Goal: Task Accomplishment & Management: Manage account settings

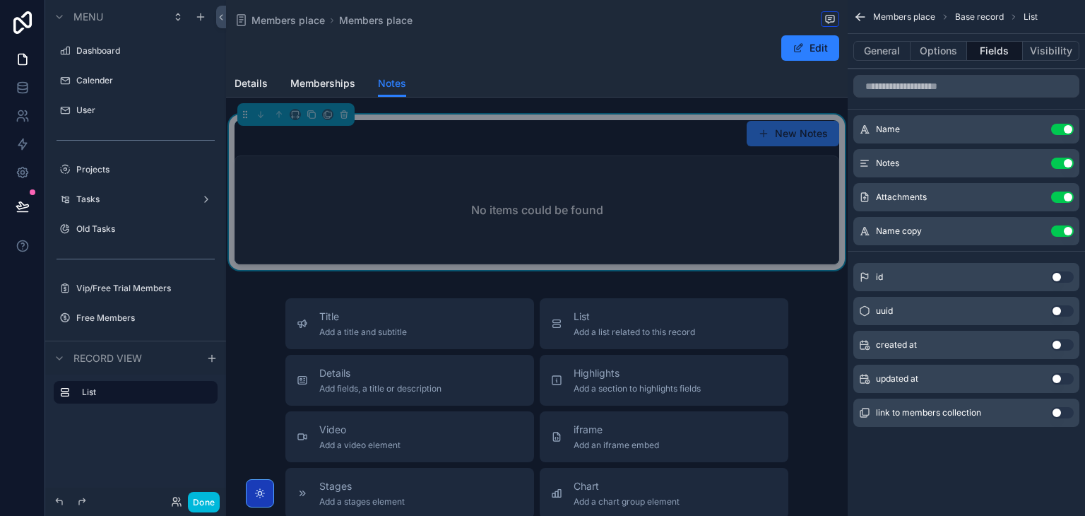
scroll to position [142, 0]
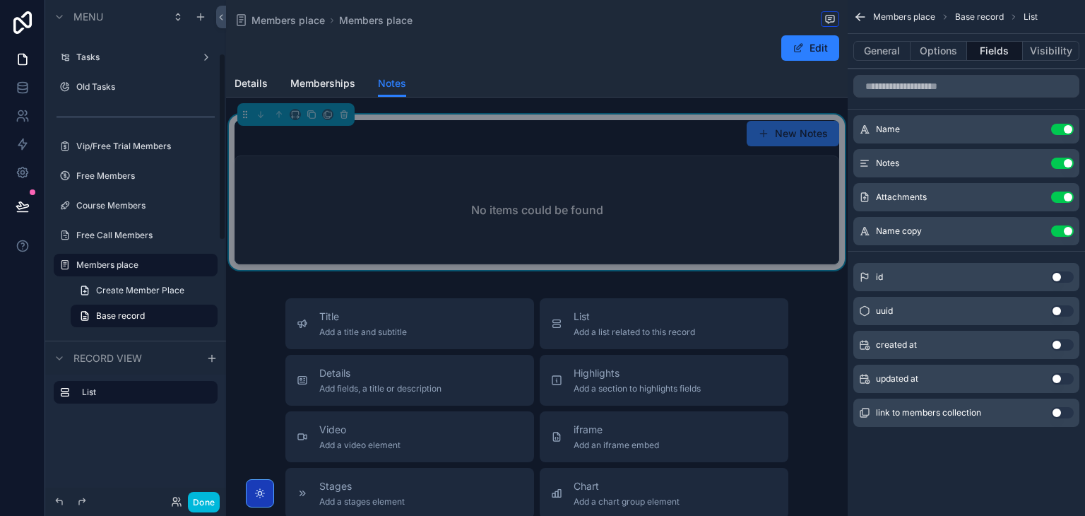
click at [208, 495] on button "Done" at bounding box center [204, 502] width 32 height 20
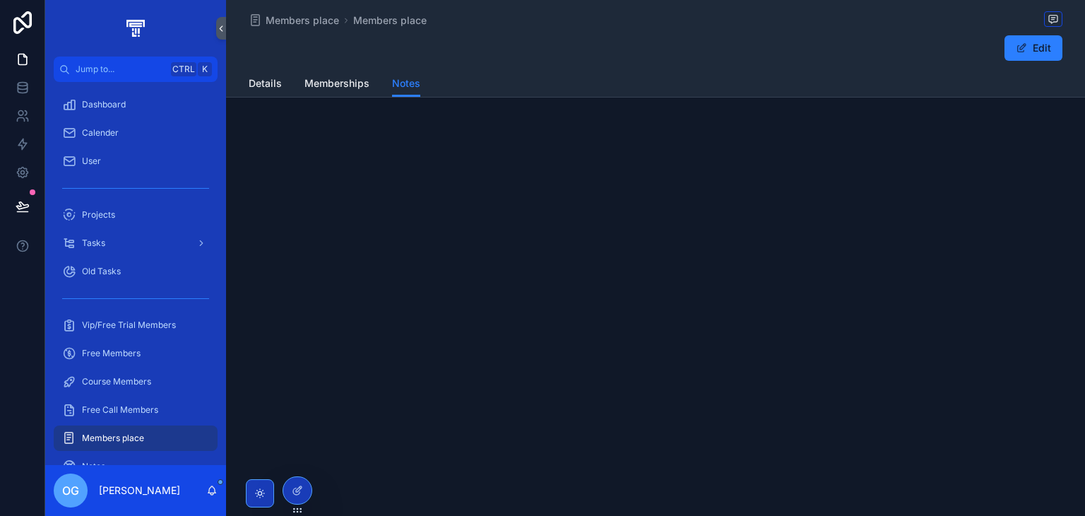
click at [162, 398] on div "Free Call Members" at bounding box center [135, 409] width 147 height 23
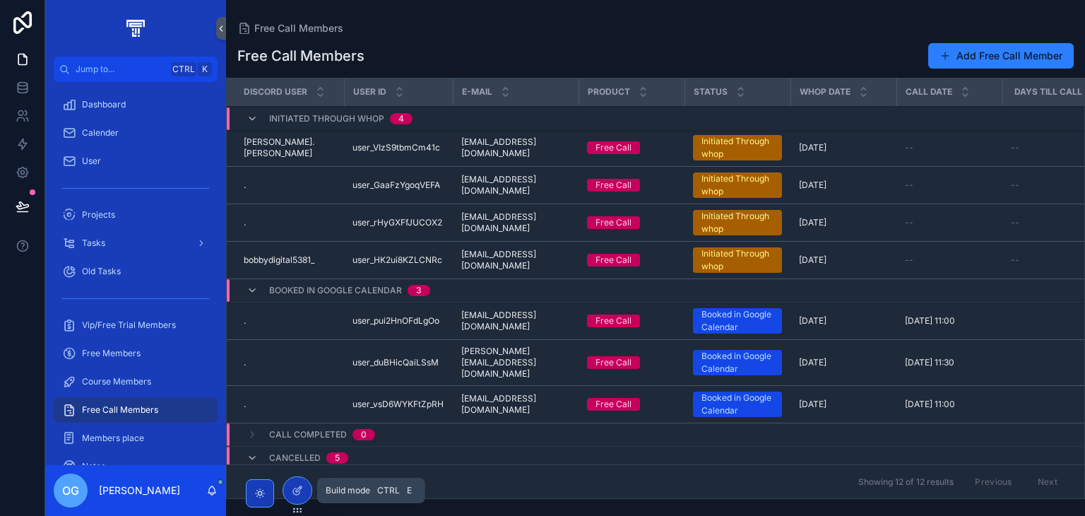
click at [305, 484] on div at bounding box center [297, 490] width 28 height 27
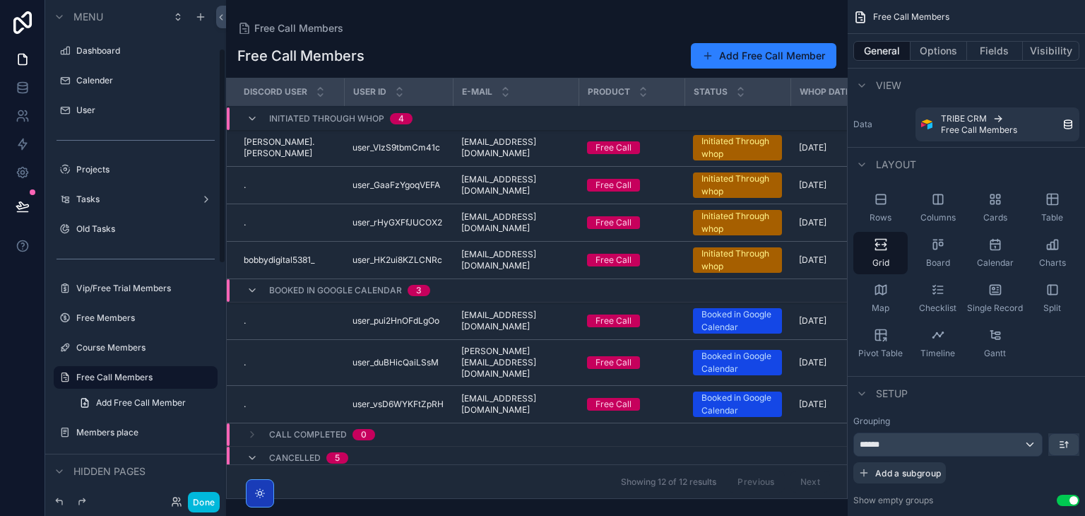
scroll to position [112, 0]
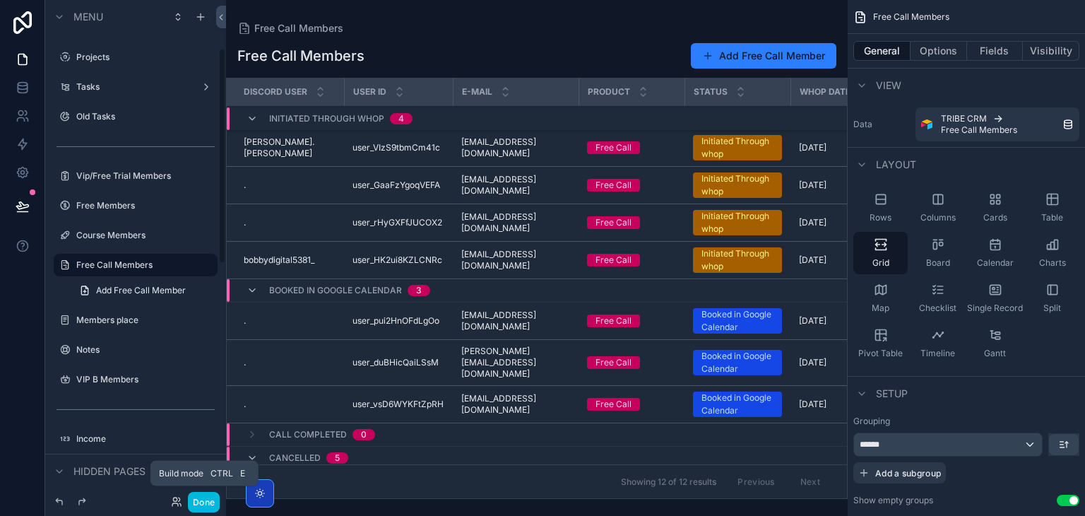
click at [194, 495] on button "Done" at bounding box center [204, 502] width 32 height 20
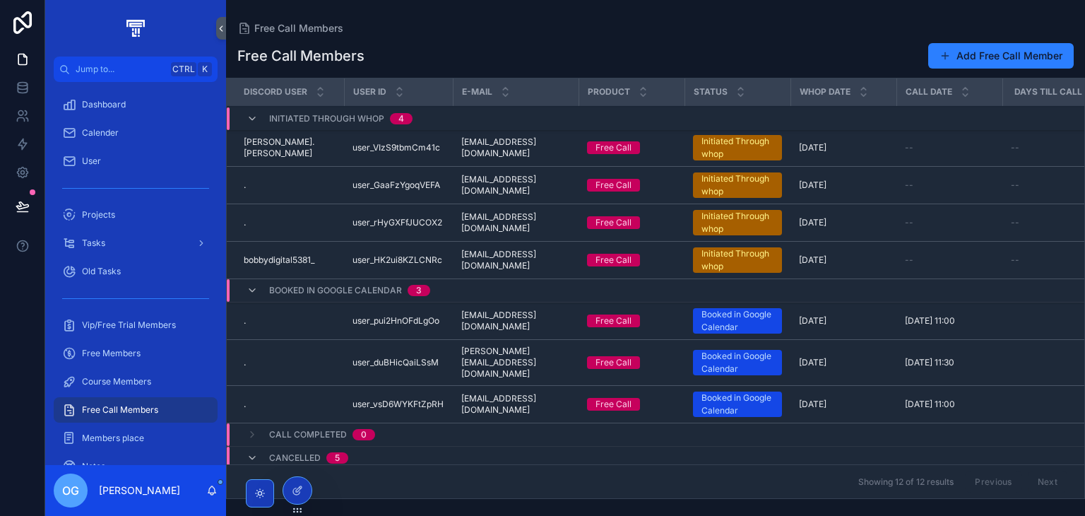
click at [137, 432] on span "Members place" at bounding box center [113, 437] width 62 height 11
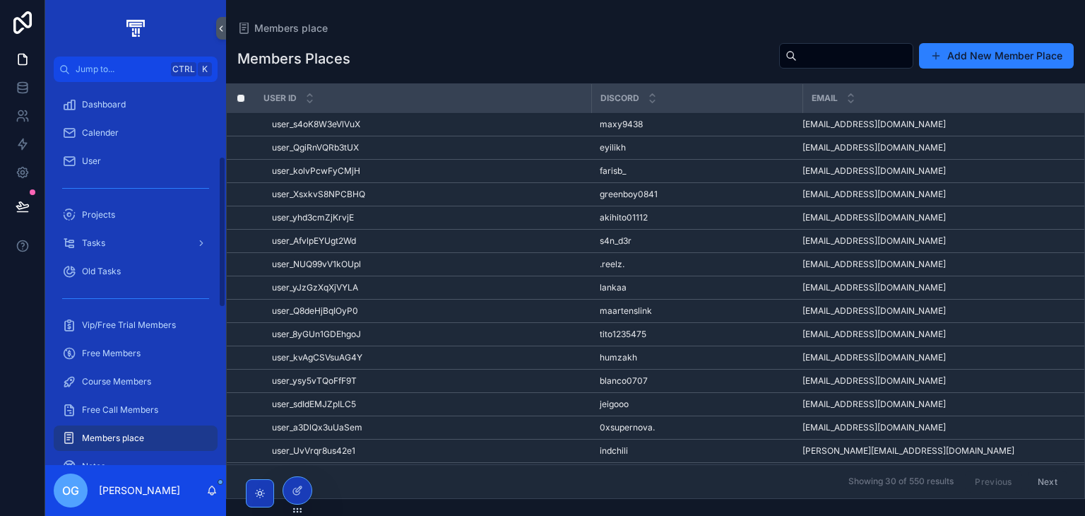
click at [290, 497] on div at bounding box center [297, 490] width 28 height 27
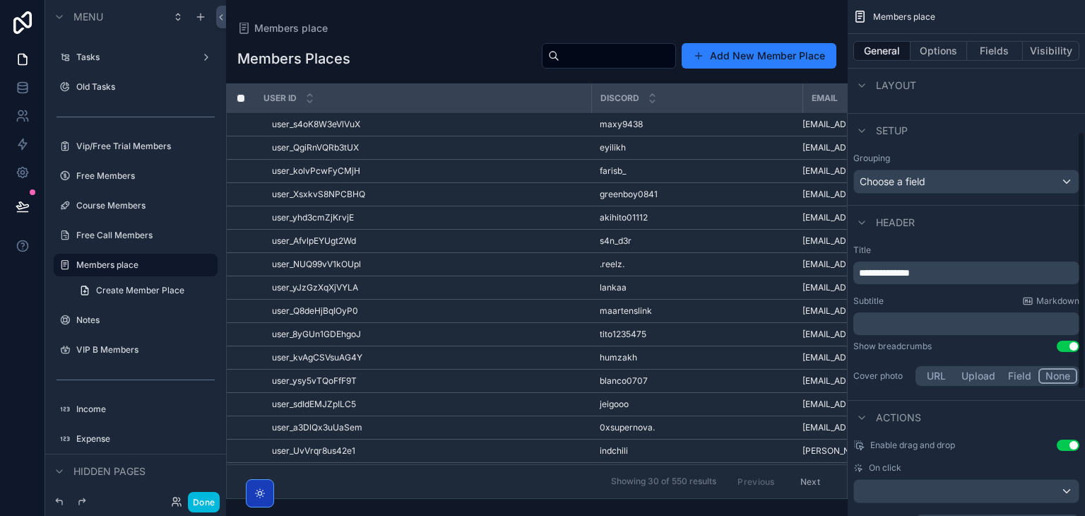
scroll to position [263, 0]
click at [951, 259] on div "**********" at bounding box center [966, 264] width 226 height 40
click at [951, 266] on p "**********" at bounding box center [968, 273] width 218 height 14
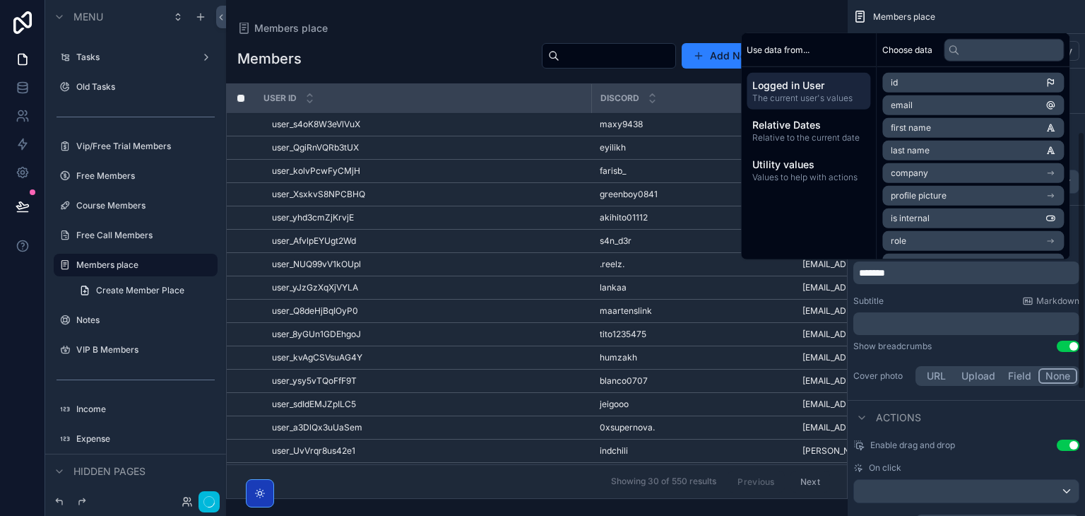
click at [192, 497] on icon at bounding box center [187, 501] width 11 height 11
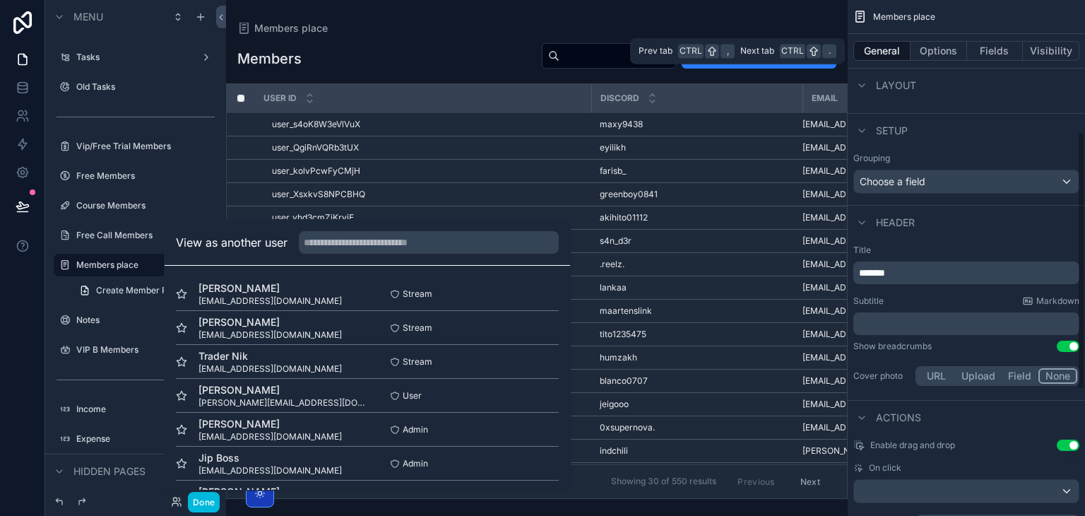
click at [1048, 48] on button "Visibility" at bounding box center [1051, 51] width 57 height 20
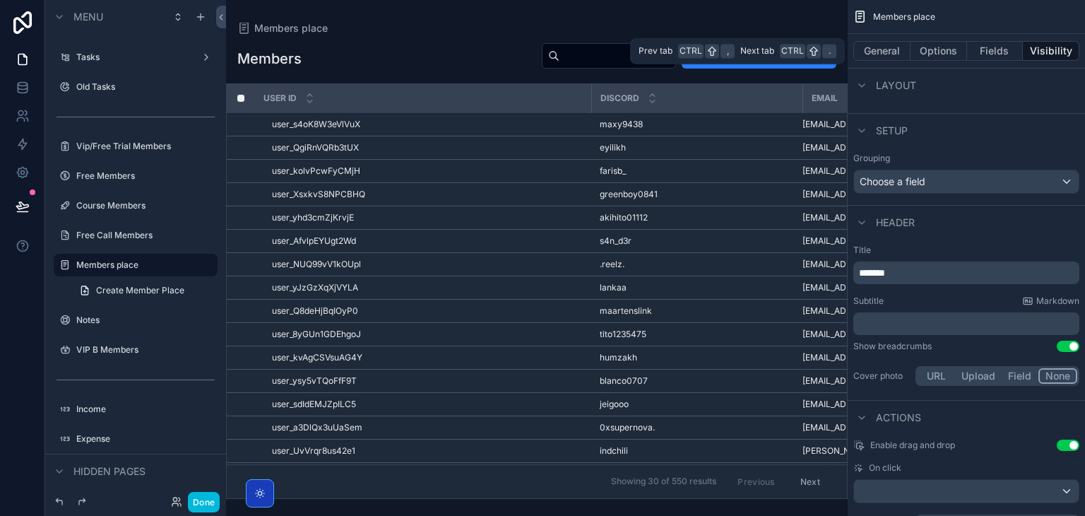
scroll to position [0, 0]
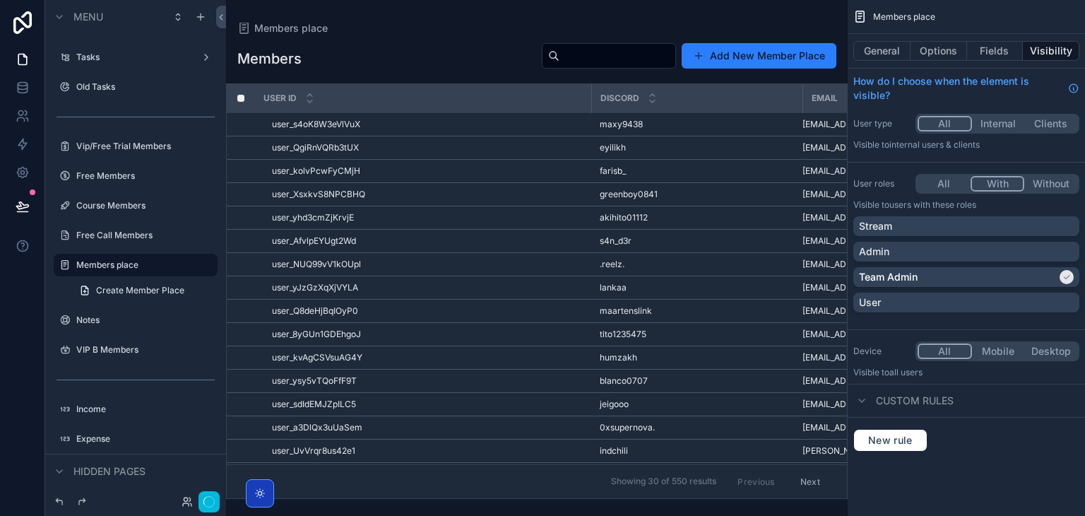
click at [992, 179] on button "With" at bounding box center [998, 184] width 54 height 16
click at [961, 252] on div "Admin" at bounding box center [966, 251] width 215 height 14
click at [896, 309] on div "User" at bounding box center [966, 302] width 226 height 20
click at [159, 320] on label "Notes" at bounding box center [142, 319] width 133 height 11
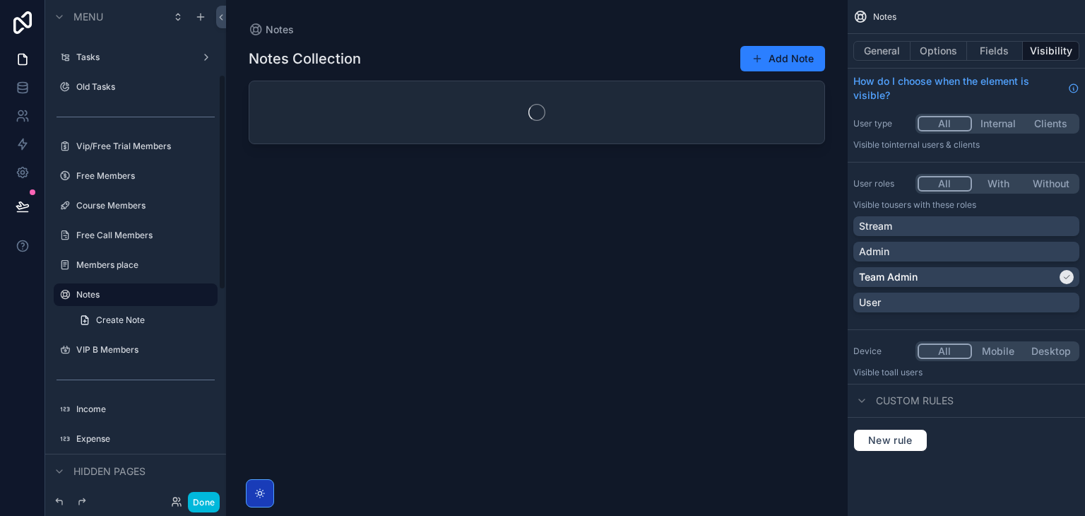
scroll to position [172, 0]
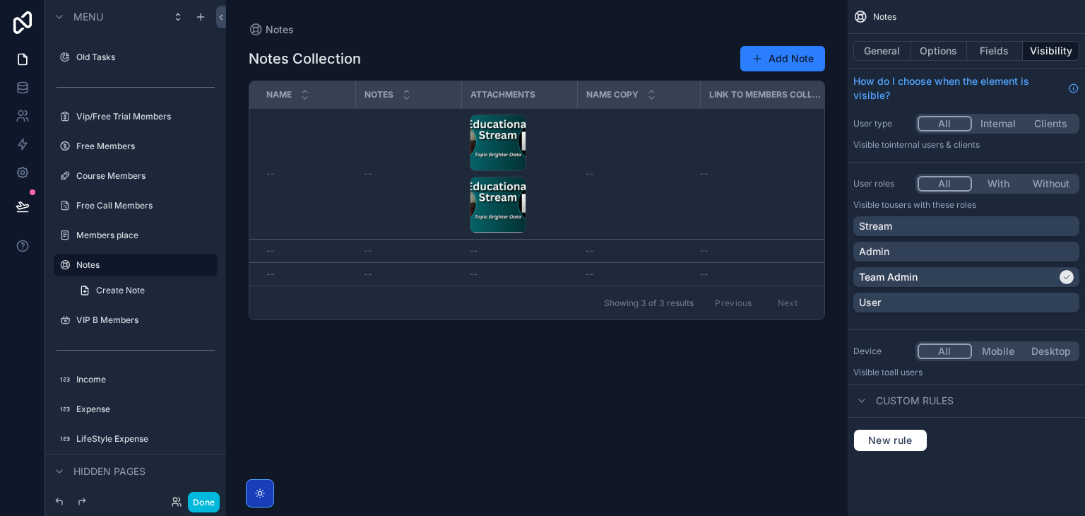
click at [93, 325] on label "VIP B Members" at bounding box center [142, 319] width 133 height 11
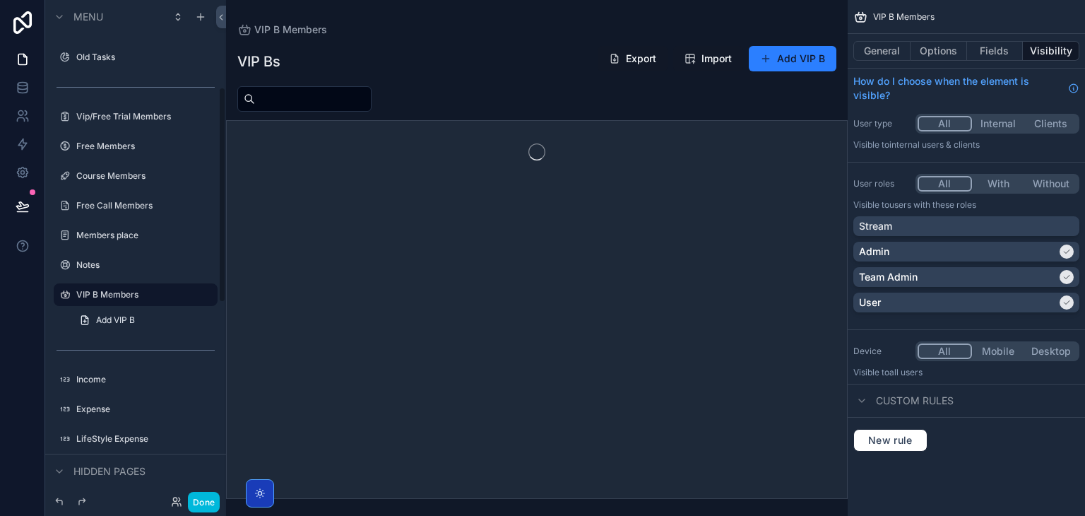
scroll to position [201, 0]
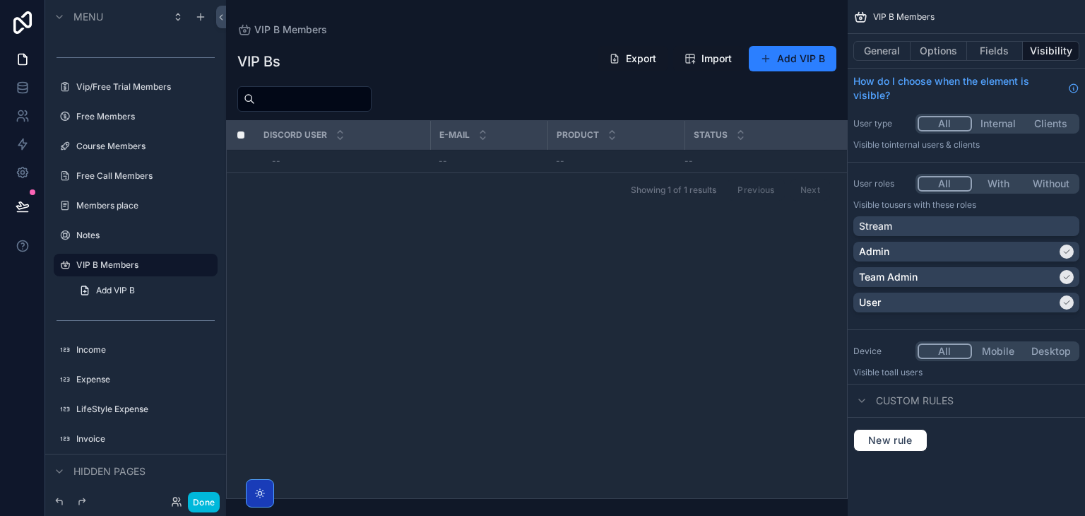
click at [980, 263] on div "Stream Admin Team Admin User" at bounding box center [966, 267] width 226 height 102
click at [983, 259] on div "Admin" at bounding box center [966, 252] width 226 height 20
click at [963, 302] on div "User" at bounding box center [958, 302] width 198 height 14
click at [138, 170] on div "Free Call Members" at bounding box center [145, 175] width 138 height 11
click at [134, 150] on label "Course Members" at bounding box center [142, 146] width 133 height 11
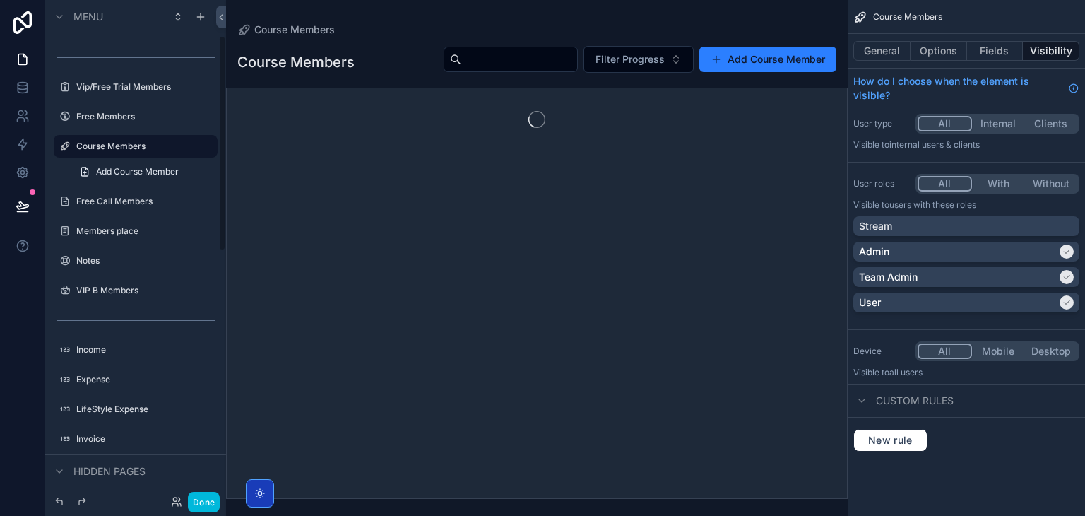
scroll to position [83, 0]
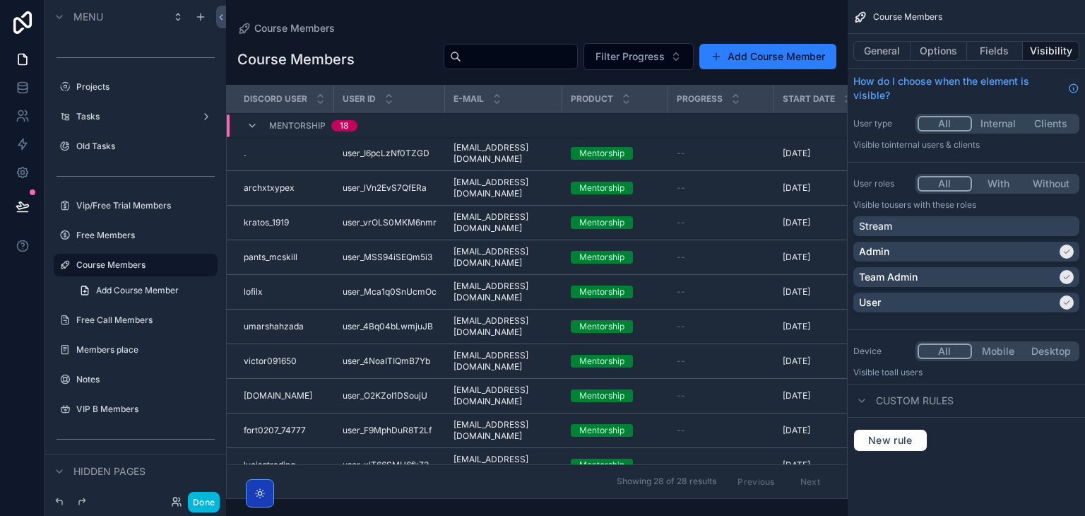
click at [126, 233] on label "Free Members" at bounding box center [142, 235] width 133 height 11
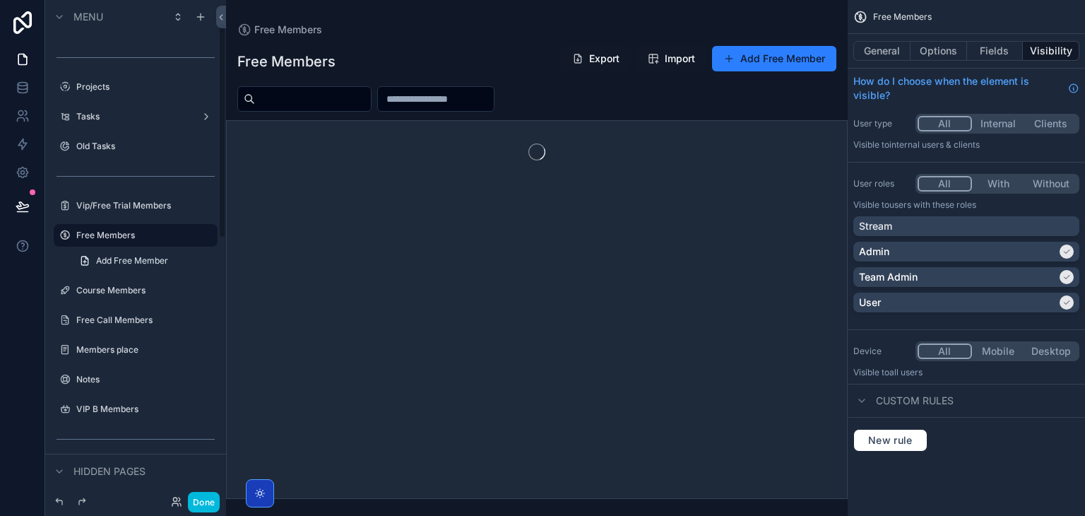
scroll to position [53, 0]
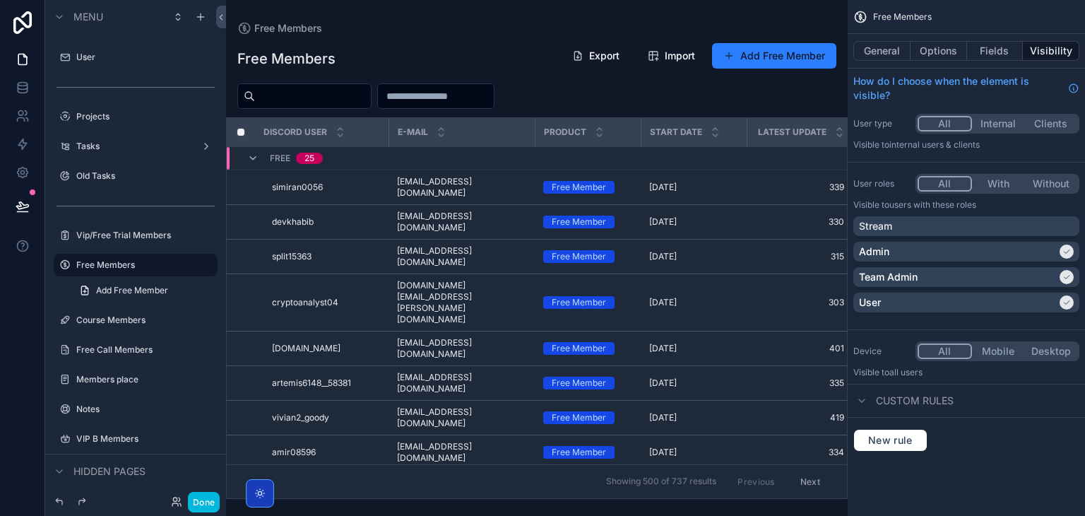
click at [1070, 251] on icon "scrollable content" at bounding box center [1066, 251] width 8 height 8
click at [1035, 311] on div "Stream Admin Team Admin User" at bounding box center [966, 267] width 226 height 102
click at [1035, 307] on div "User" at bounding box center [958, 302] width 198 height 14
click at [114, 238] on label "Vip/Free Trial Members" at bounding box center [142, 235] width 133 height 11
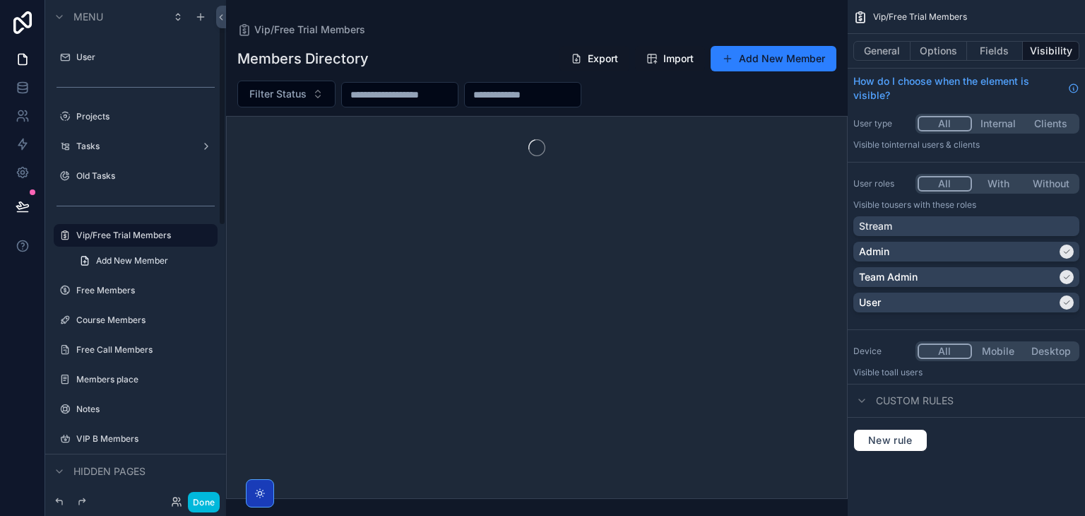
scroll to position [23, 0]
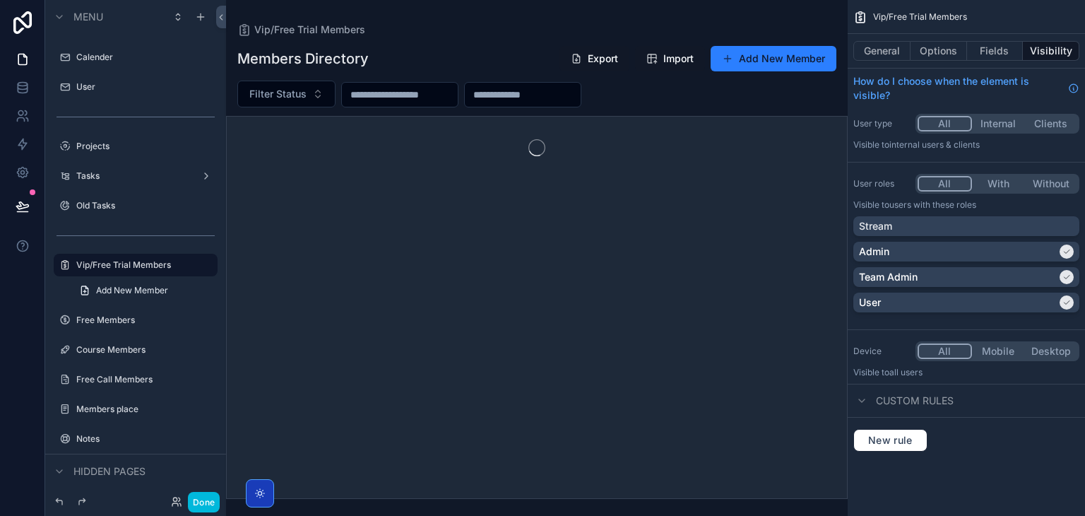
click at [888, 242] on div "Admin" at bounding box center [966, 252] width 226 height 20
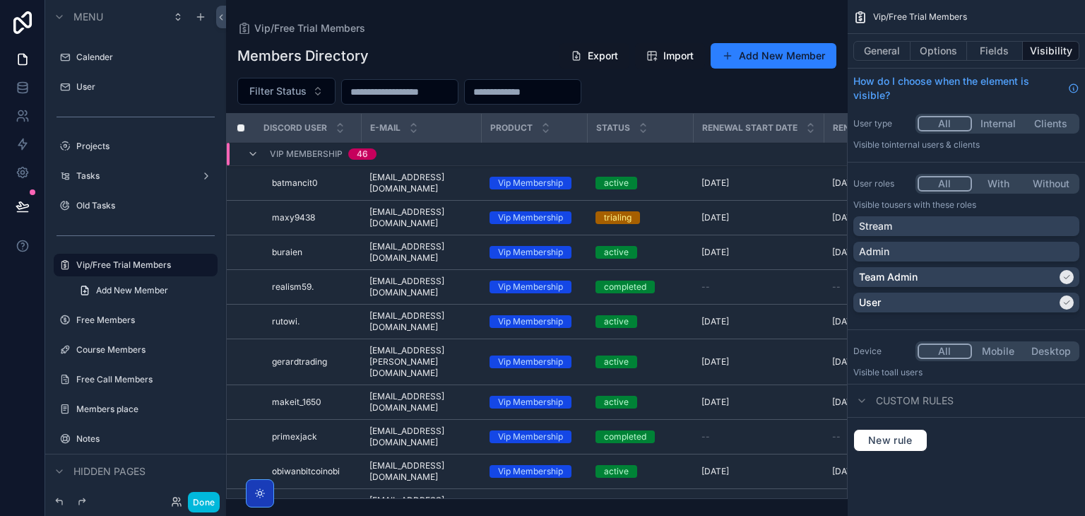
click at [894, 309] on div "User" at bounding box center [966, 302] width 226 height 20
click at [182, 502] on icon at bounding box center [176, 501] width 11 height 11
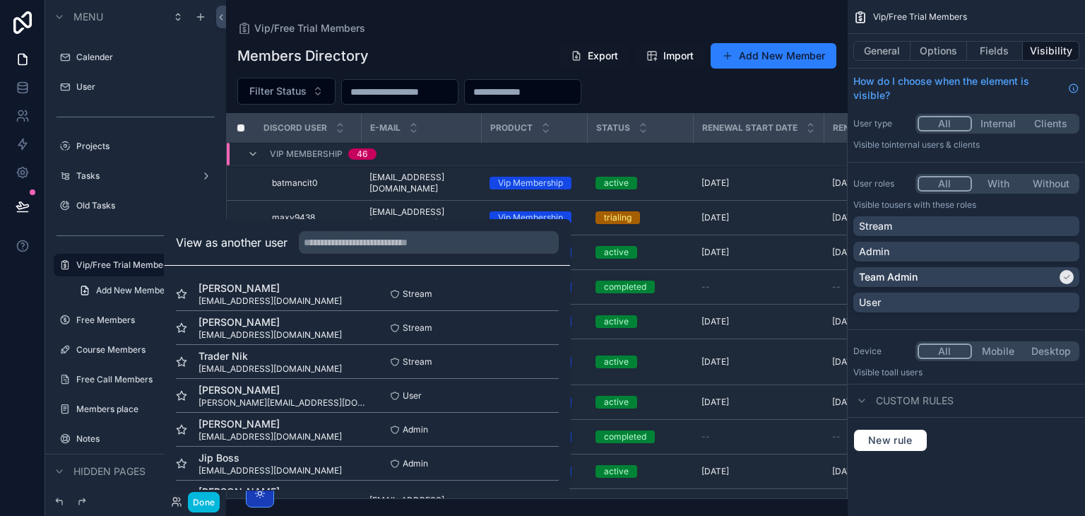
click at [0, 0] on button "Select" at bounding box center [0, 0] width 0 height 0
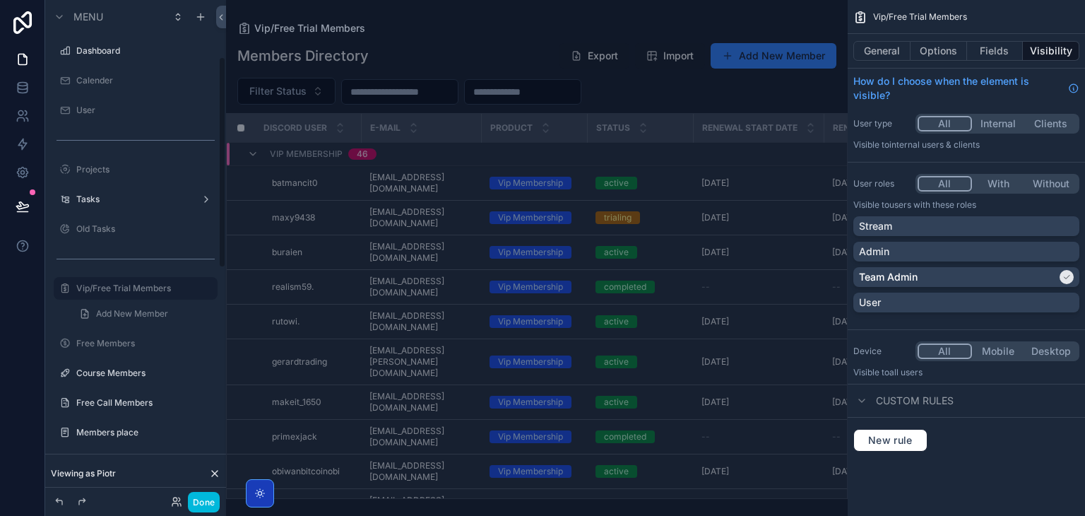
scroll to position [133, 0]
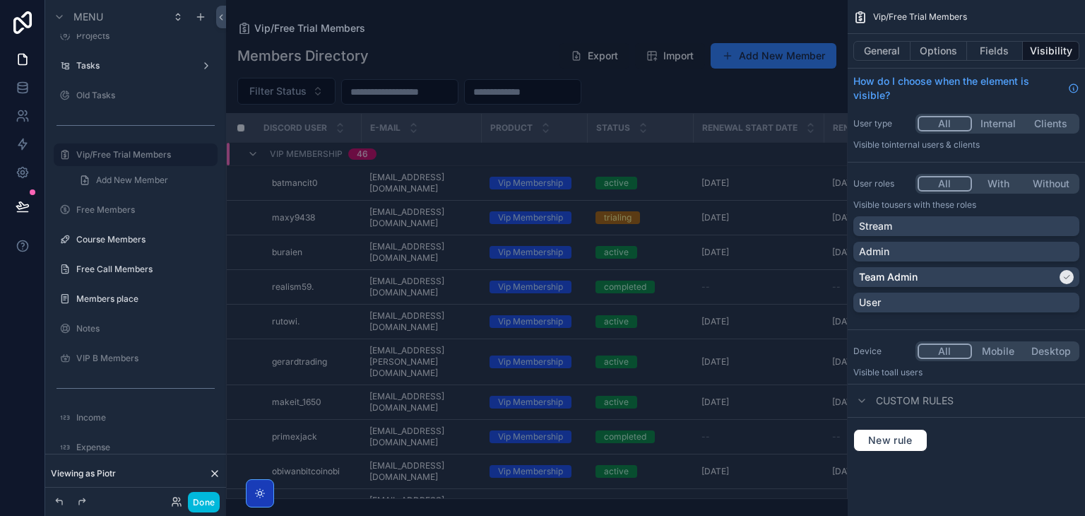
click at [0, 0] on icon "scrollable content" at bounding box center [0, 0] width 0 height 0
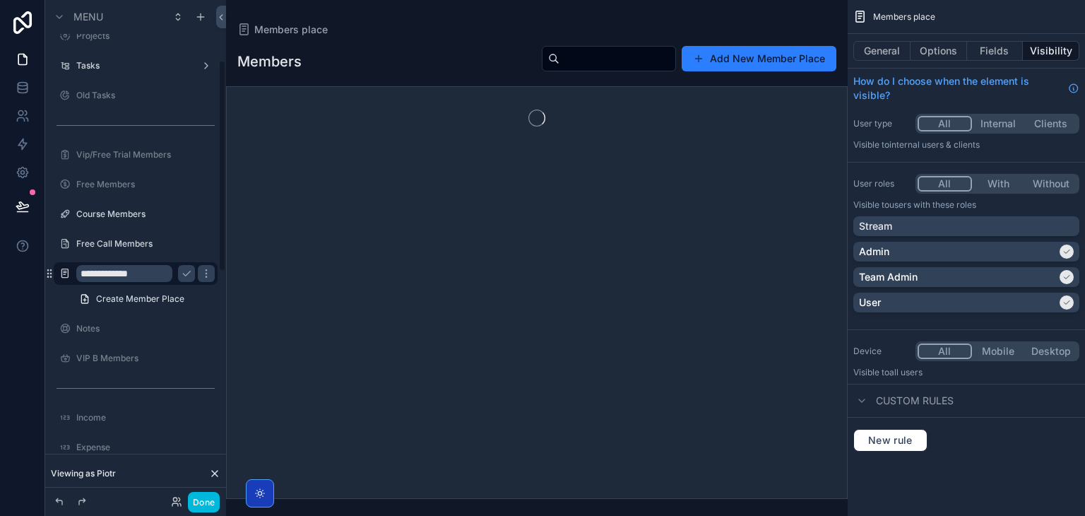
scroll to position [142, 0]
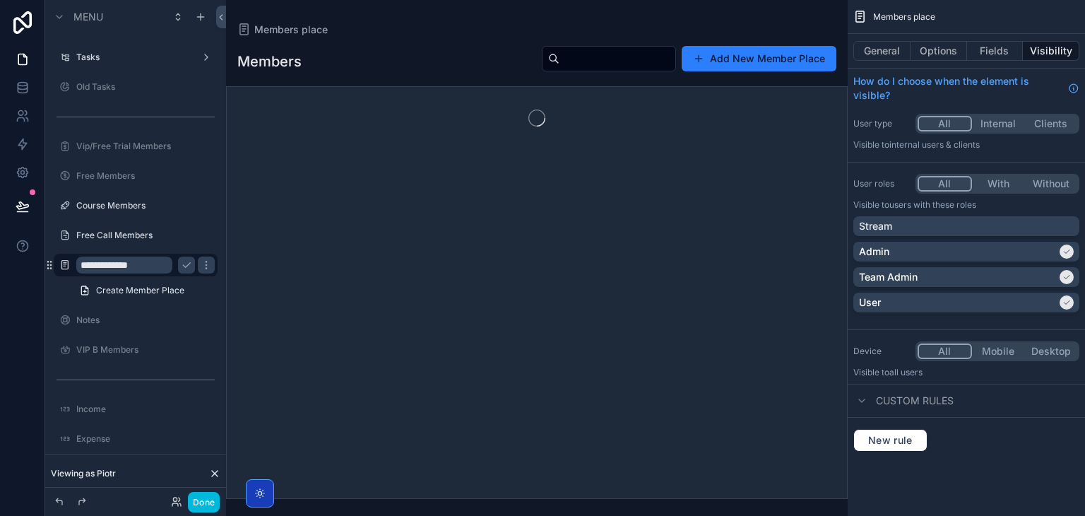
click at [165, 265] on input "**********" at bounding box center [124, 264] width 96 height 17
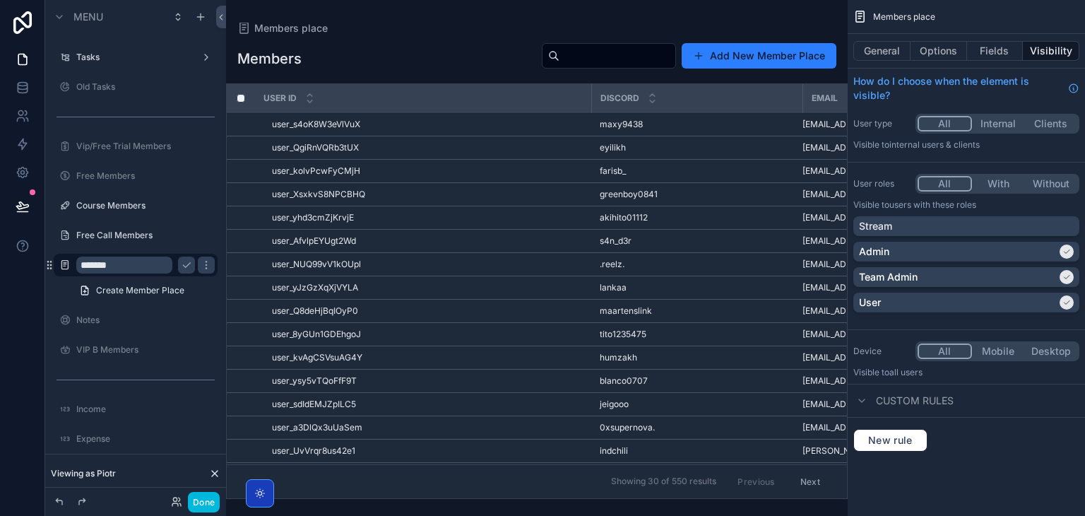
type input "*******"
click at [185, 263] on icon "scrollable content" at bounding box center [186, 264] width 11 height 11
drag, startPoint x: 150, startPoint y: 267, endPoint x: 52, endPoint y: 261, distance: 98.3
click at [0, 0] on icon "scrollable content" at bounding box center [0, 0] width 0 height 0
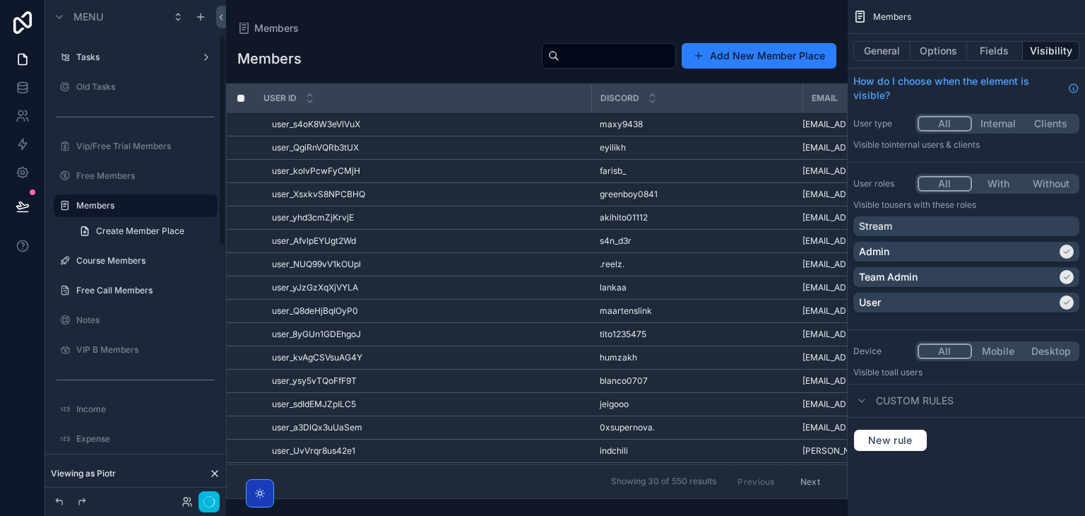
scroll to position [83, 0]
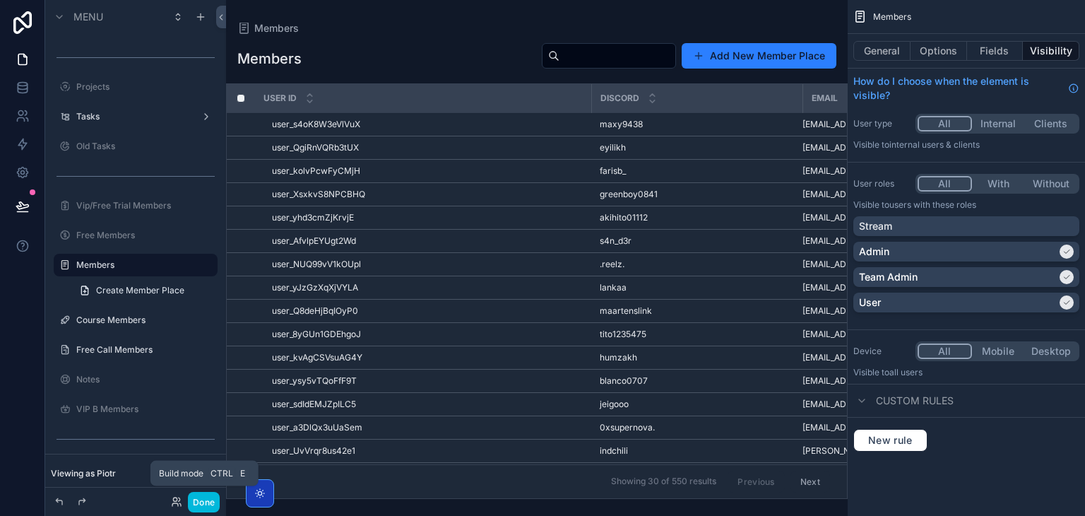
click at [214, 494] on button "Done" at bounding box center [204, 502] width 32 height 20
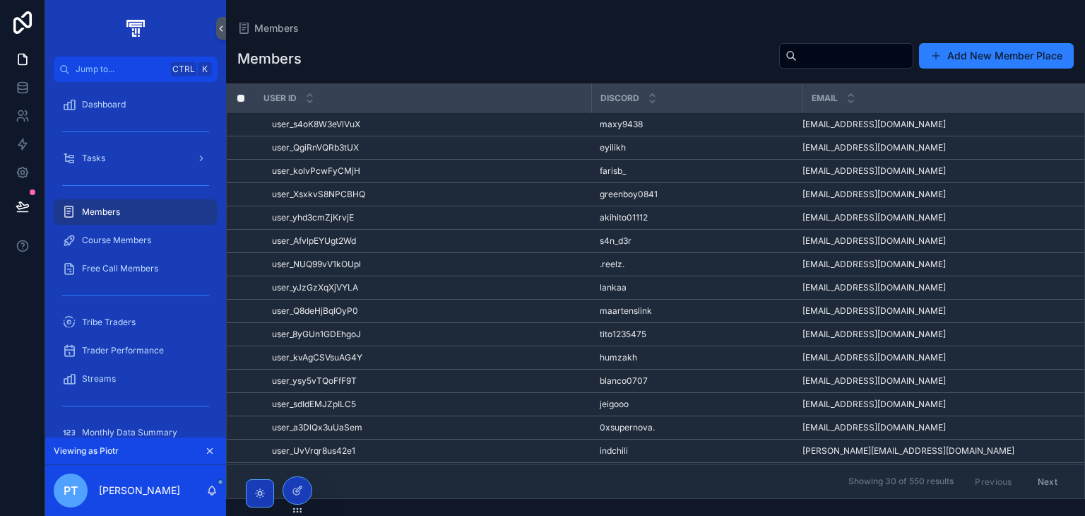
click at [462, 290] on div "user_yJzGzXqXjVYLA user_yJzGzXqXjVYLA" at bounding box center [427, 287] width 311 height 11
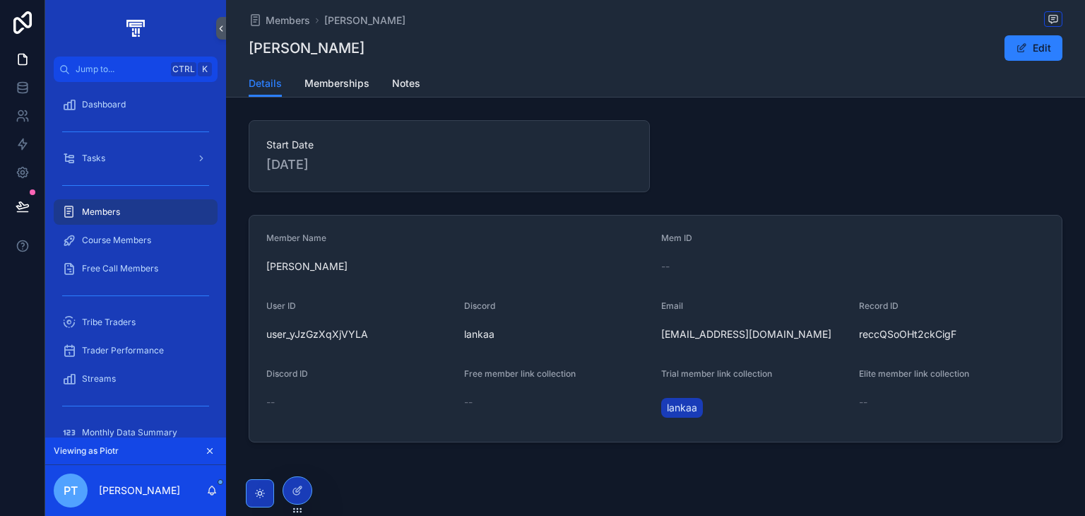
click at [352, 83] on span "Memberships" at bounding box center [336, 83] width 65 height 14
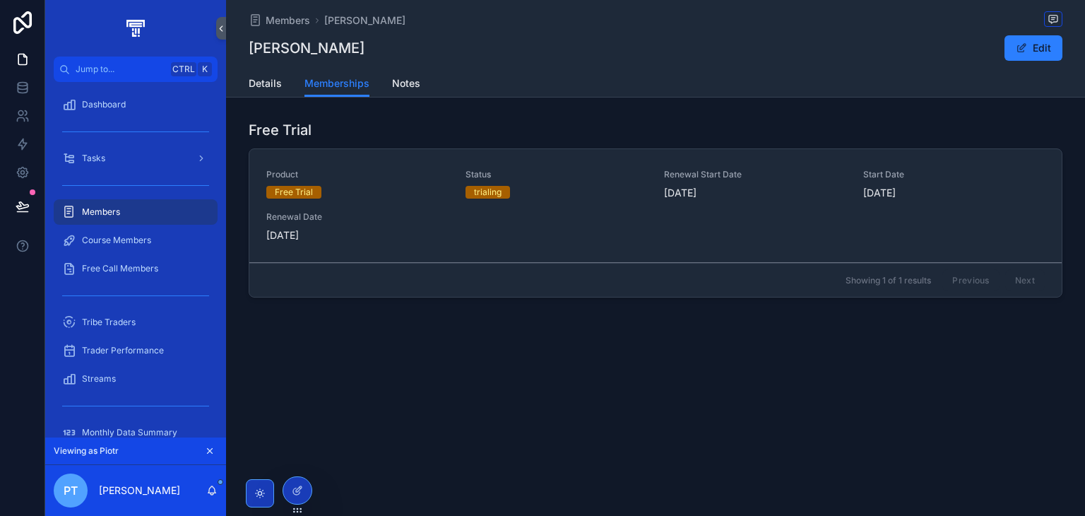
click at [269, 78] on span "Details" at bounding box center [265, 83] width 33 height 14
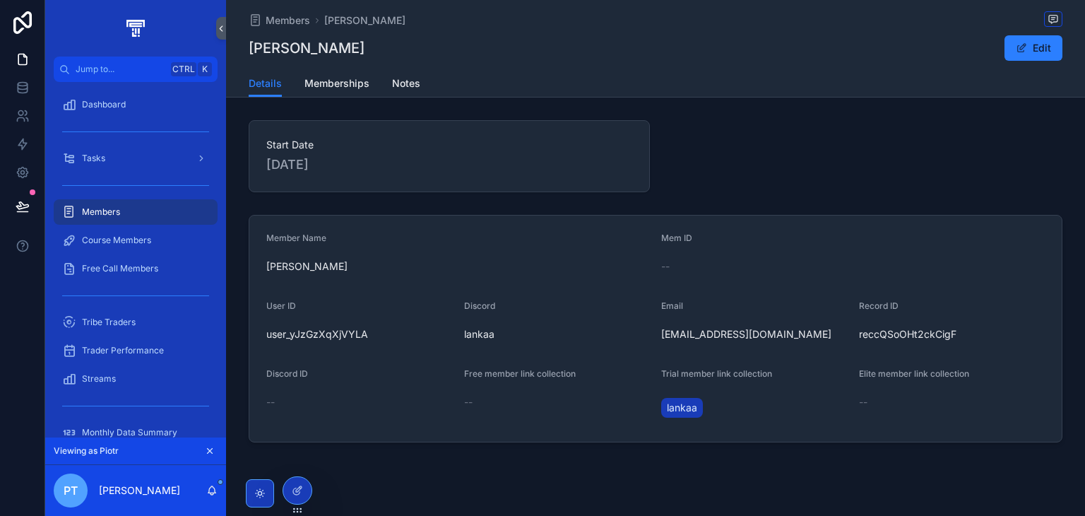
click at [423, 77] on div "Details Memberships Notes" at bounding box center [656, 83] width 814 height 27
click at [404, 77] on span "Notes" at bounding box center [406, 83] width 28 height 14
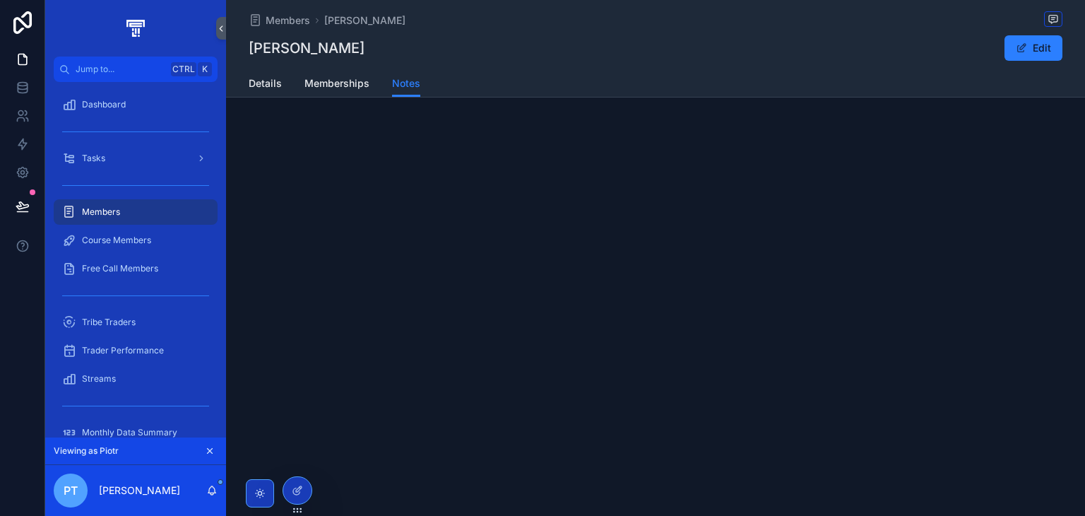
click at [331, 80] on span "Memberships" at bounding box center [336, 83] width 65 height 14
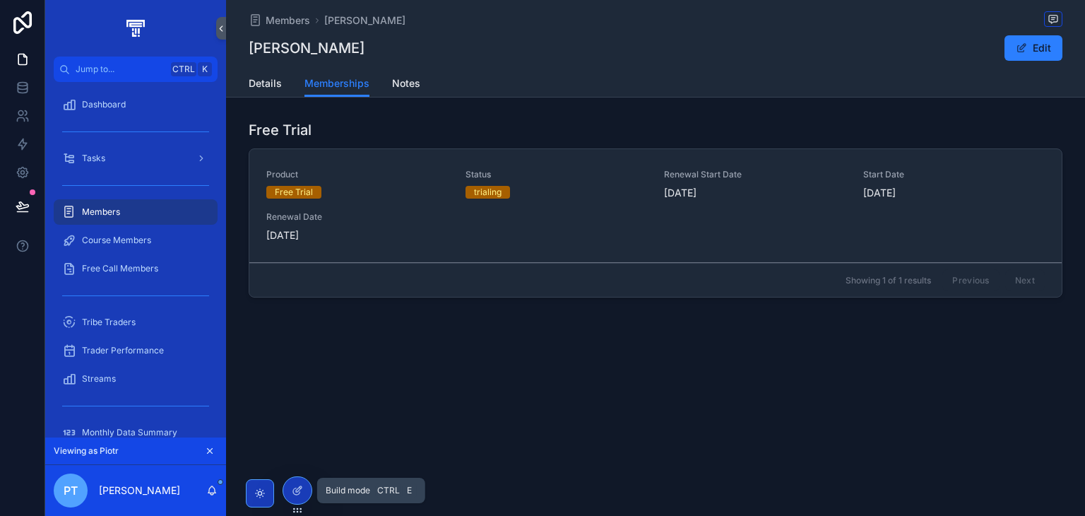
click at [287, 492] on div at bounding box center [297, 490] width 28 height 27
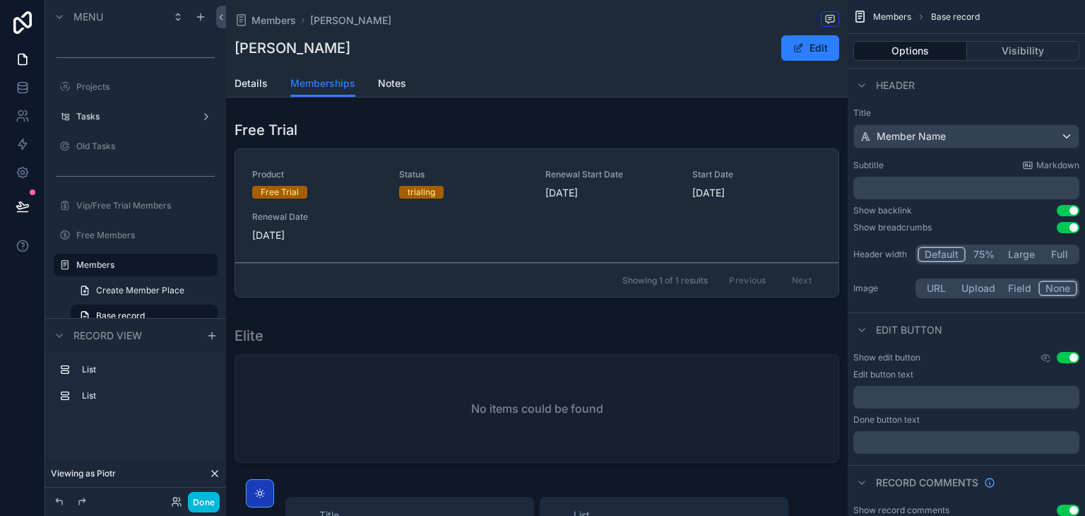
click at [263, 79] on span "Details" at bounding box center [251, 83] width 33 height 14
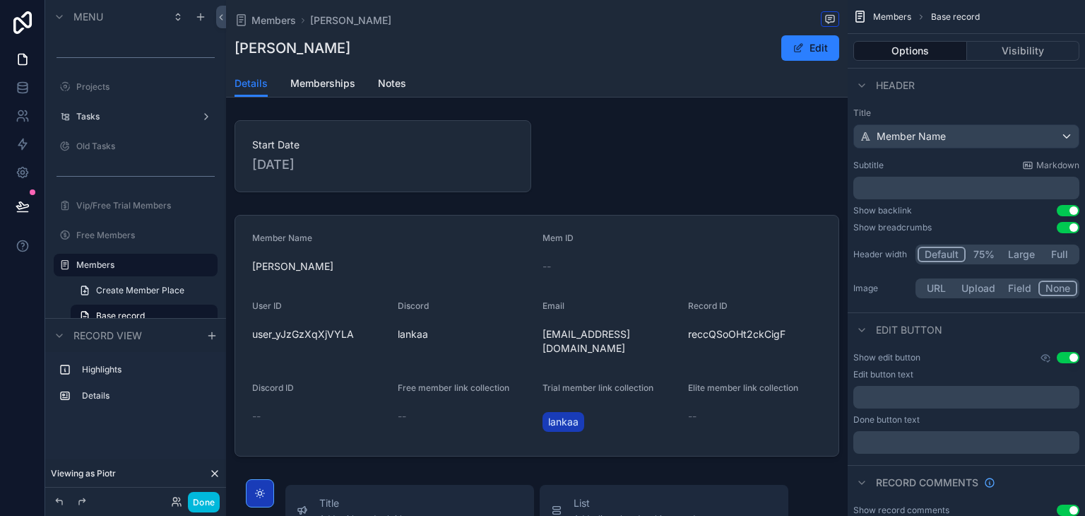
click at [403, 148] on div "scrollable content" at bounding box center [537, 155] width 622 height 83
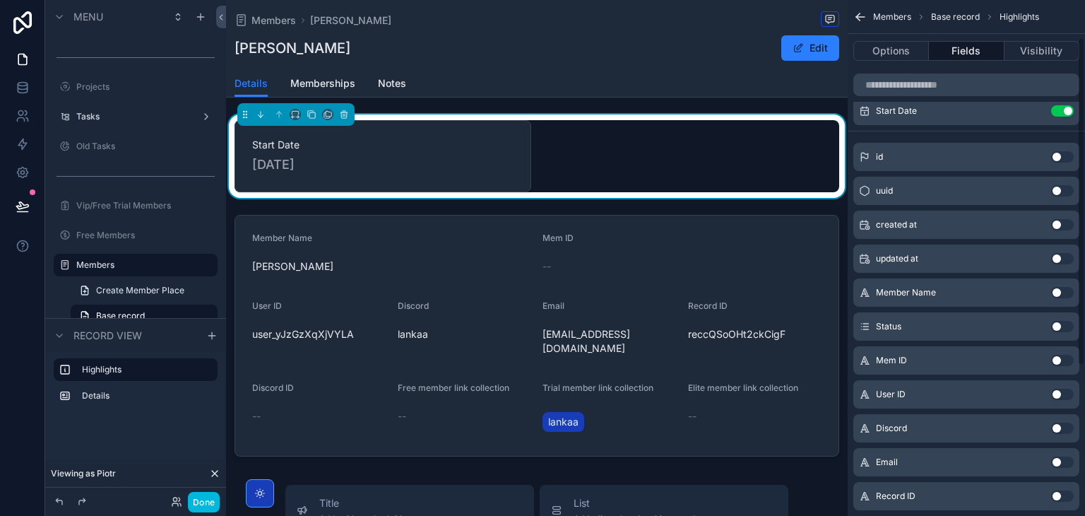
scroll to position [59, 0]
click at [1062, 360] on button "Use setting" at bounding box center [1062, 359] width 23 height 11
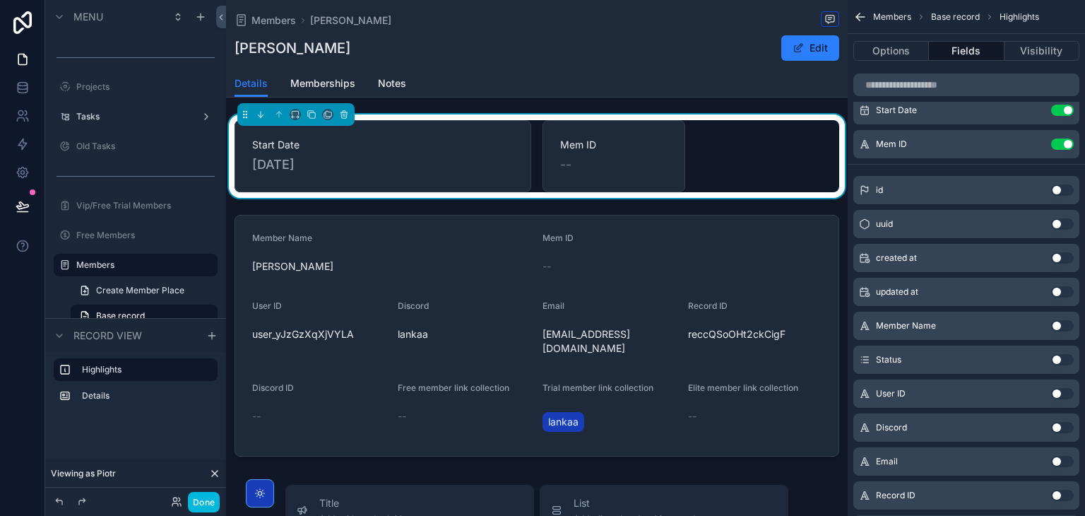
click at [1069, 146] on button "Use setting" at bounding box center [1062, 143] width 23 height 11
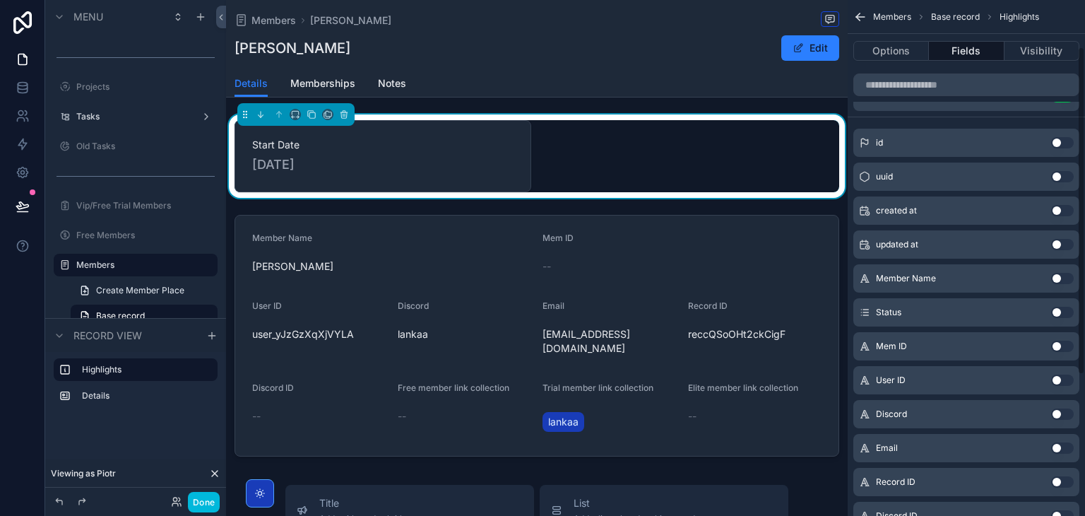
scroll to position [73, 0]
click at [1060, 412] on button "Use setting" at bounding box center [1062, 413] width 23 height 11
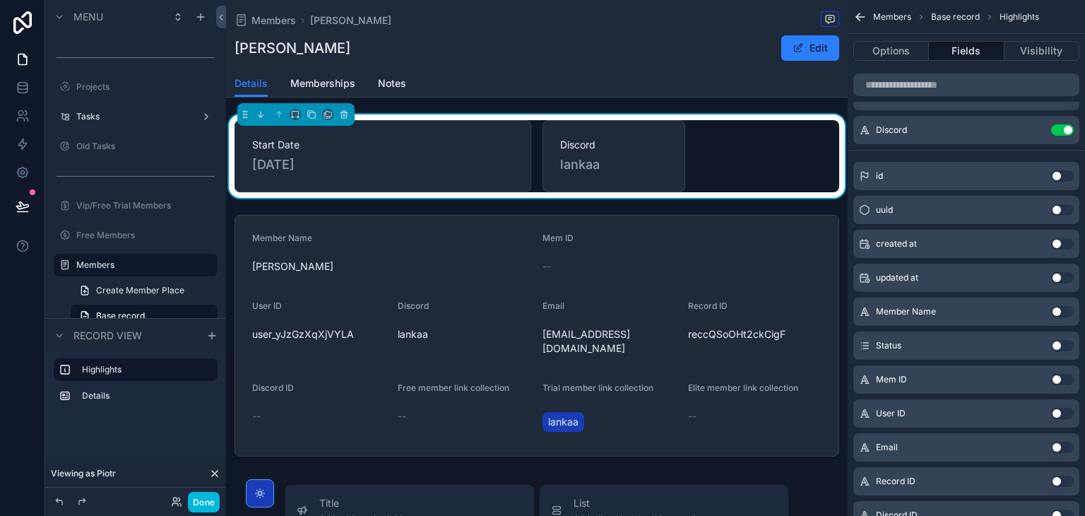
click at [1062, 446] on button "Use setting" at bounding box center [1062, 446] width 23 height 11
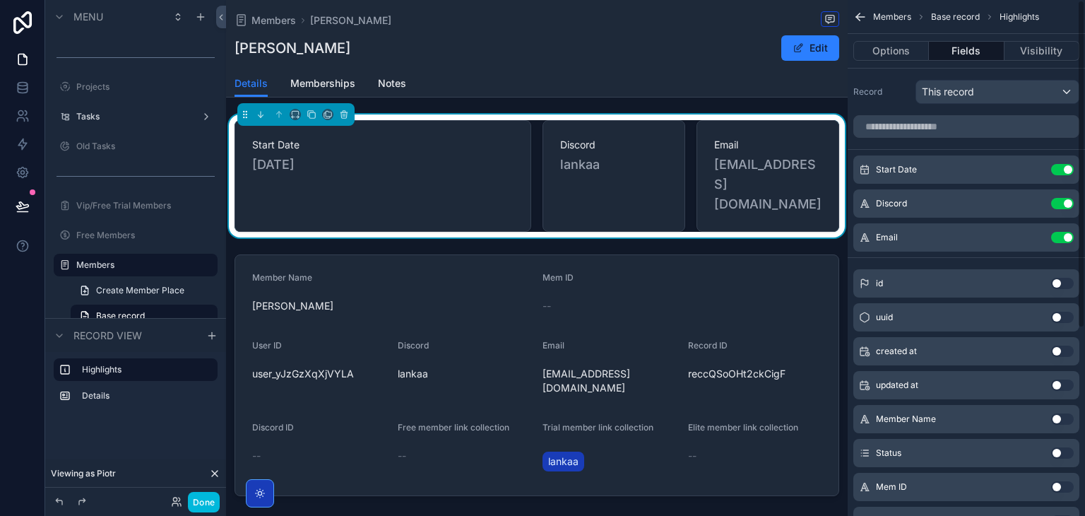
scroll to position [0, 0]
click at [0, 0] on button "scrollable content" at bounding box center [0, 0] width 0 height 0
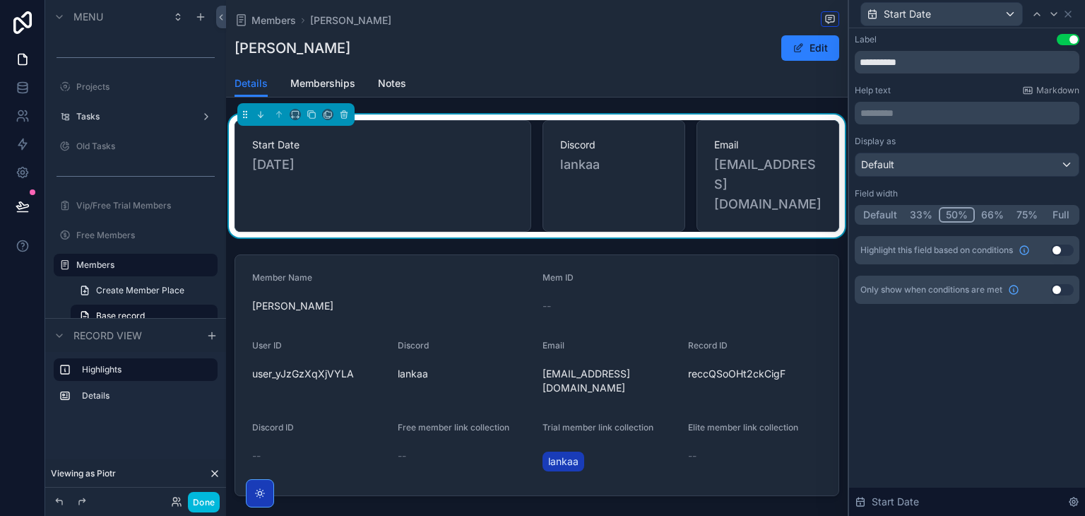
click at [887, 214] on button "Default" at bounding box center [880, 215] width 47 height 16
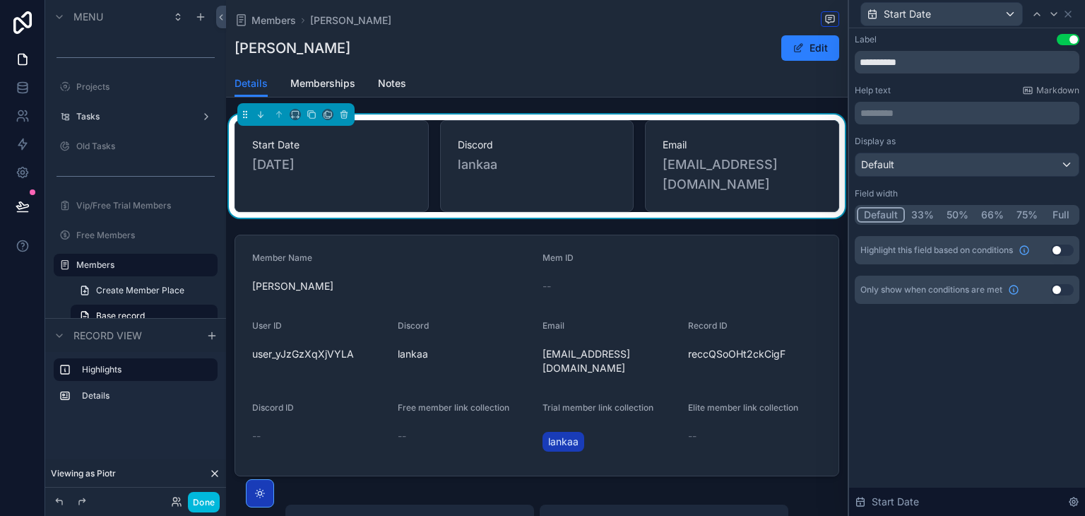
click at [196, 504] on button "Done" at bounding box center [204, 502] width 32 height 20
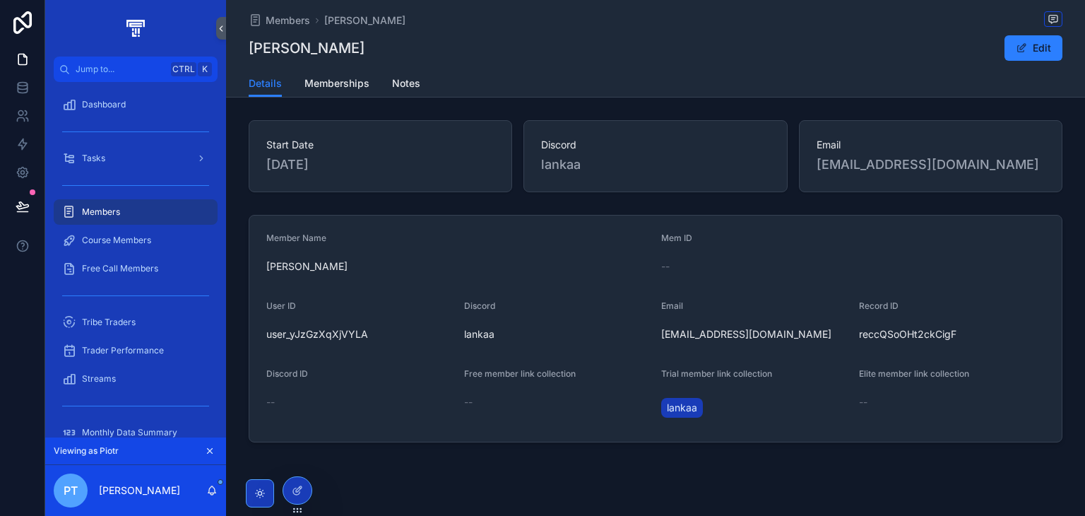
click at [301, 487] on icon at bounding box center [299, 489] width 6 height 6
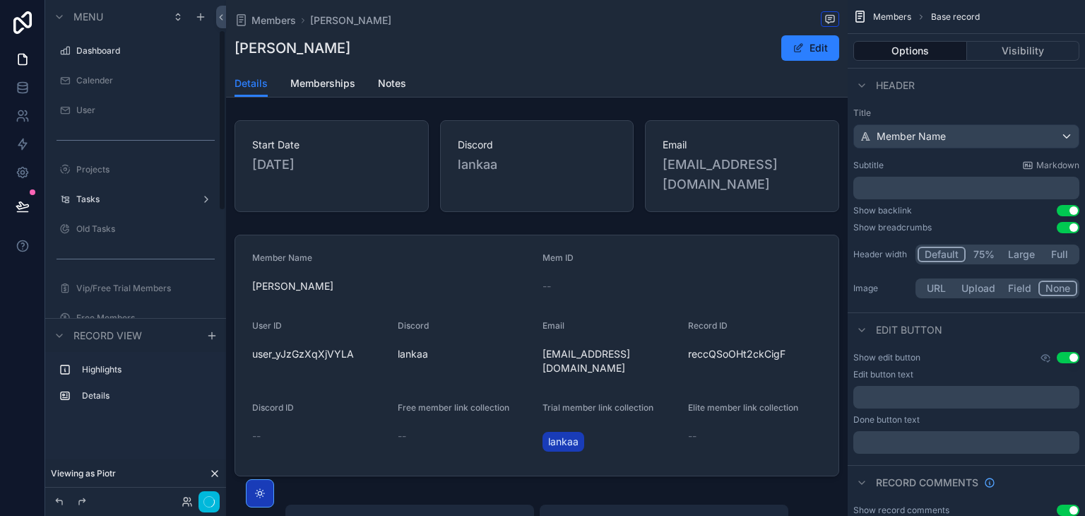
scroll to position [83, 0]
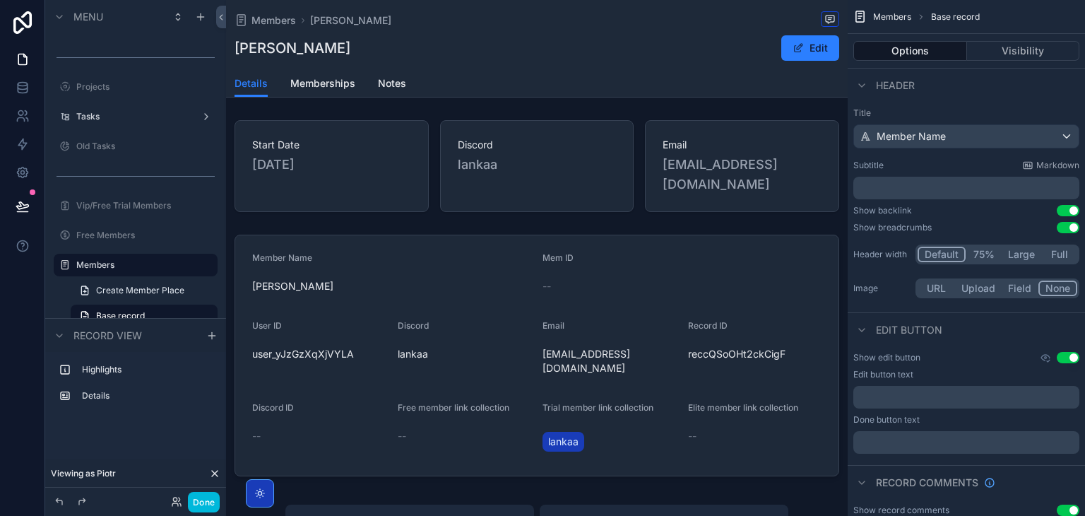
click at [542, 200] on div "scrollable content" at bounding box center [537, 165] width 622 height 103
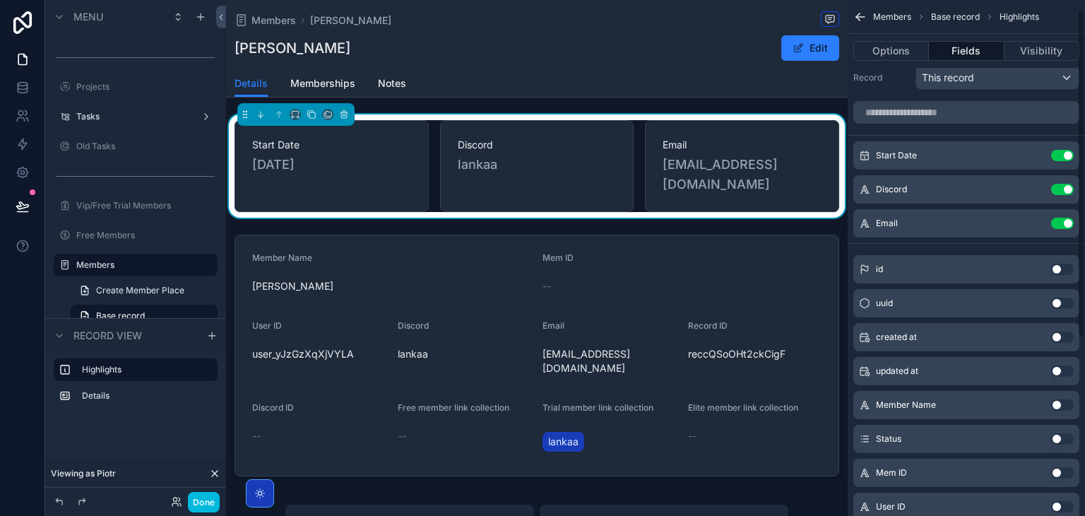
scroll to position [14, 0]
click at [1055, 400] on button "Use setting" at bounding box center [1062, 404] width 23 height 11
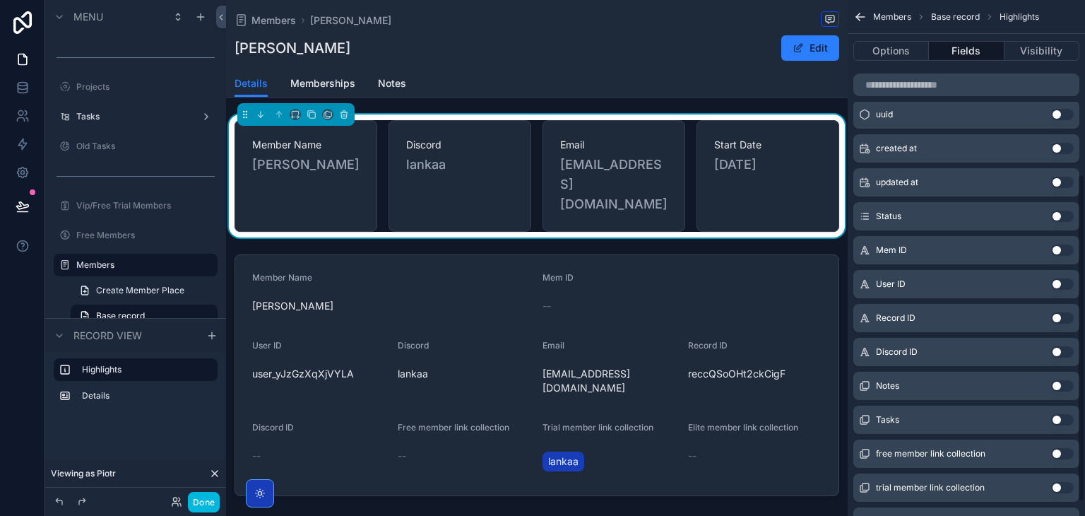
scroll to position [295, 0]
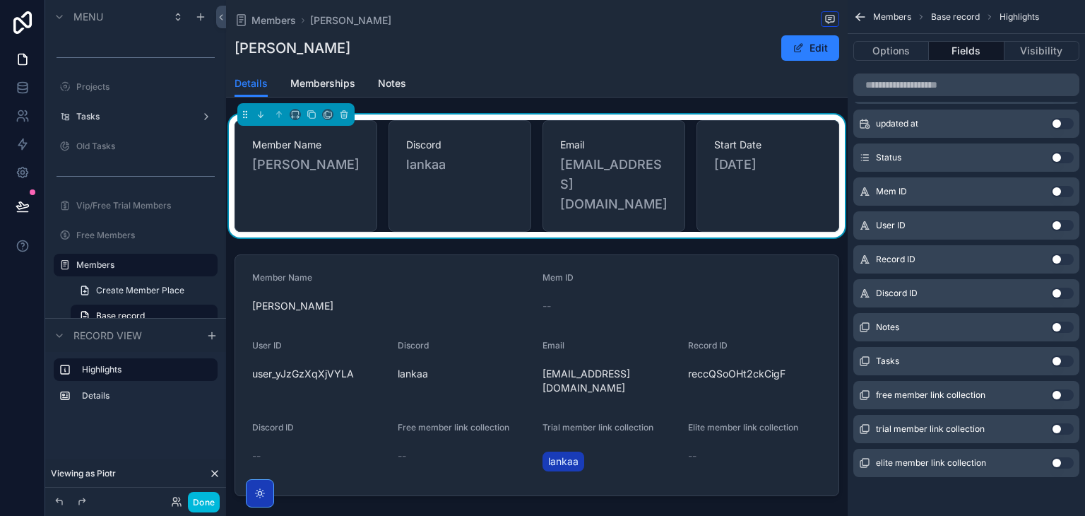
click at [674, 316] on div "scrollable content" at bounding box center [537, 375] width 622 height 253
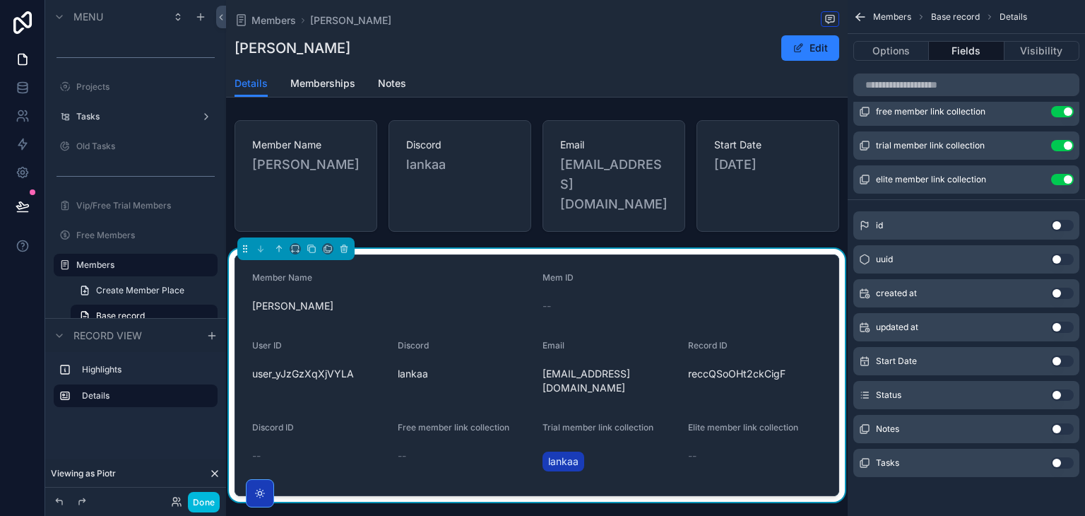
click at [198, 497] on button "Done" at bounding box center [204, 502] width 32 height 20
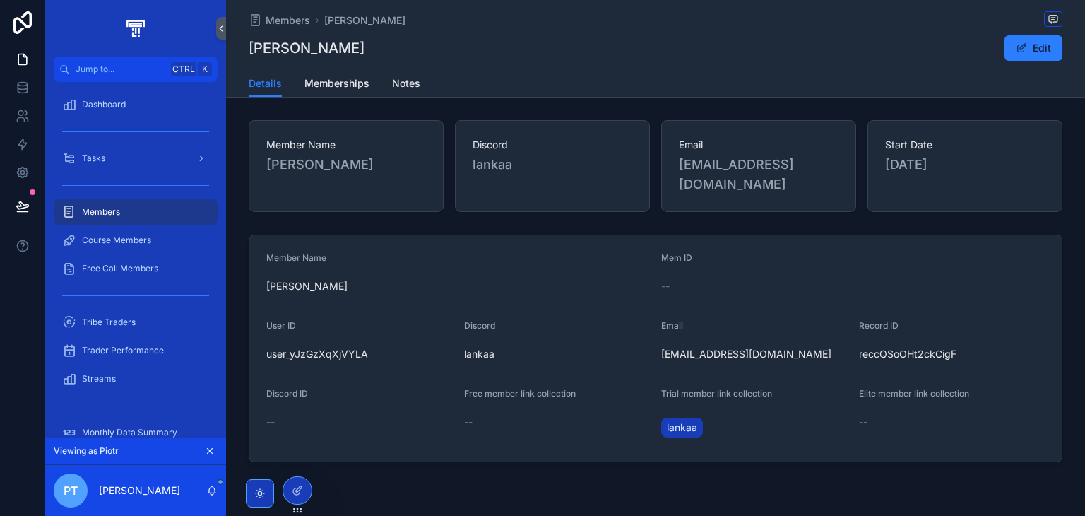
click at [295, 492] on icon at bounding box center [297, 490] width 11 height 11
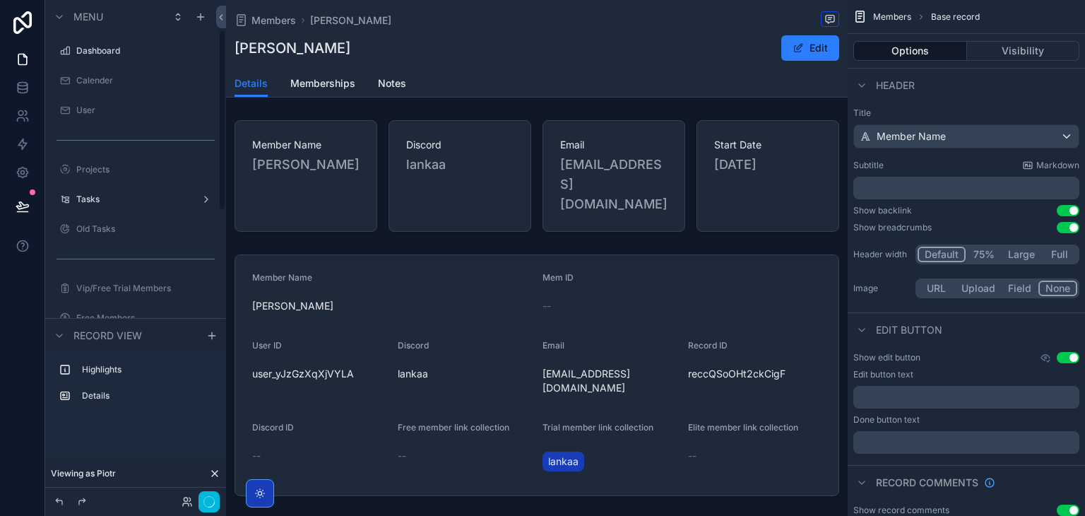
scroll to position [83, 0]
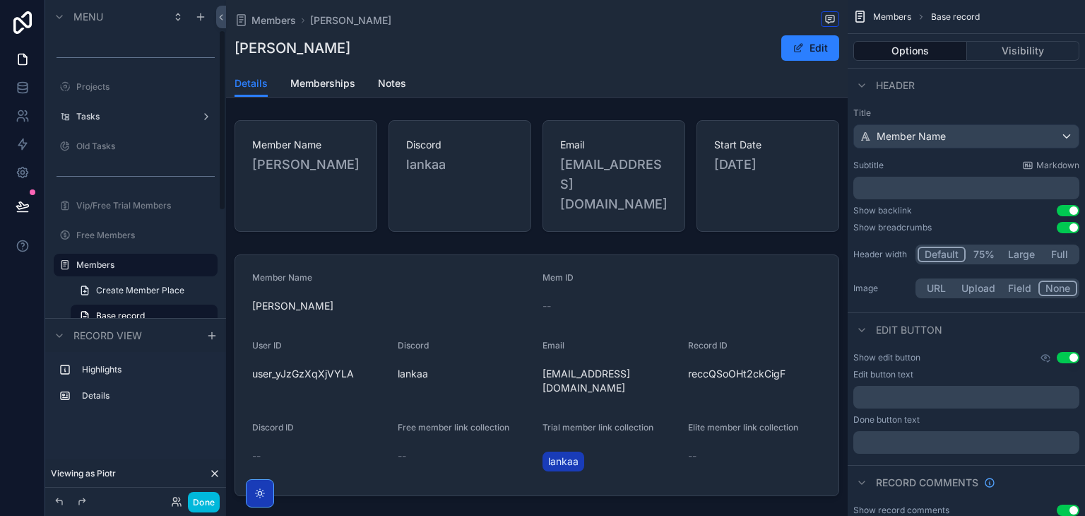
click at [421, 266] on div "scrollable content" at bounding box center [537, 375] width 622 height 253
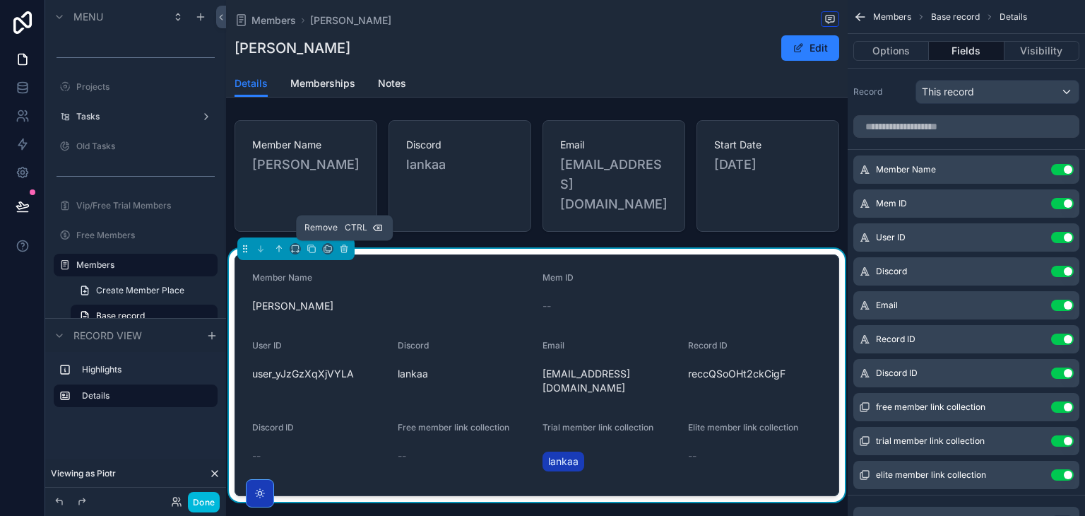
click at [348, 254] on button "scrollable content" at bounding box center [344, 249] width 16 height 16
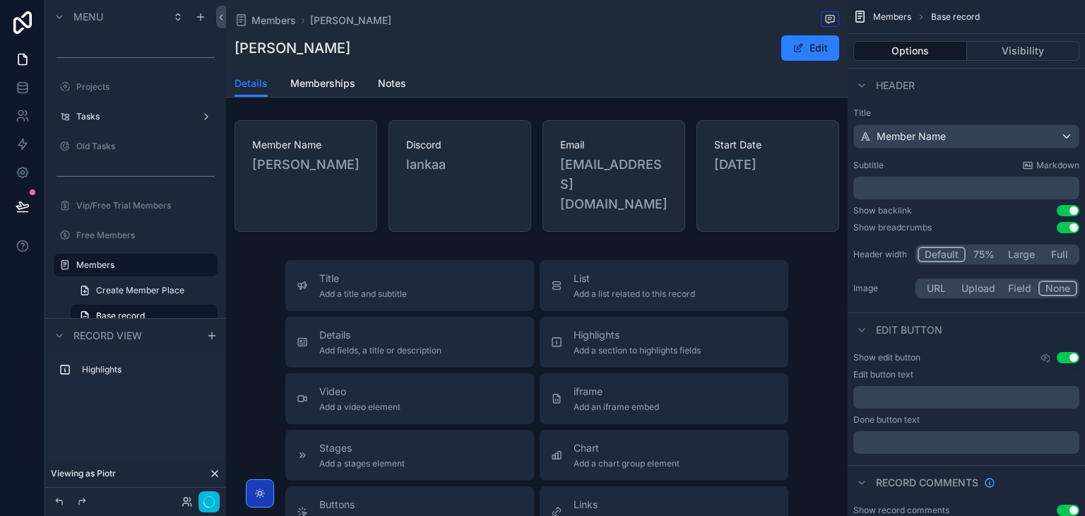
click at [348, 254] on div "Members Don Yoo Don Yoo Edit Details Details Memberships Notes Member Name Don …" at bounding box center [537, 438] width 622 height 876
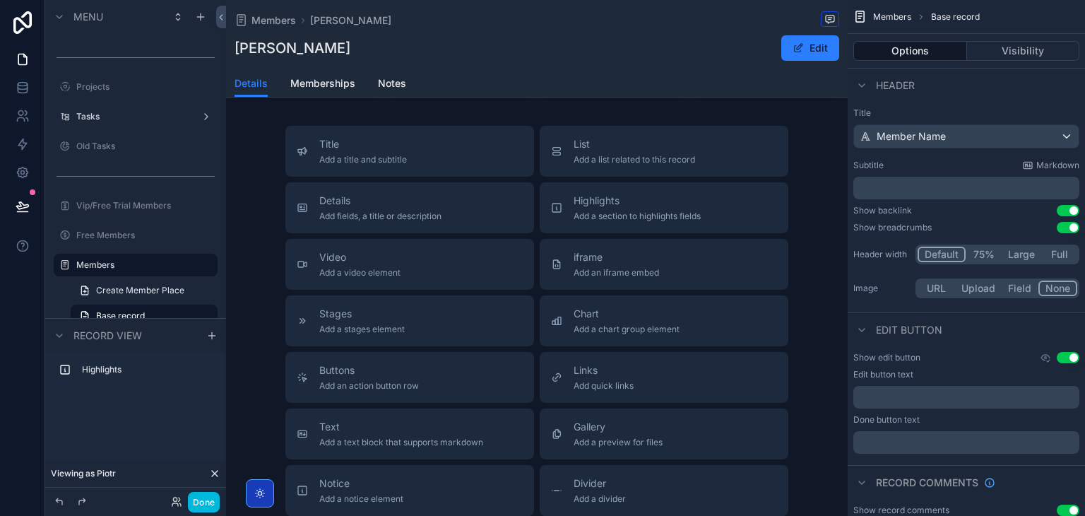
scroll to position [121, 0]
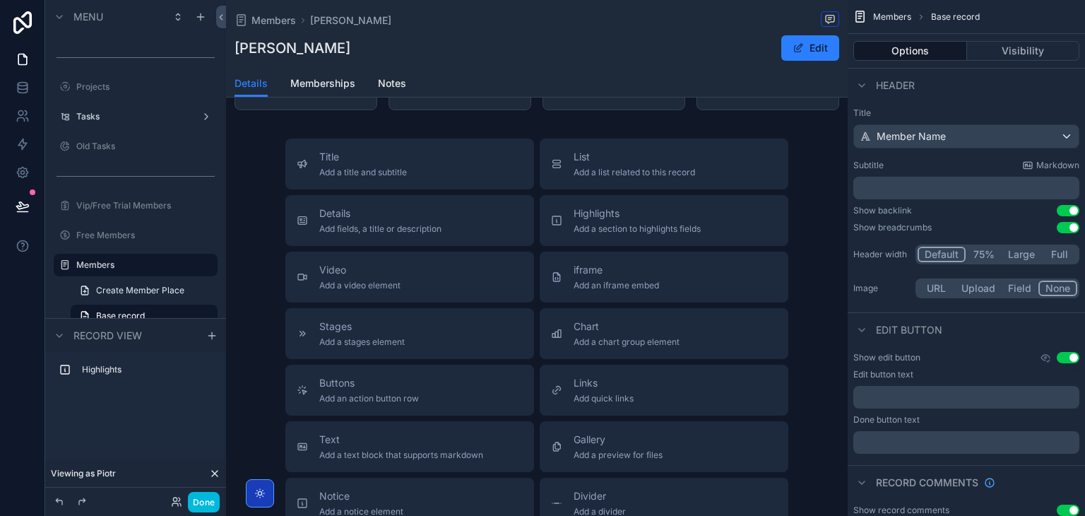
click at [585, 337] on span "Add a chart group element" at bounding box center [627, 341] width 106 height 11
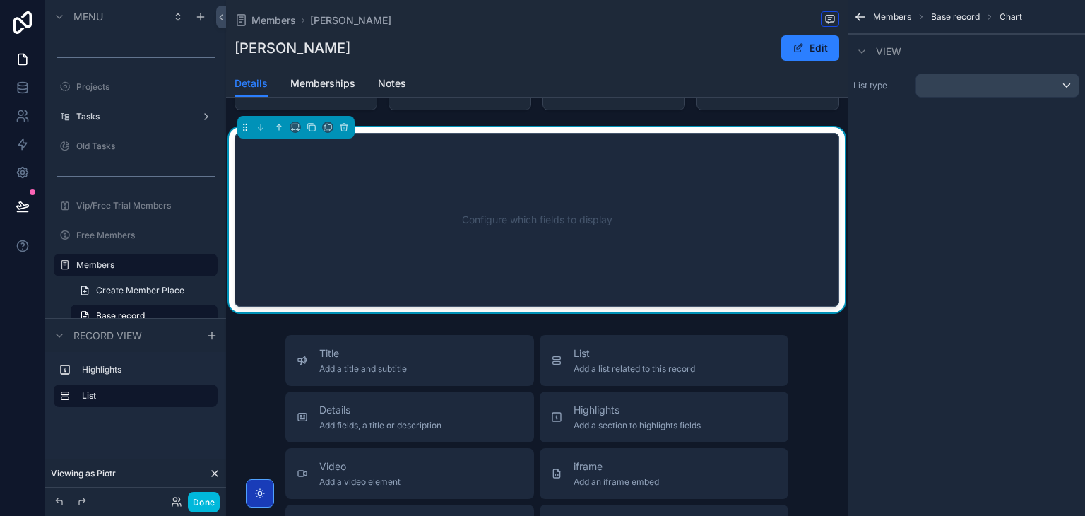
scroll to position [83, 0]
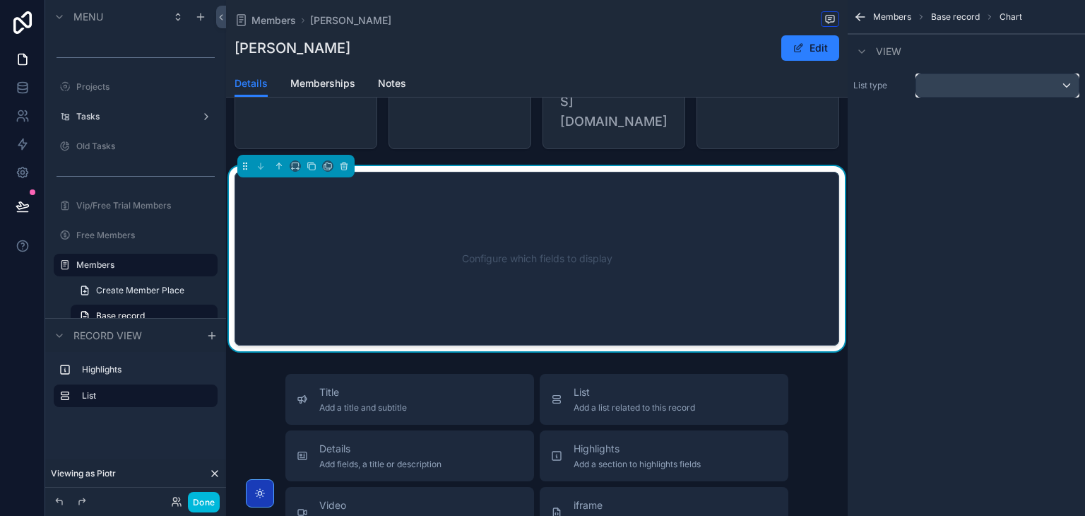
click at [990, 76] on div "scrollable content" at bounding box center [997, 85] width 162 height 23
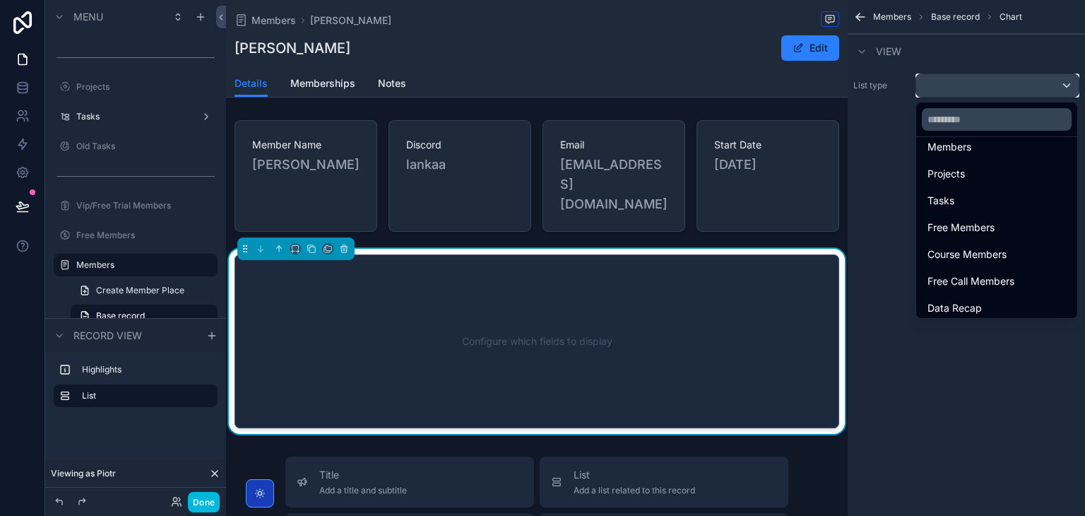
scroll to position [116, 0]
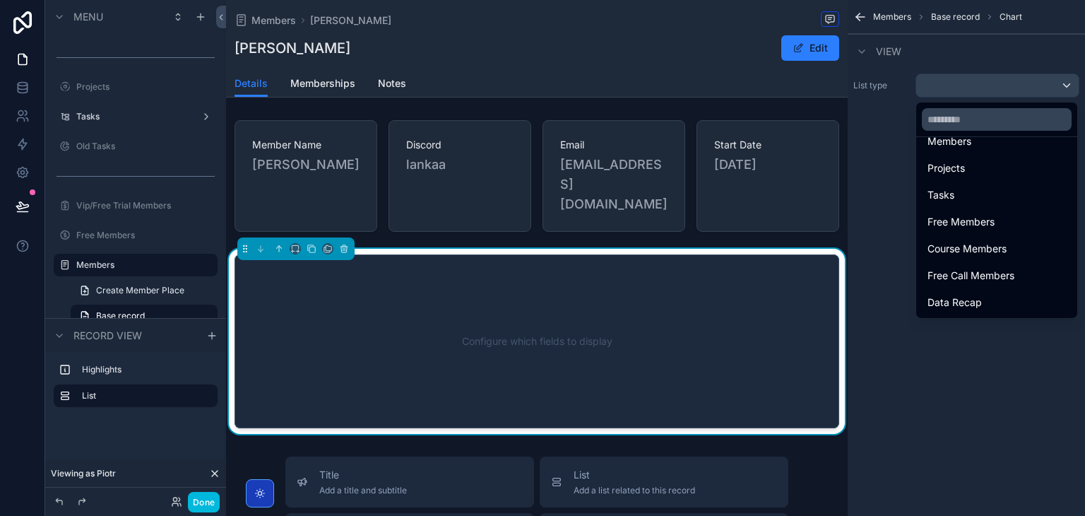
click at [201, 502] on div "scrollable content" at bounding box center [542, 258] width 1085 height 516
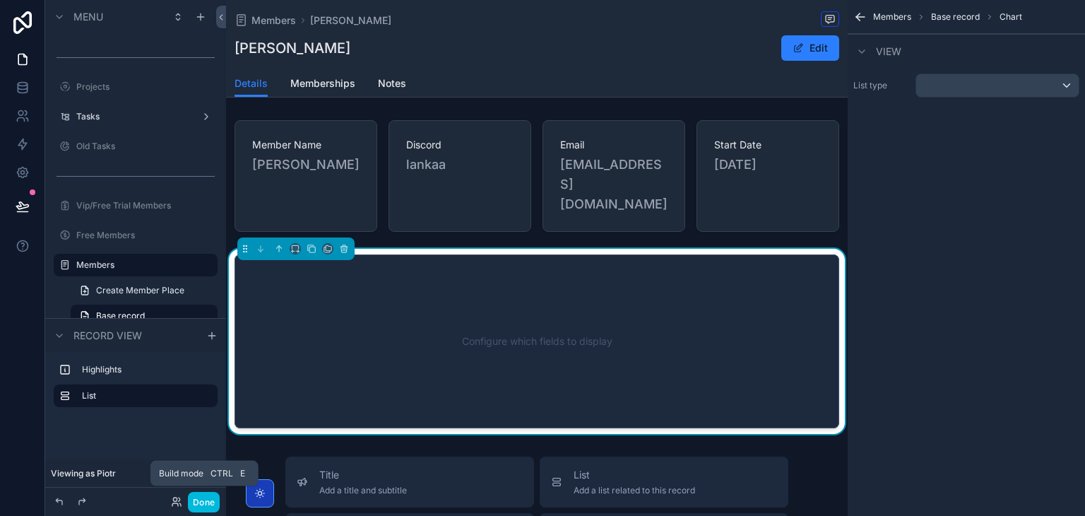
click at [201, 502] on button "Done" at bounding box center [204, 502] width 32 height 20
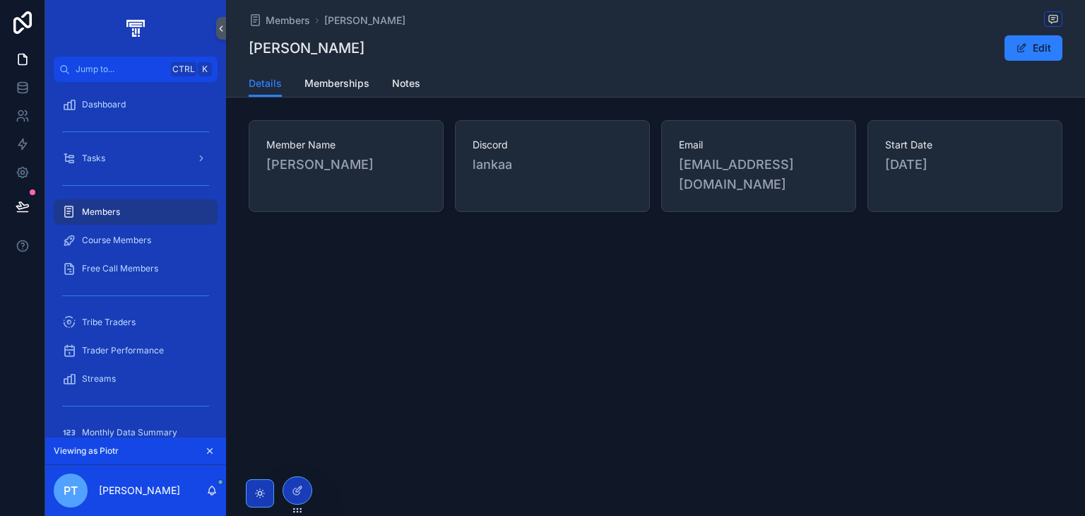
scroll to position [0, 0]
click at [316, 91] on link "Memberships" at bounding box center [336, 85] width 65 height 28
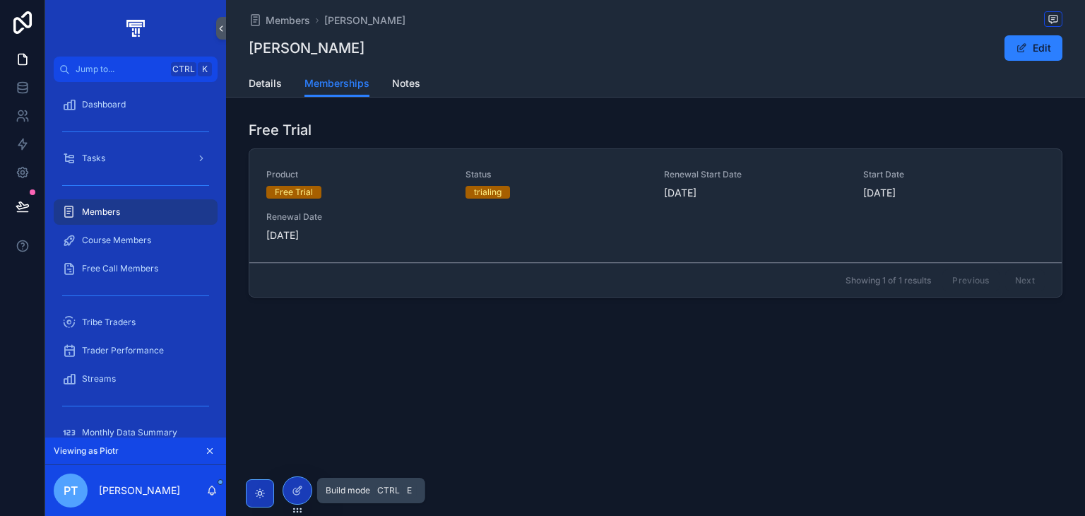
click at [292, 492] on icon at bounding box center [297, 490] width 11 height 11
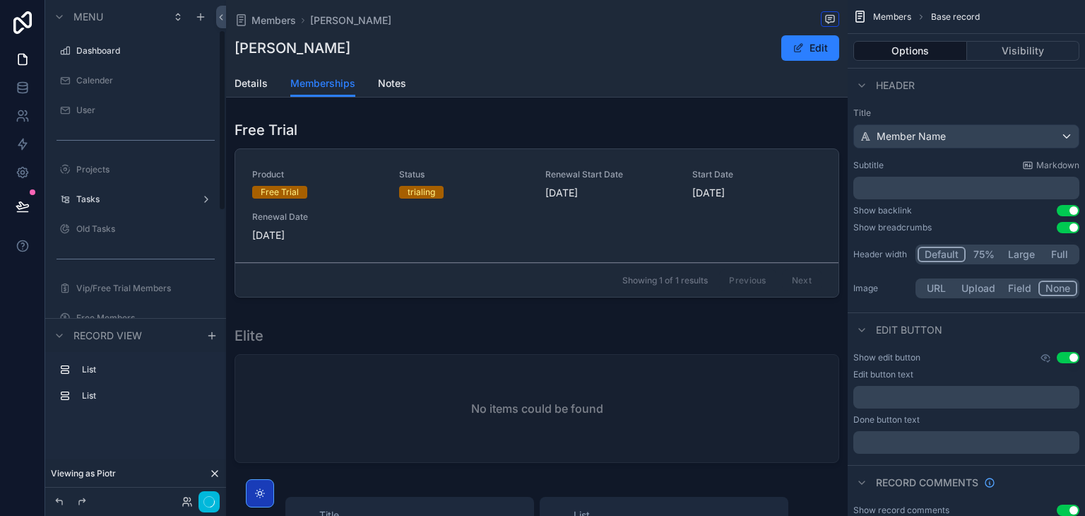
scroll to position [83, 0]
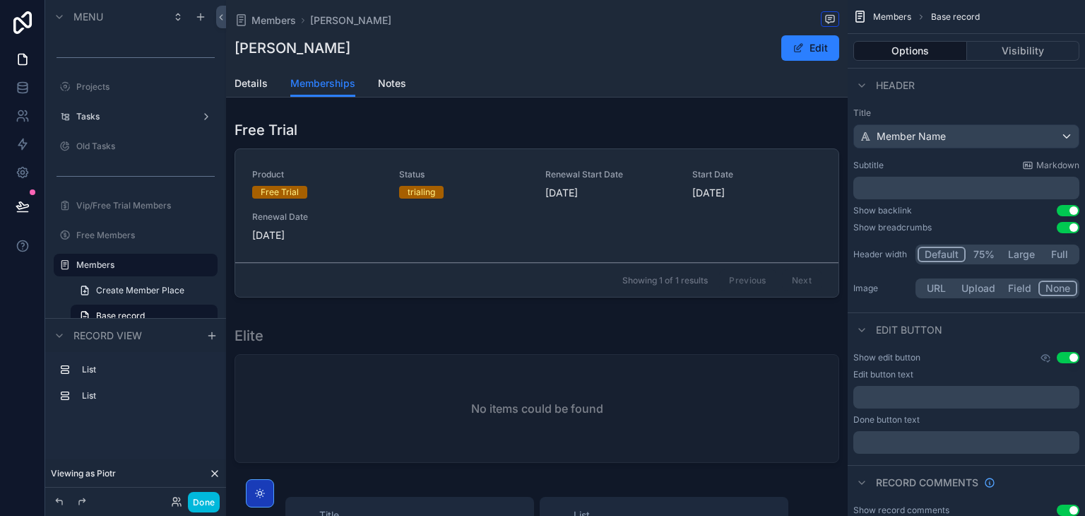
click at [385, 78] on span "Notes" at bounding box center [392, 83] width 28 height 14
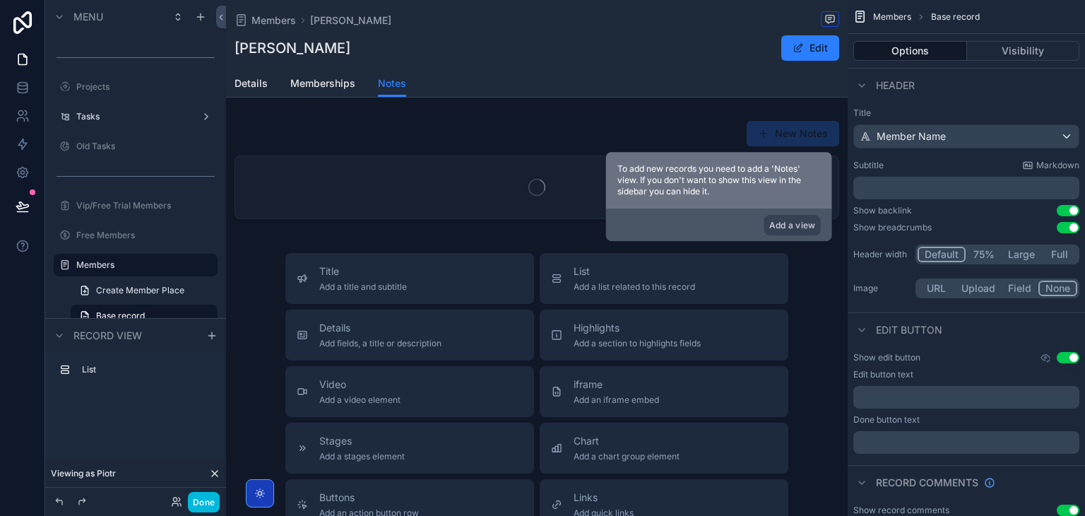
click at [409, 283] on div "Title Add a title and subtitle" at bounding box center [410, 278] width 226 height 28
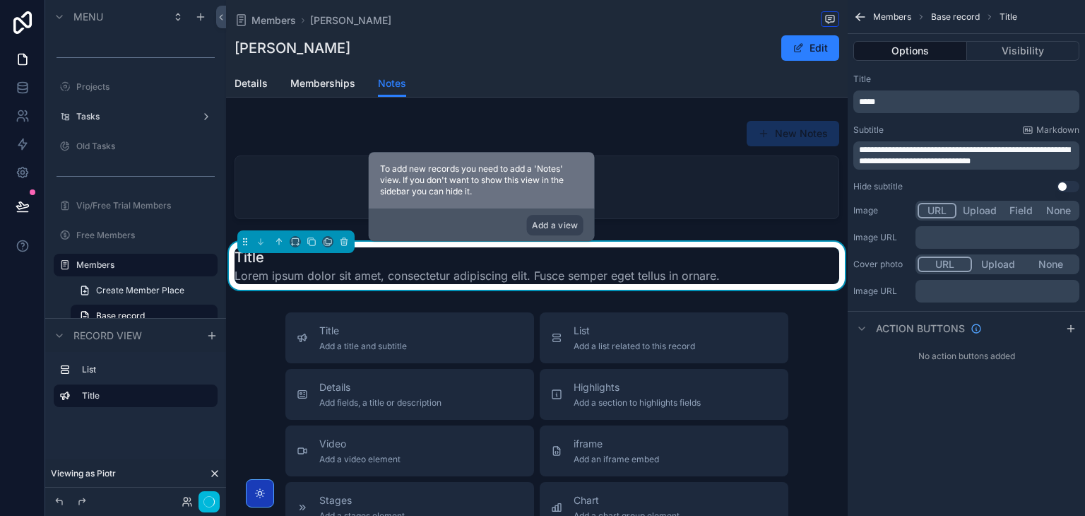
scroll to position [8, 0]
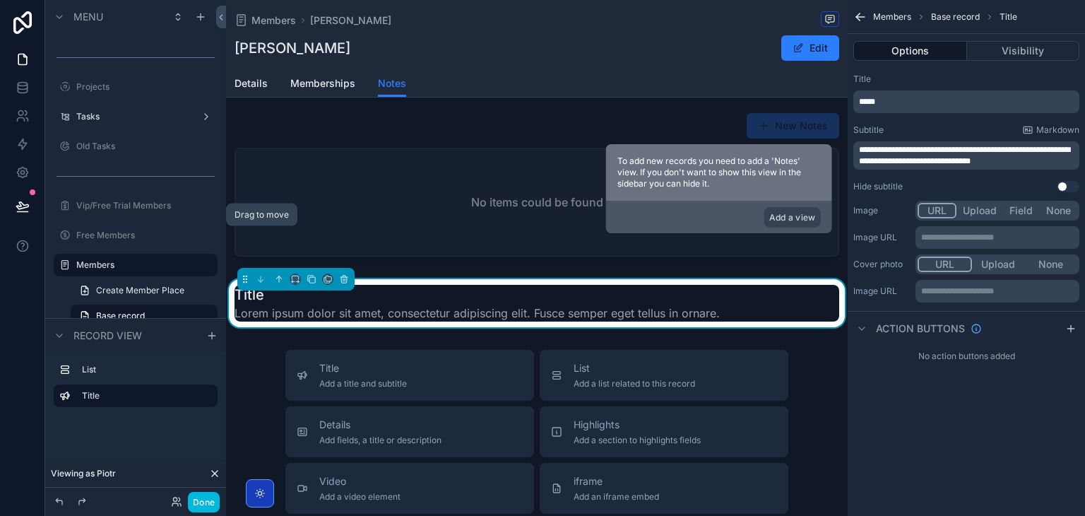
drag, startPoint x: 246, startPoint y: 227, endPoint x: 244, endPoint y: 235, distance: 7.9
click at [244, 235] on div "New Notes No items could be found Title Lorem ipsum dolor sit amet, consectetur…" at bounding box center [537, 217] width 622 height 220
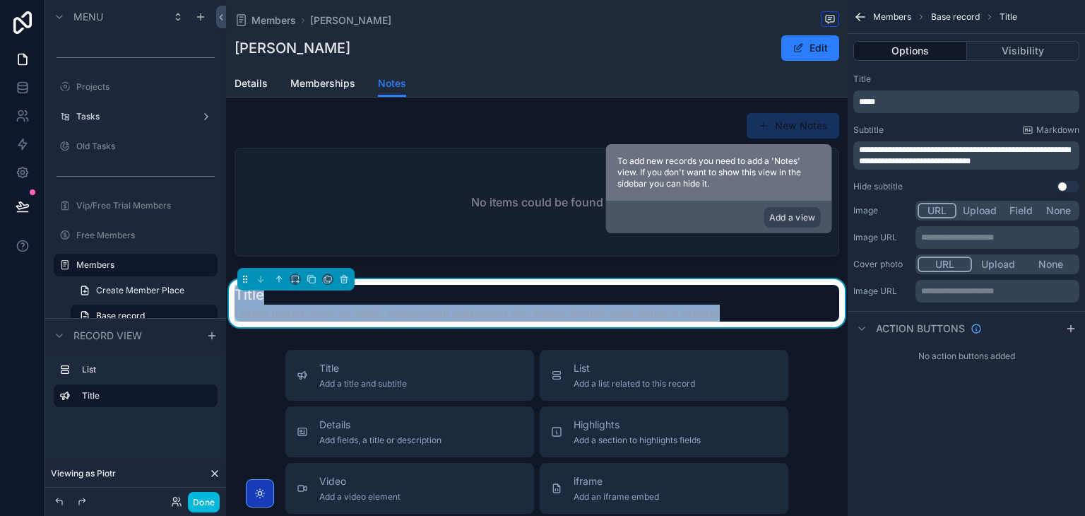
click at [421, 279] on div "Title Lorem ipsum dolor sit amet, consectetur adipiscing elit. Fusce semper ege…" at bounding box center [537, 303] width 622 height 48
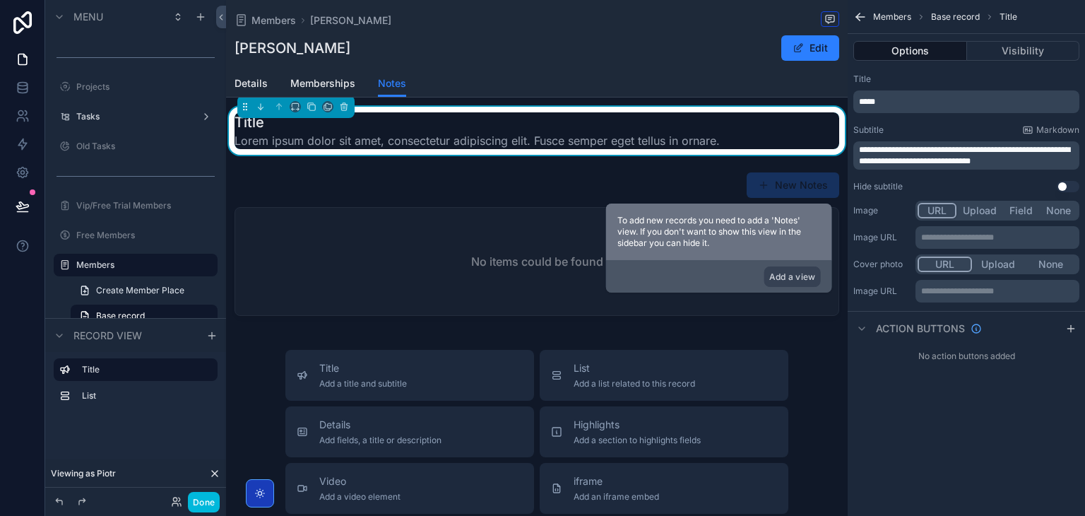
click at [591, 193] on div "scrollable content" at bounding box center [537, 246] width 622 height 161
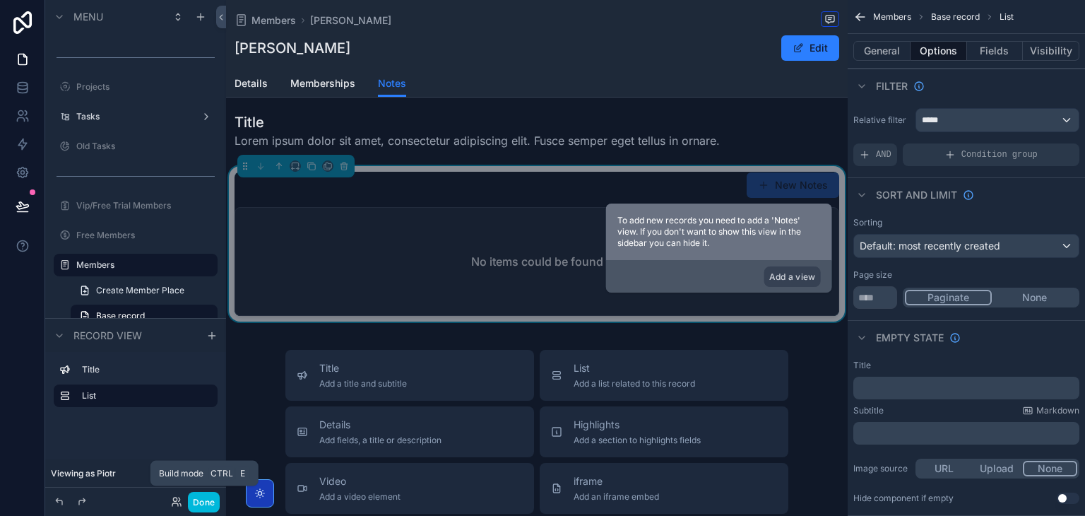
click at [206, 502] on button "Done" at bounding box center [204, 502] width 32 height 20
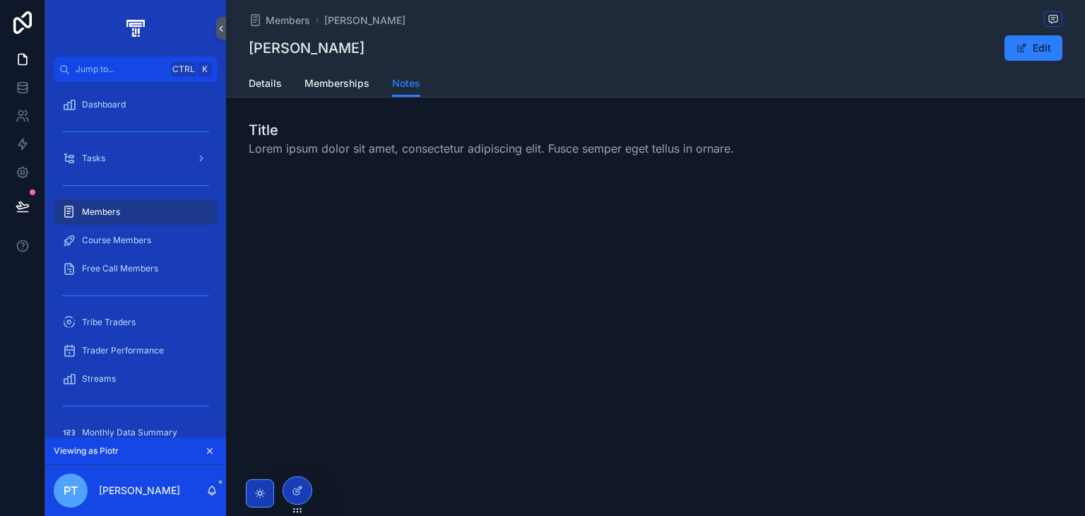
scroll to position [0, 0]
click at [296, 489] on icon at bounding box center [299, 489] width 6 height 6
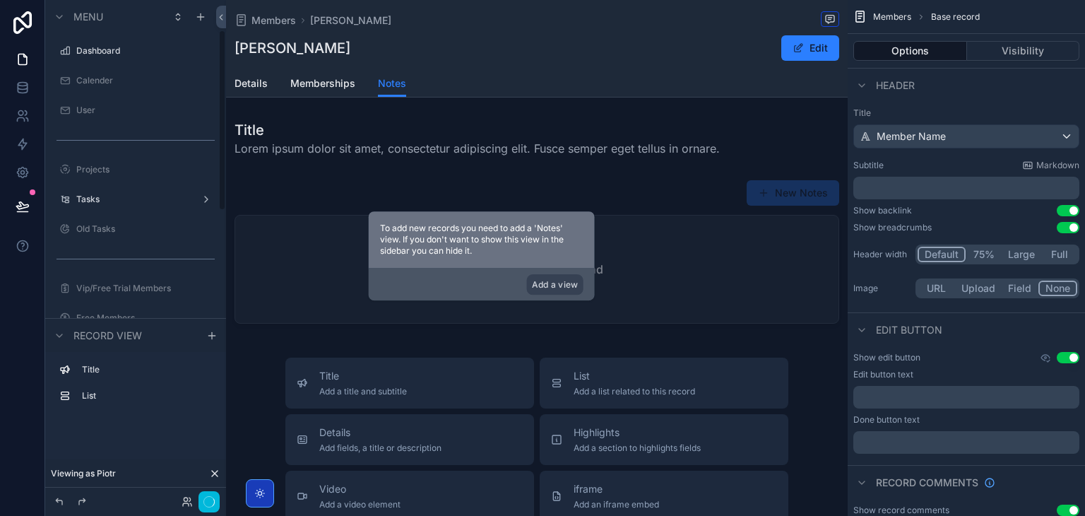
scroll to position [83, 0]
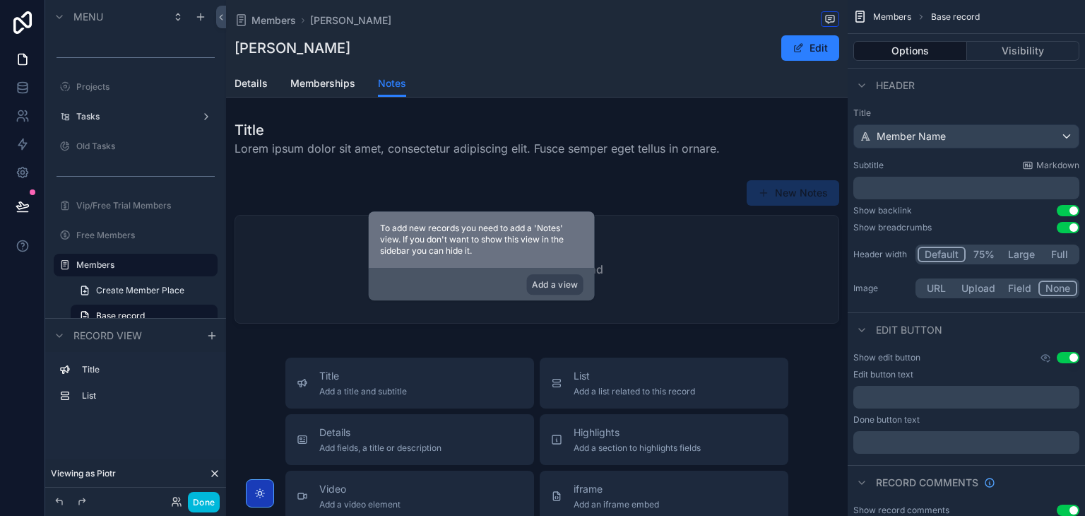
click at [324, 150] on div "scrollable content" at bounding box center [537, 138] width 622 height 48
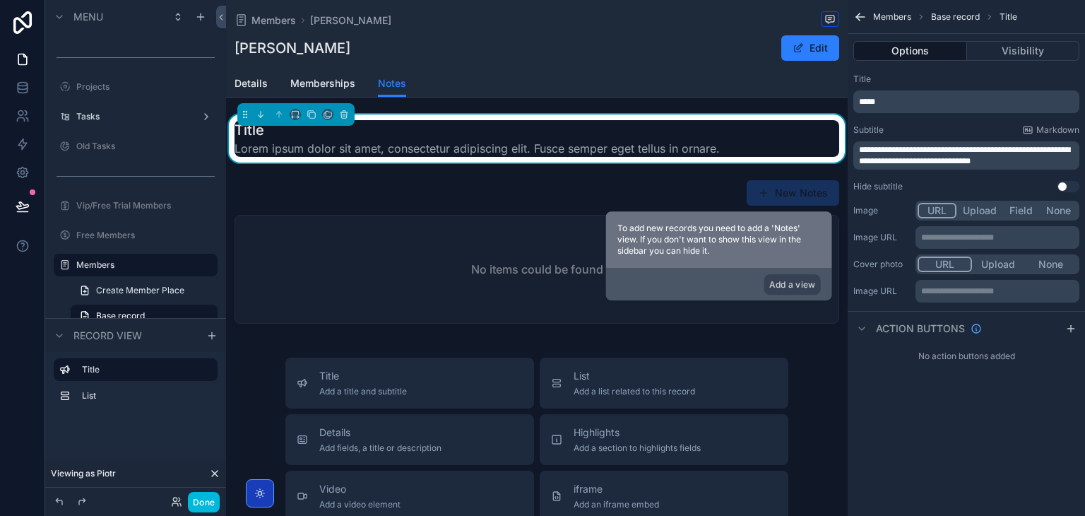
click at [944, 167] on div "**********" at bounding box center [966, 155] width 226 height 28
drag, startPoint x: 944, startPoint y: 167, endPoint x: 952, endPoint y: 153, distance: 16.5
click at [952, 153] on div "**********" at bounding box center [966, 155] width 226 height 28
click at [952, 153] on span "**********" at bounding box center [964, 156] width 211 height 20
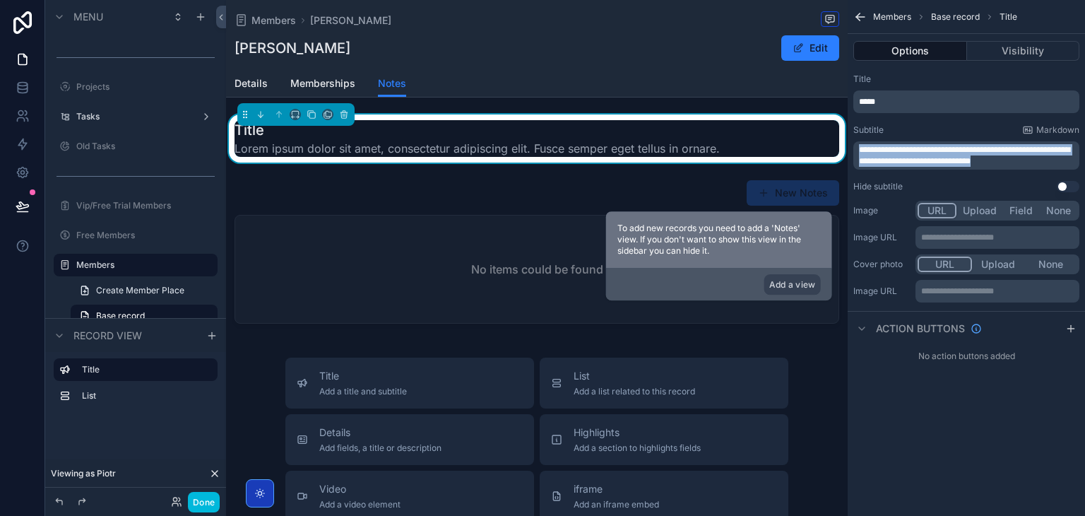
click at [952, 153] on span "**********" at bounding box center [964, 156] width 211 height 20
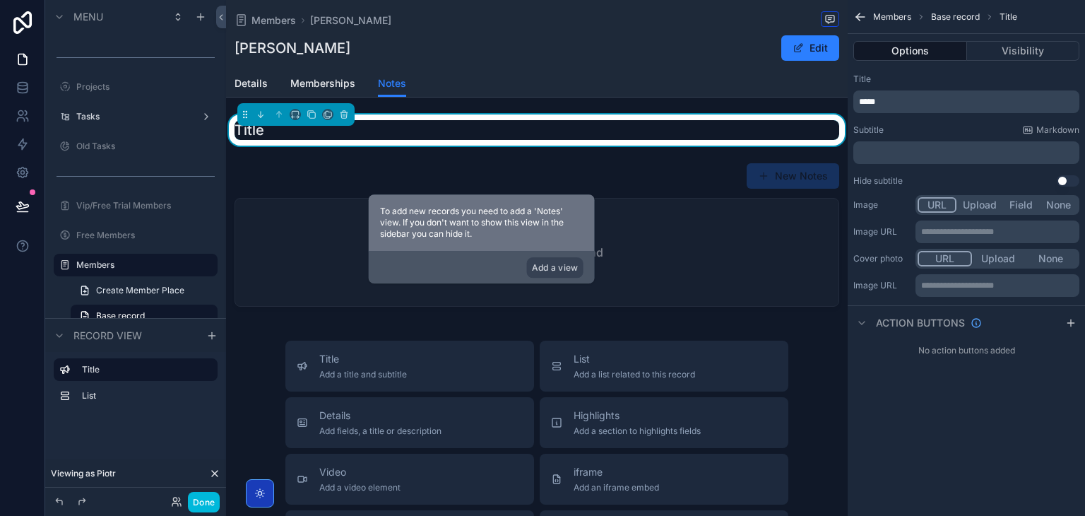
click at [981, 108] on div "*****" at bounding box center [966, 101] width 226 height 23
drag, startPoint x: 981, startPoint y: 108, endPoint x: 981, endPoint y: 100, distance: 7.8
click at [981, 100] on div "*****" at bounding box center [966, 101] width 226 height 23
click at [981, 100] on p "*****" at bounding box center [968, 101] width 218 height 11
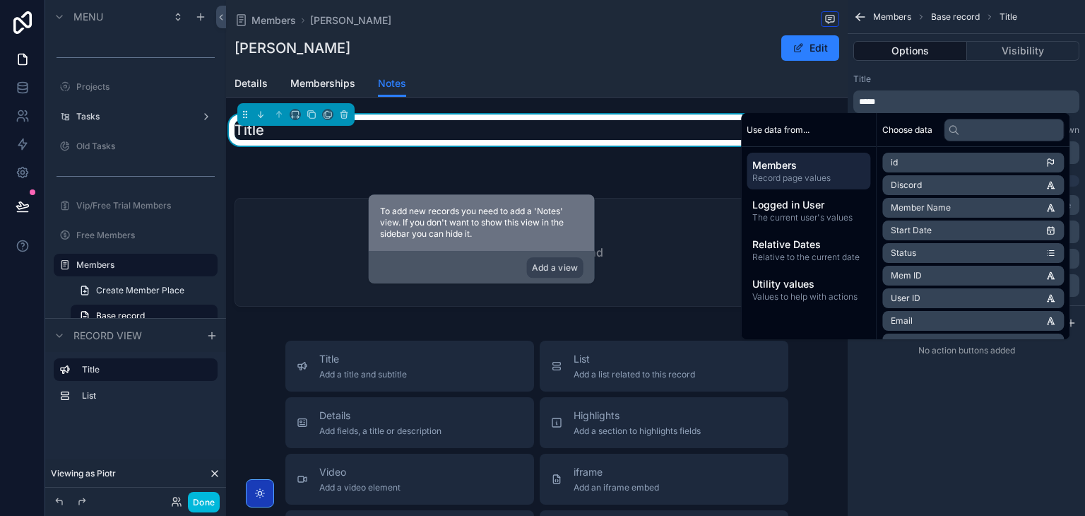
click at [960, 94] on div "*****" at bounding box center [966, 101] width 226 height 23
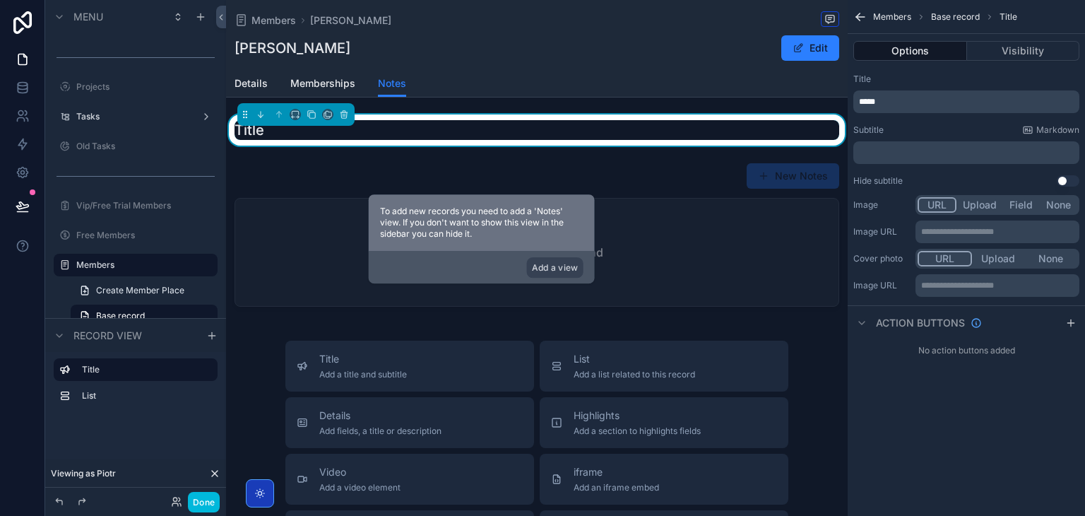
click at [960, 94] on div "*****" at bounding box center [966, 101] width 226 height 23
click at [958, 97] on div "*****" at bounding box center [966, 101] width 226 height 23
click at [958, 97] on p "*****" at bounding box center [968, 101] width 218 height 11
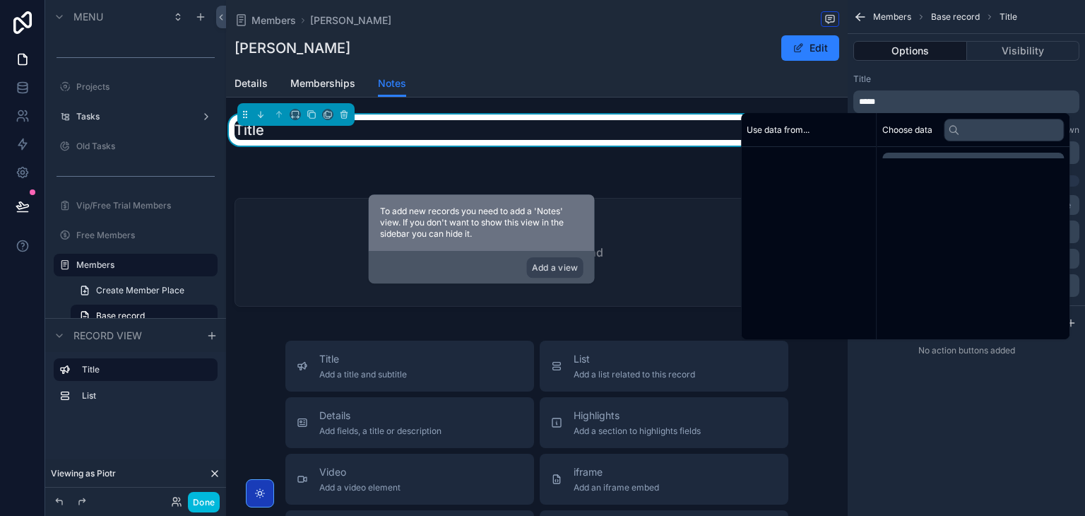
click at [958, 97] on p "*****" at bounding box center [968, 101] width 218 height 11
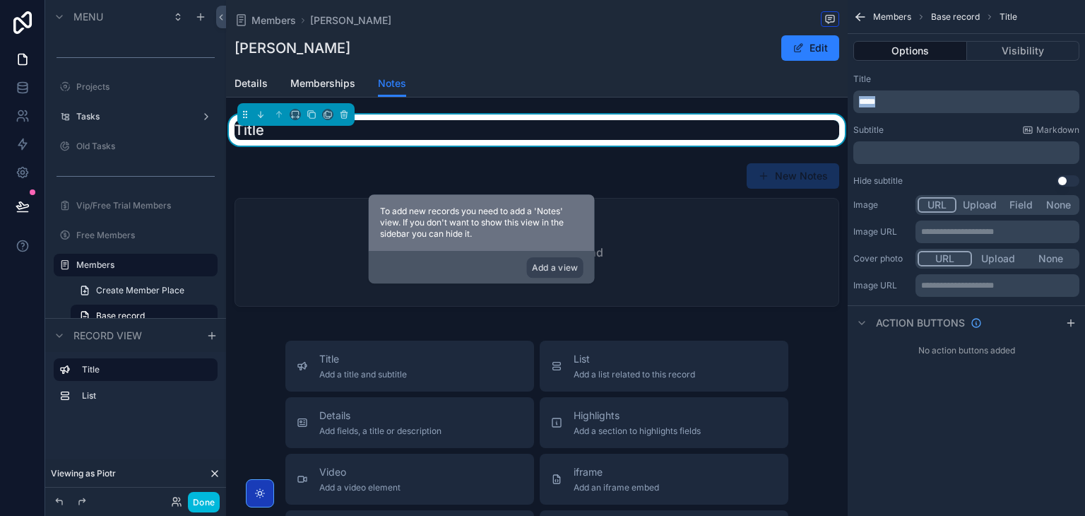
click at [958, 97] on p "*****" at bounding box center [968, 101] width 218 height 11
click at [998, 52] on button "Visibility" at bounding box center [1023, 51] width 113 height 20
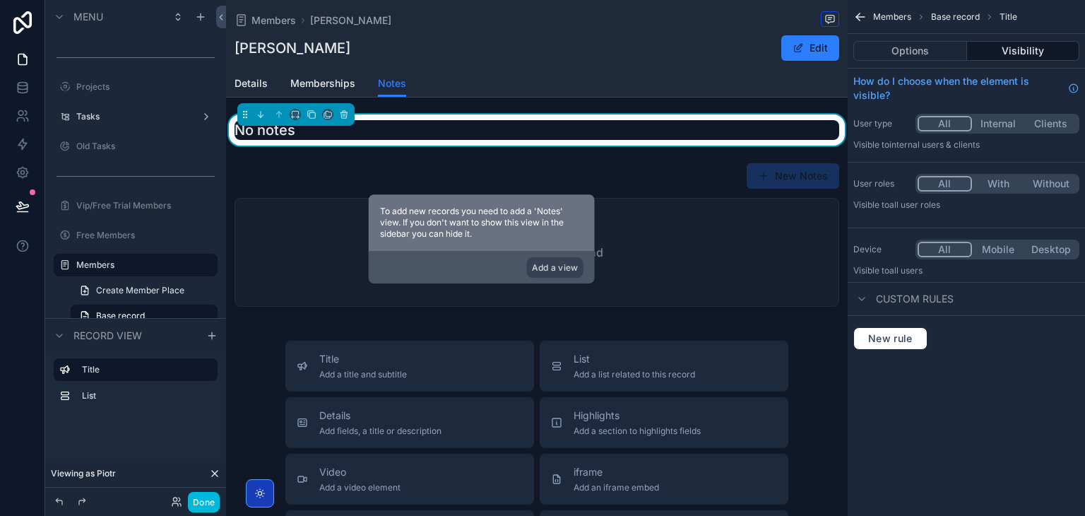
click at [939, 297] on span "Custom rules" at bounding box center [915, 299] width 78 height 14
click at [893, 339] on span "New rule" at bounding box center [890, 338] width 56 height 13
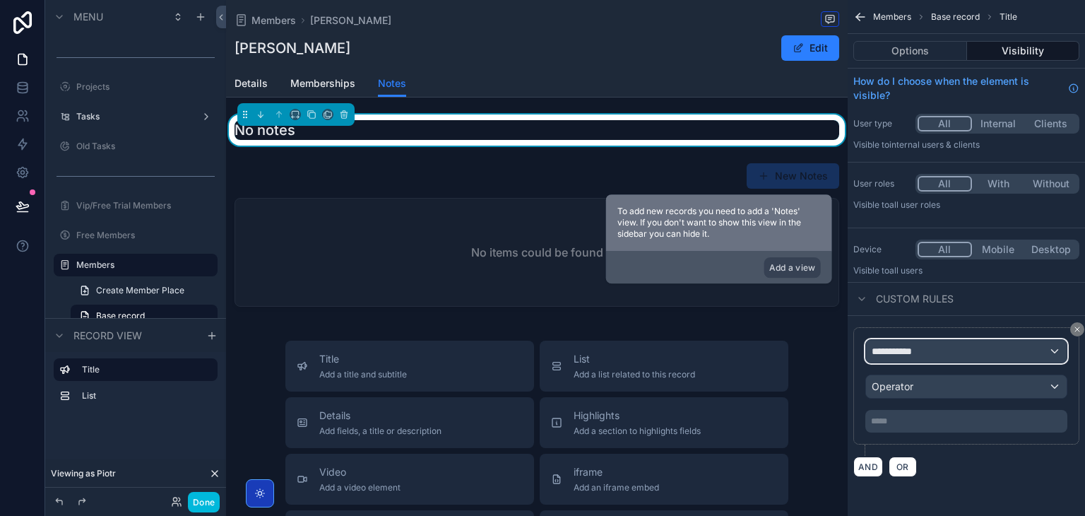
click at [915, 353] on span "**********" at bounding box center [898, 351] width 52 height 14
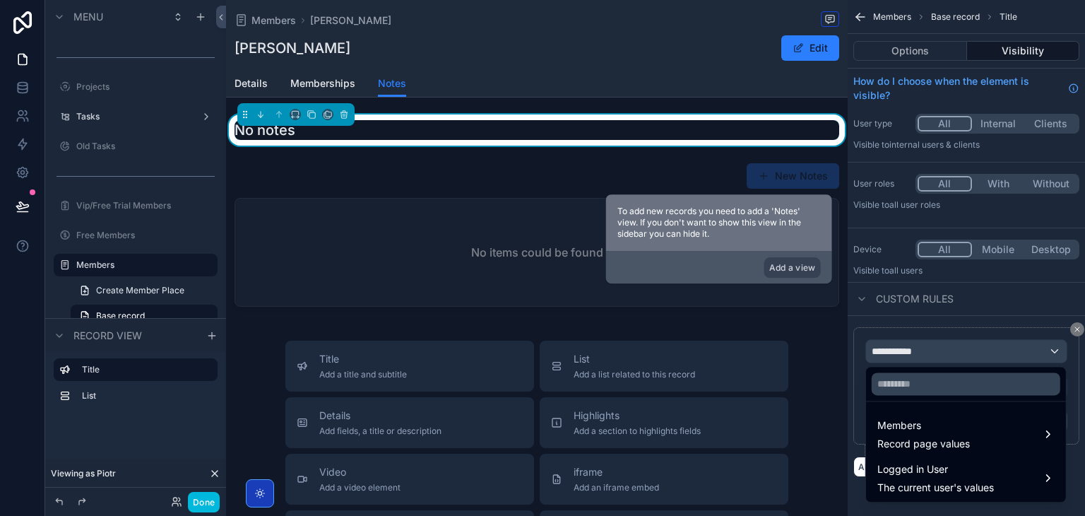
click at [949, 432] on span "Members" at bounding box center [923, 425] width 93 height 17
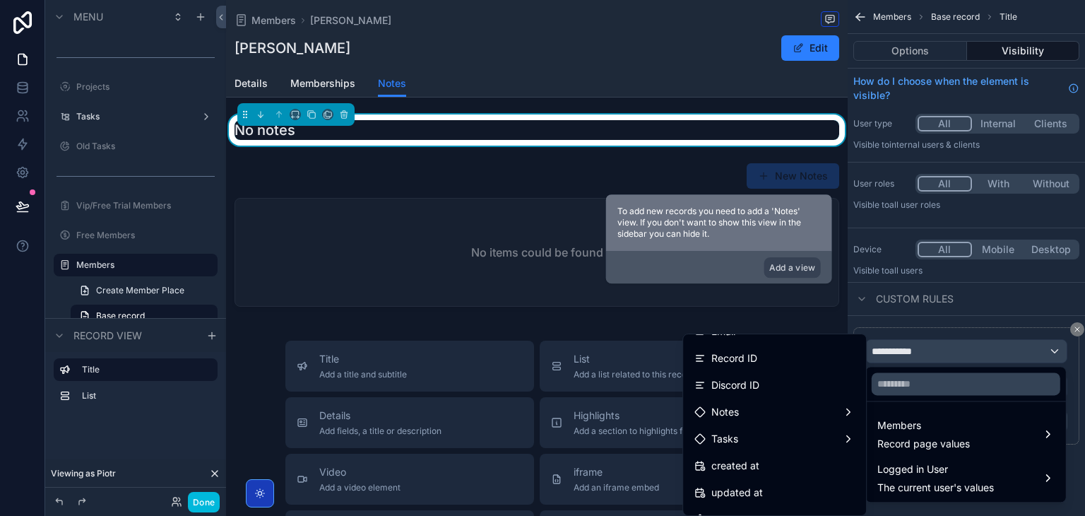
scroll to position [198, 0]
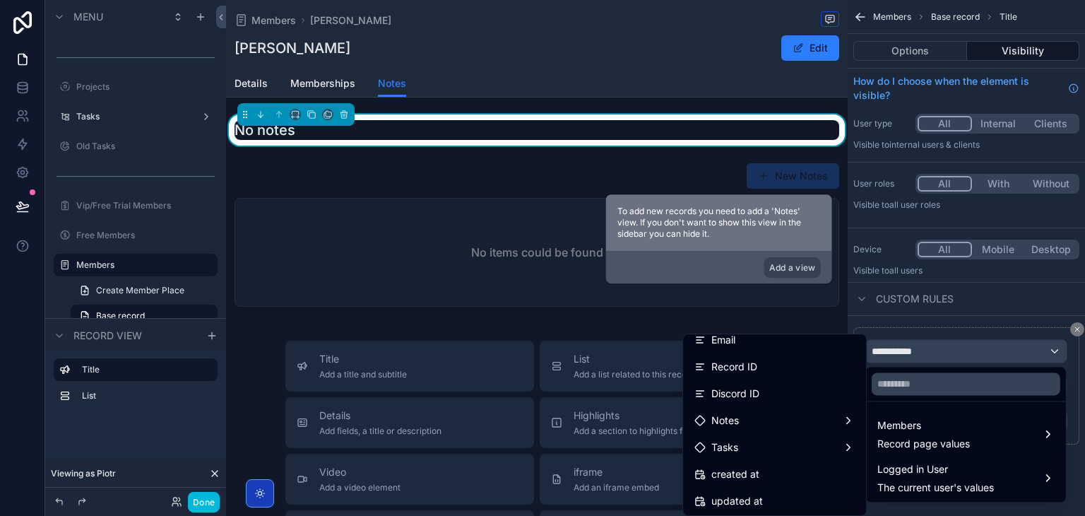
click at [805, 416] on div "Notes" at bounding box center [774, 420] width 160 height 17
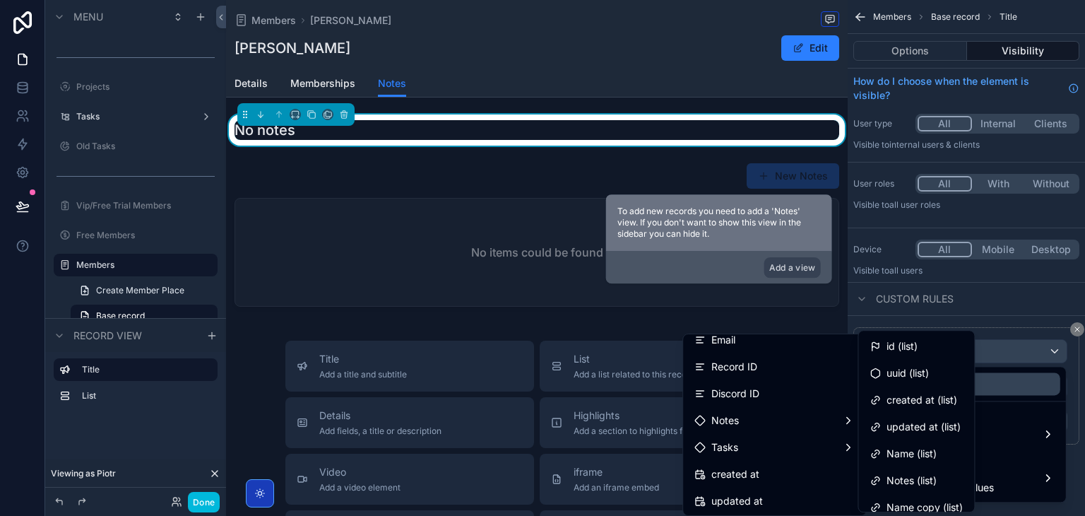
click at [938, 354] on div "id (list)" at bounding box center [916, 346] width 93 height 17
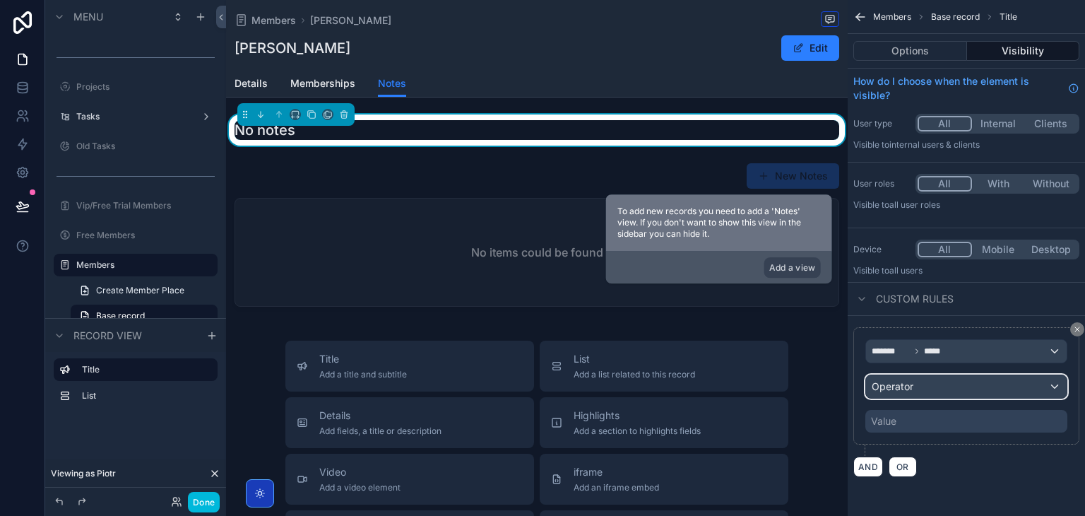
click at [937, 391] on div "Operator" at bounding box center [966, 386] width 201 height 23
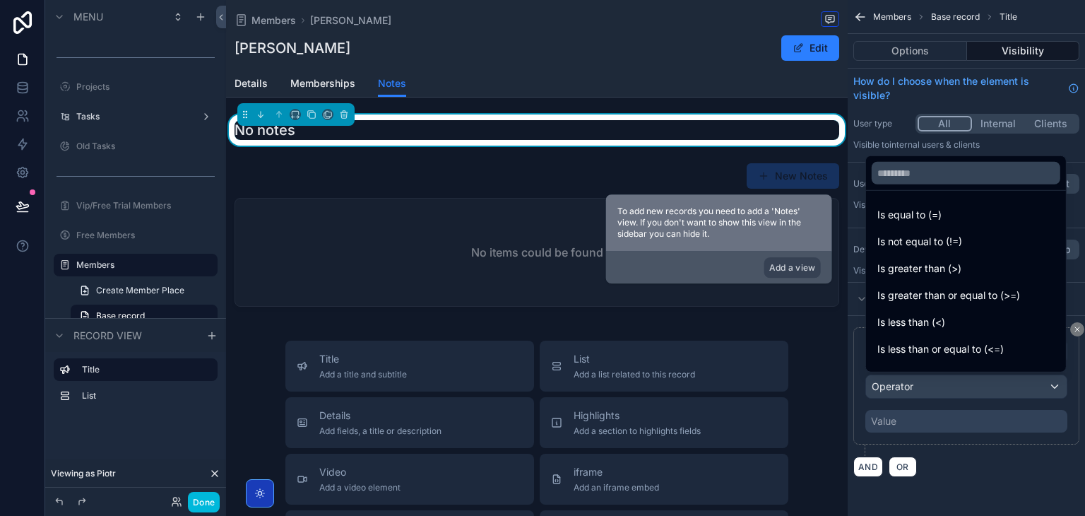
click at [937, 391] on div "scrollable content" at bounding box center [542, 258] width 1085 height 516
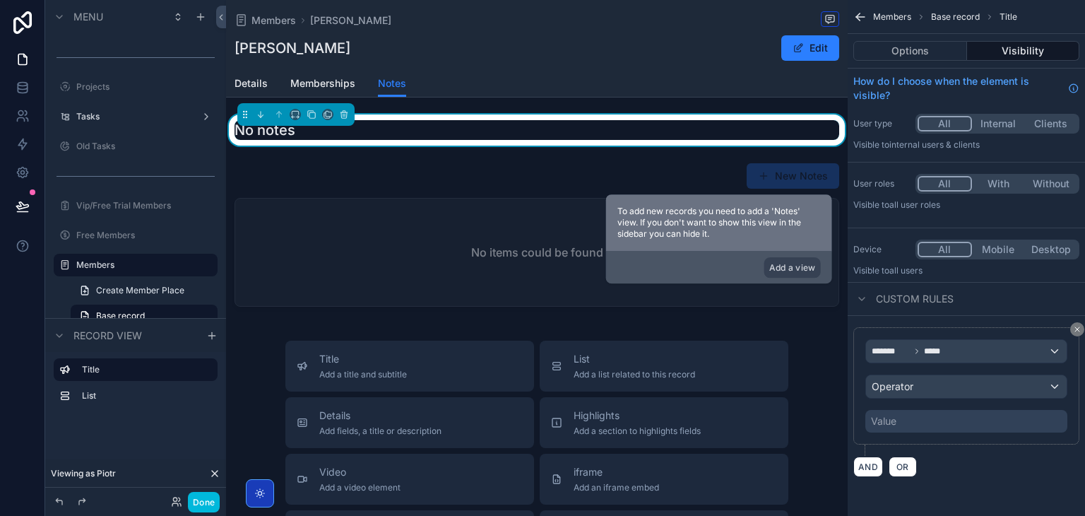
click at [936, 416] on div "Value" at bounding box center [966, 421] width 202 height 23
click at [912, 425] on div "Value" at bounding box center [966, 421] width 202 height 23
click at [939, 369] on div "******* ***** Operator Value" at bounding box center [966, 385] width 202 height 93
click at [935, 384] on div "Operator" at bounding box center [966, 386] width 201 height 23
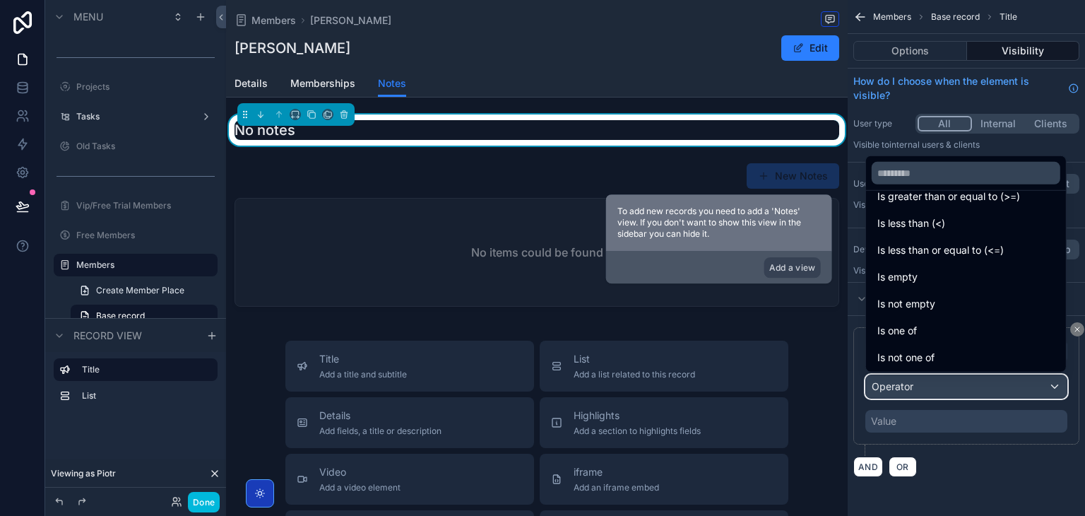
scroll to position [100, 0]
click at [954, 299] on div "Is not empty" at bounding box center [965, 302] width 177 height 17
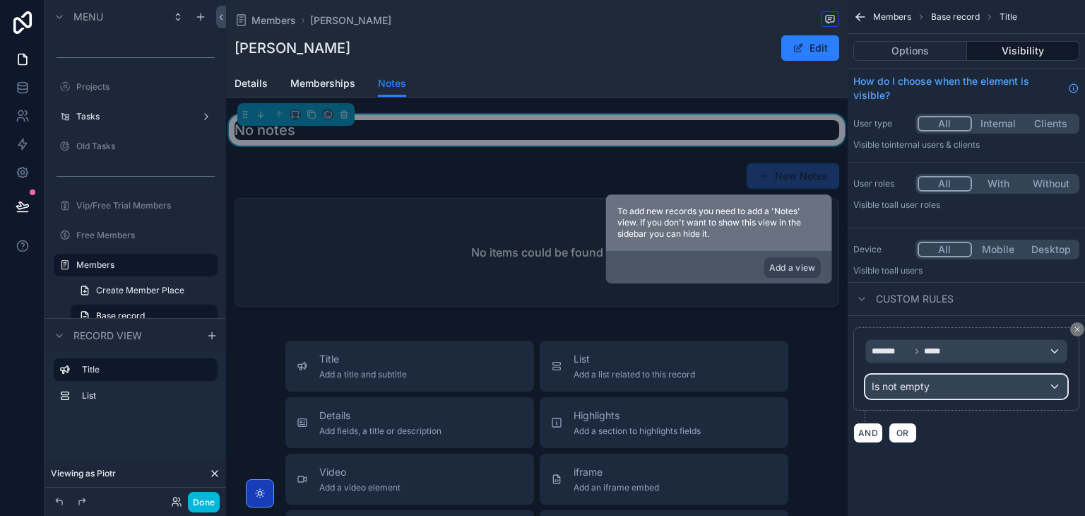
click at [932, 391] on div "Is not empty" at bounding box center [966, 386] width 201 height 23
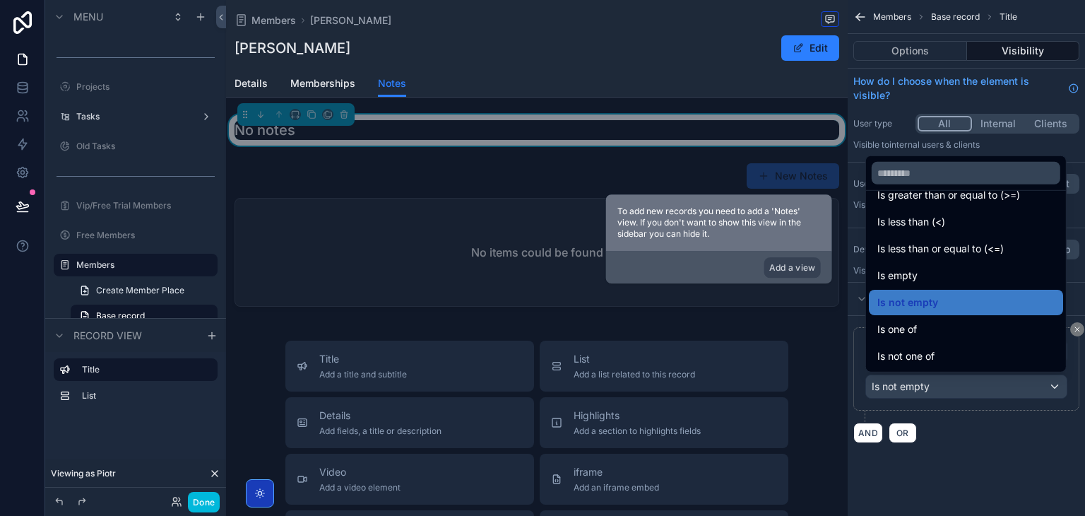
click at [938, 283] on div "Is empty" at bounding box center [966, 275] width 194 height 25
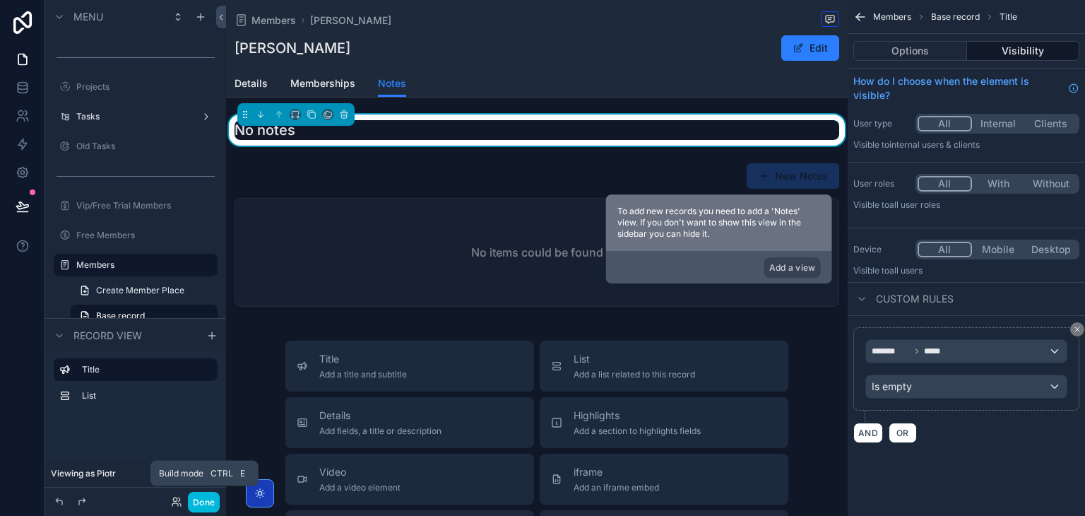
click at [201, 502] on button "Done" at bounding box center [204, 502] width 32 height 20
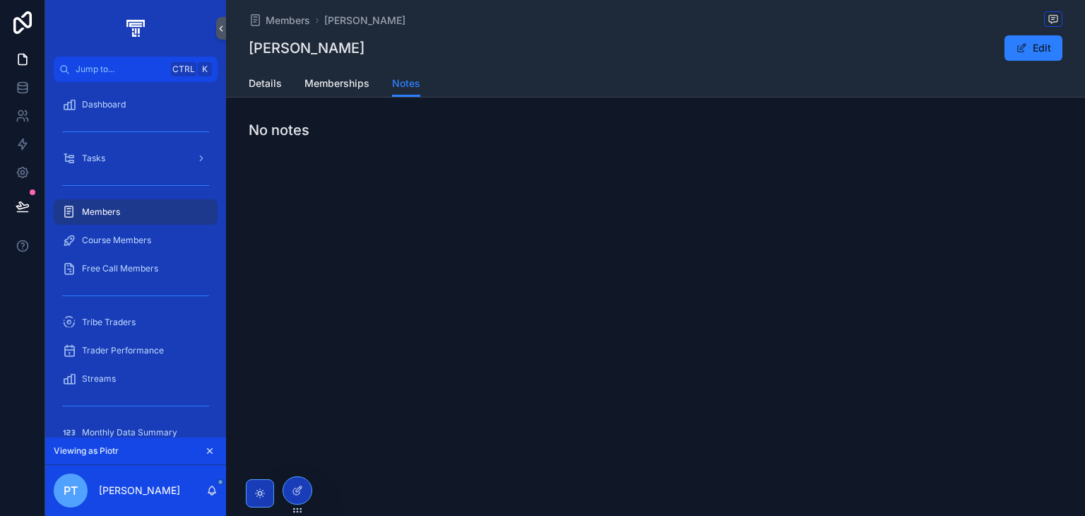
click at [337, 80] on span "Memberships" at bounding box center [336, 83] width 65 height 14
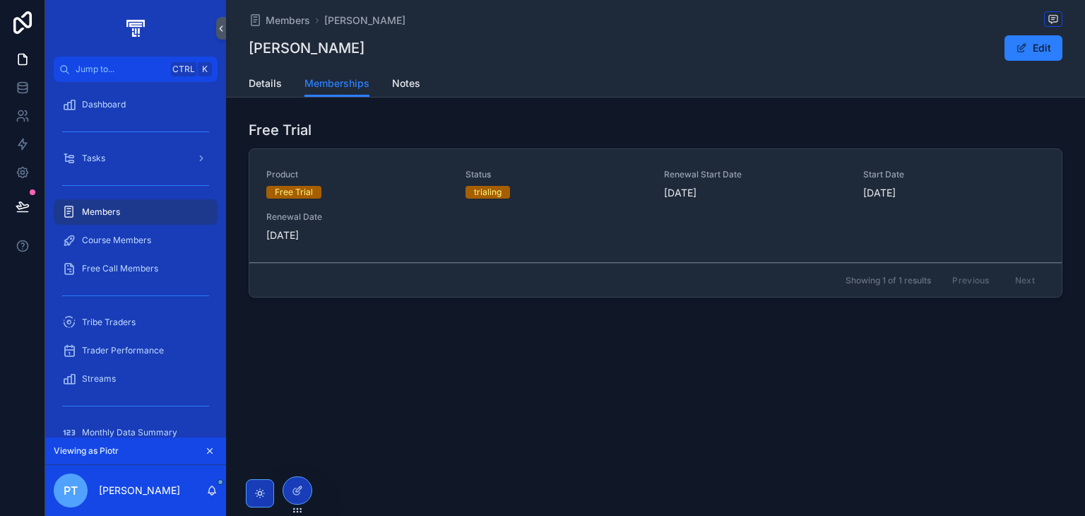
click at [407, 85] on span "Notes" at bounding box center [406, 83] width 28 height 14
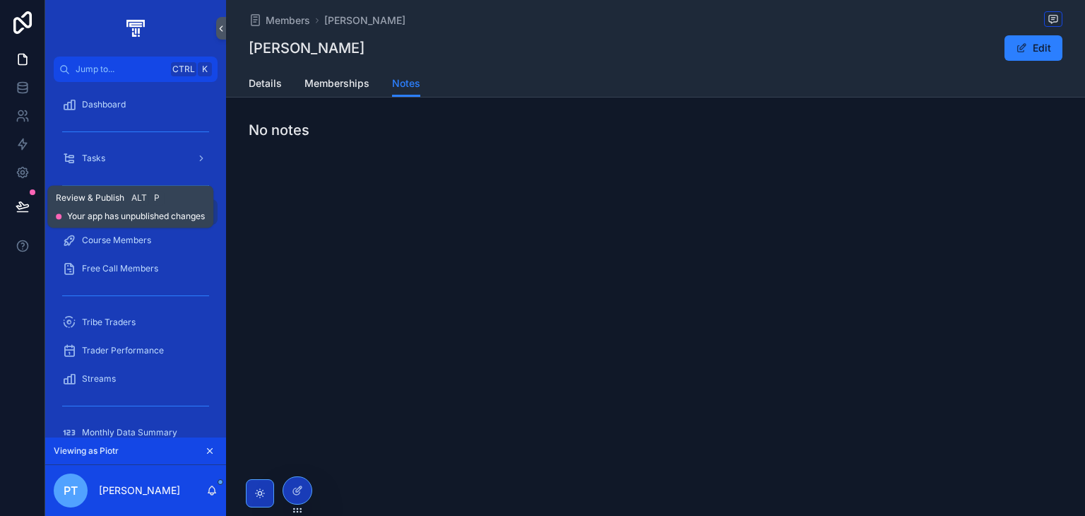
click at [23, 210] on icon at bounding box center [23, 206] width 14 height 14
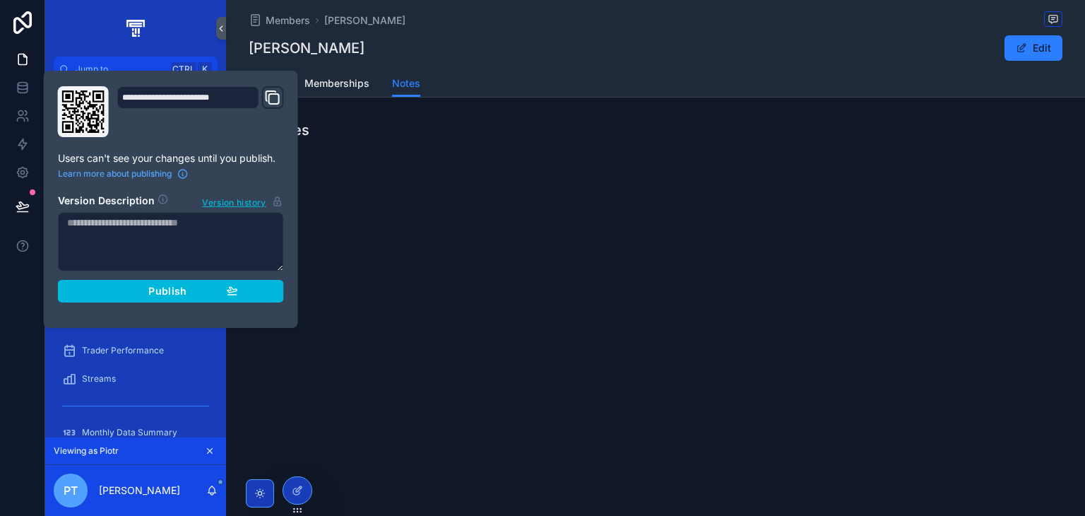
click at [192, 290] on div "Publish" at bounding box center [171, 291] width 134 height 13
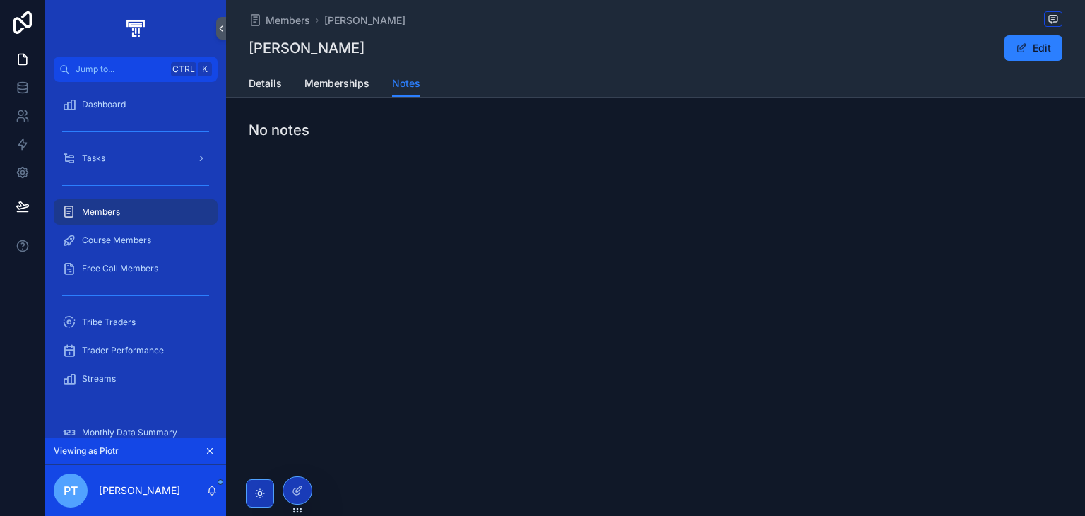
click at [1045, 244] on div "Members Don Yoo Don Yoo Edit Notes Details Memberships Notes No notes" at bounding box center [655, 258] width 859 height 516
click at [338, 75] on link "Memberships" at bounding box center [336, 85] width 65 height 28
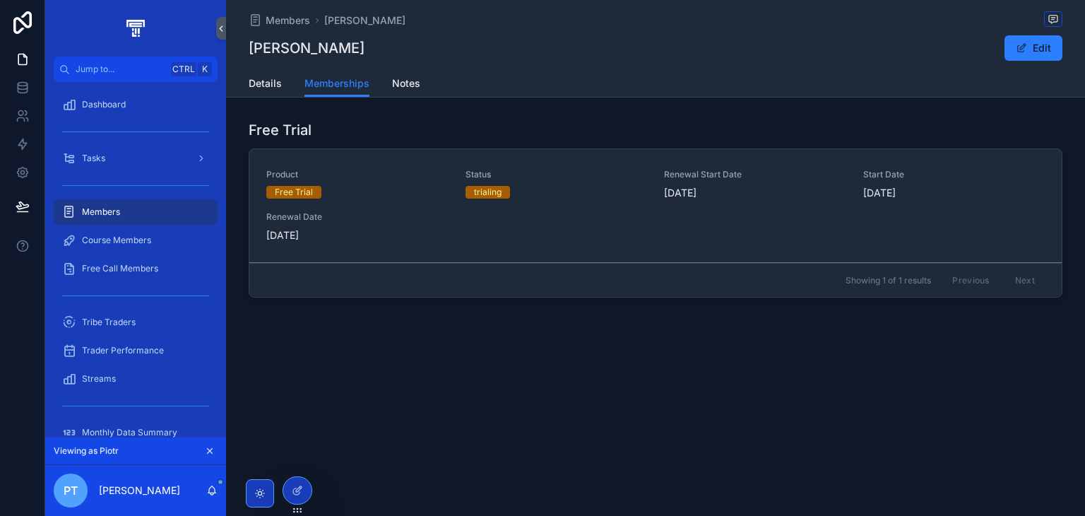
click at [277, 88] on span "Details" at bounding box center [265, 83] width 33 height 14
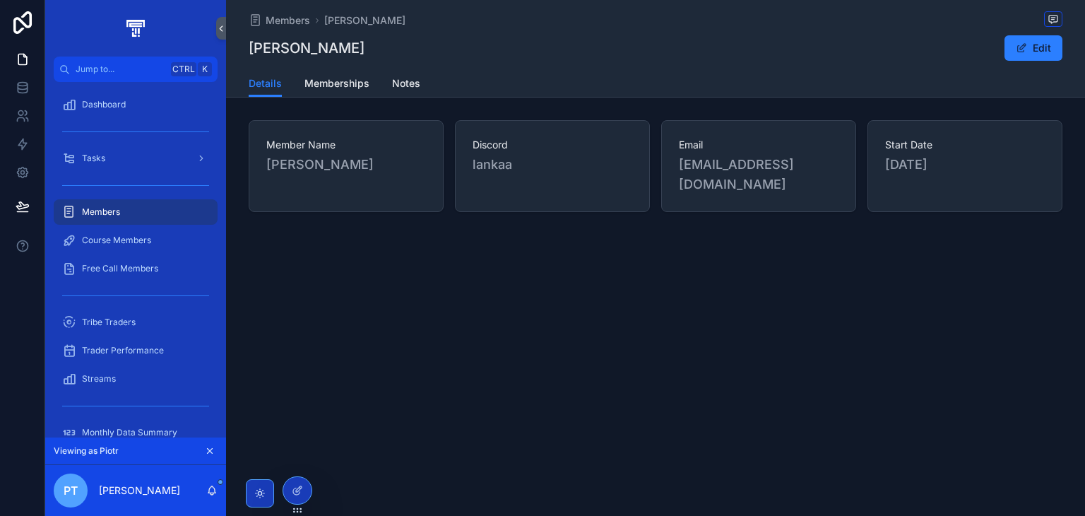
click at [301, 493] on icon at bounding box center [297, 490] width 11 height 11
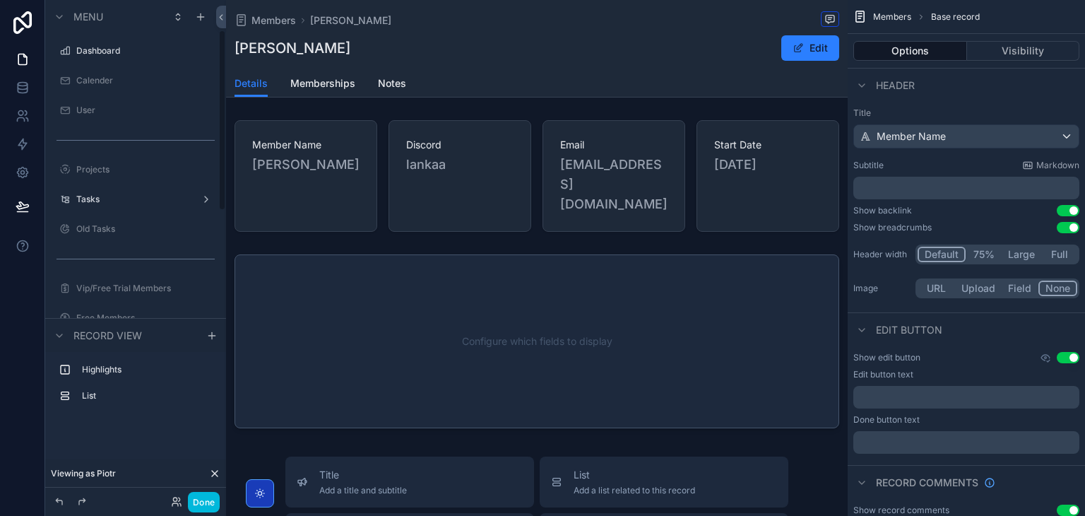
scroll to position [83, 0]
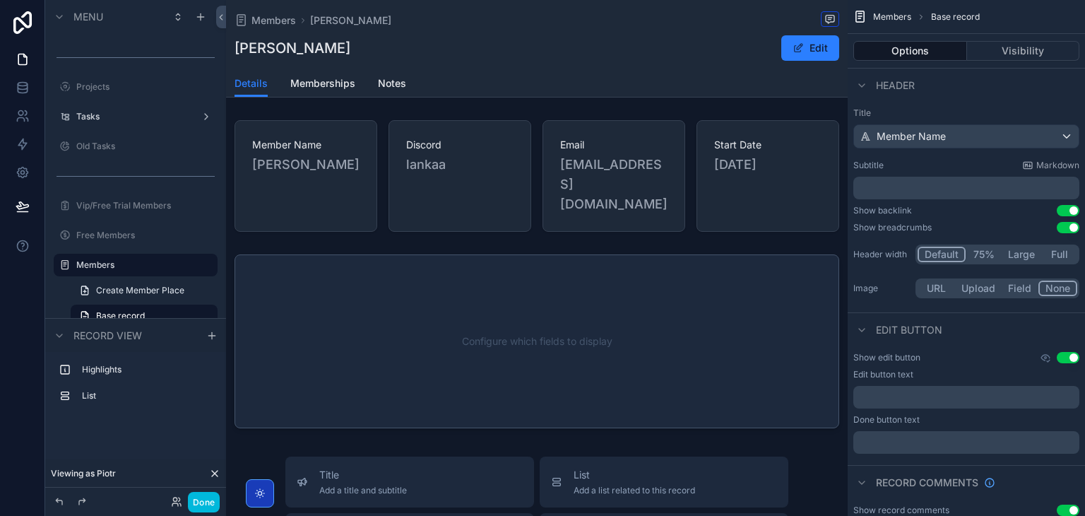
click at [399, 388] on div "scrollable content" at bounding box center [537, 341] width 622 height 185
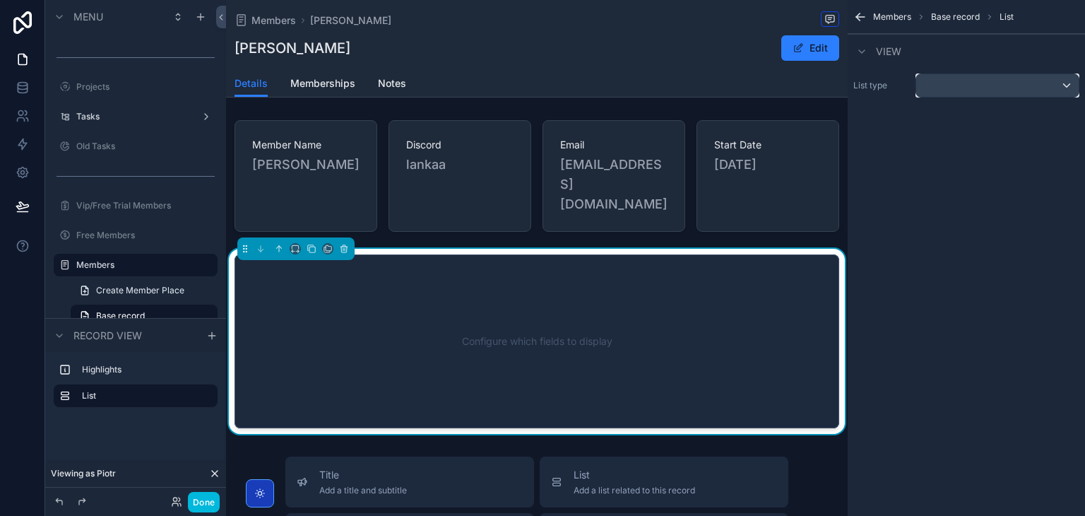
click at [971, 85] on div "scrollable content" at bounding box center [997, 85] width 162 height 23
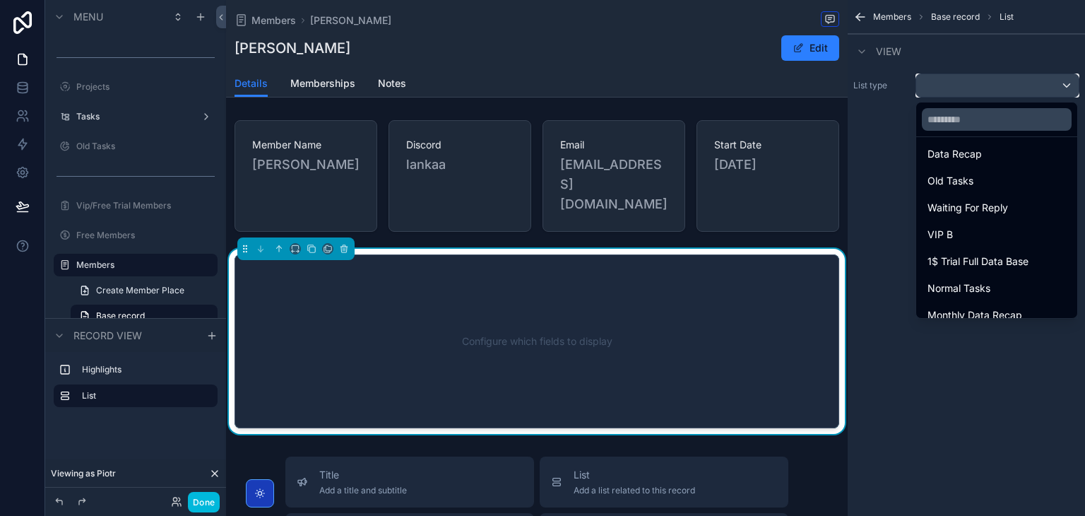
scroll to position [263, 0]
click at [1005, 266] on span "1$ Trial Full Data Base" at bounding box center [977, 262] width 101 height 17
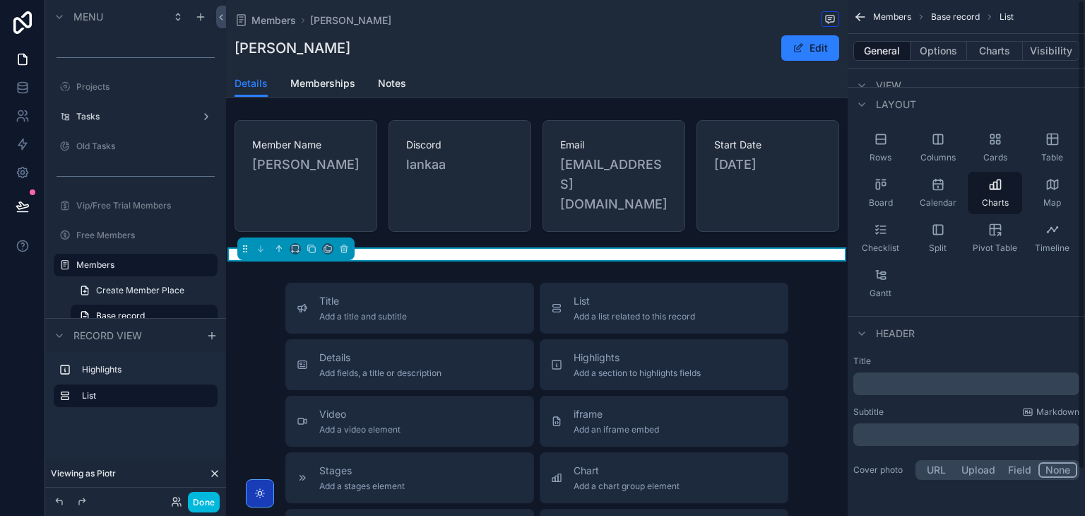
scroll to position [0, 0]
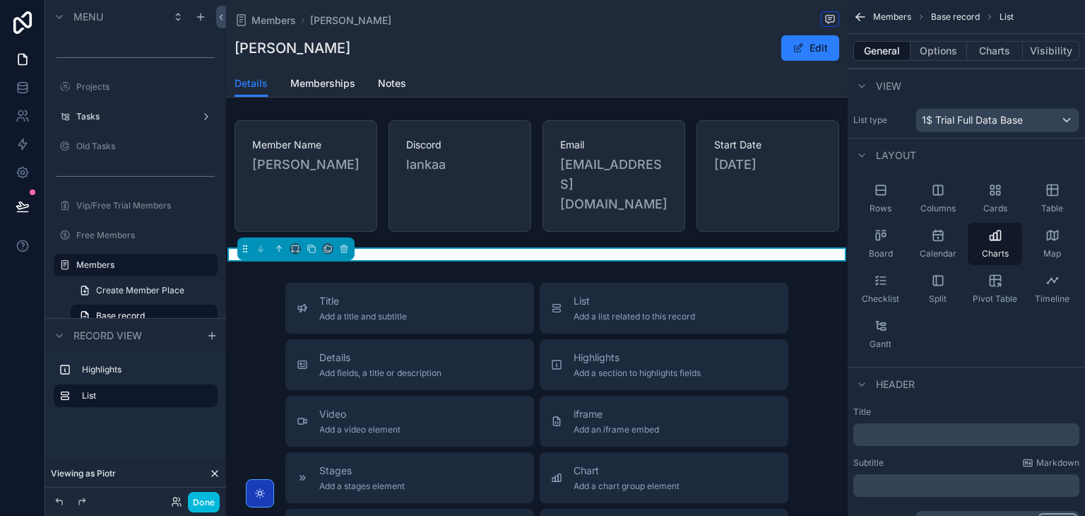
click at [929, 52] on button "Options" at bounding box center [938, 51] width 57 height 20
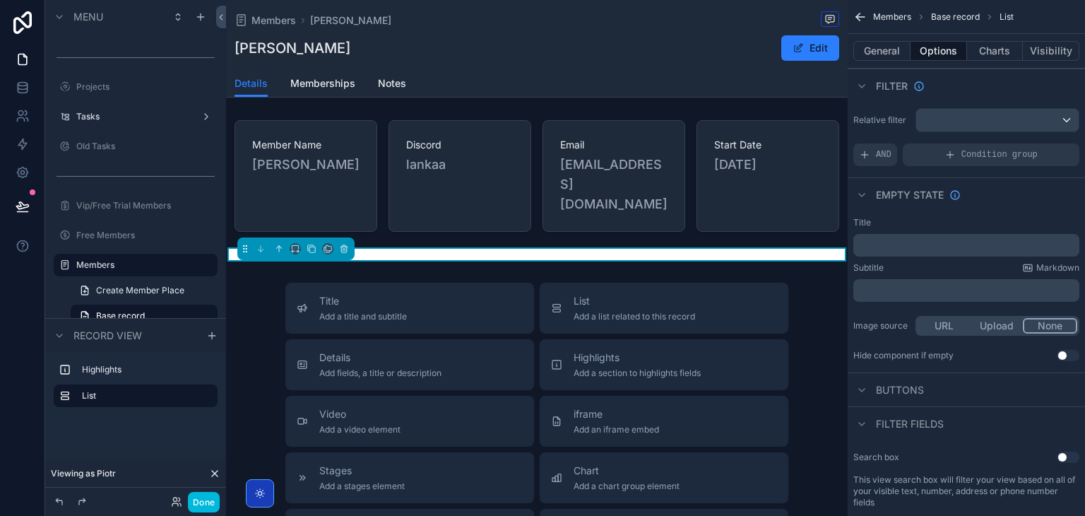
click at [983, 51] on button "Charts" at bounding box center [995, 51] width 57 height 20
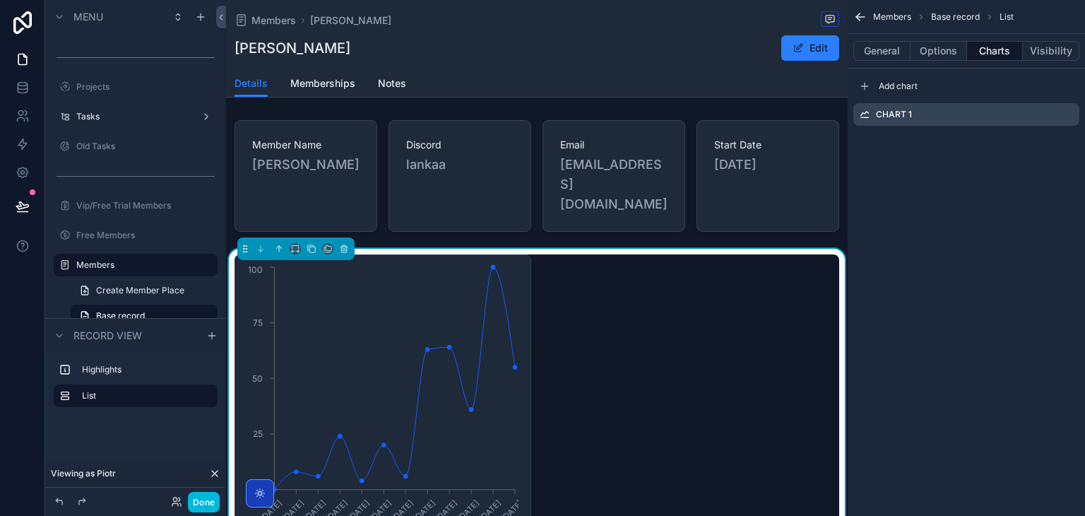
click at [943, 46] on button "Options" at bounding box center [938, 51] width 57 height 20
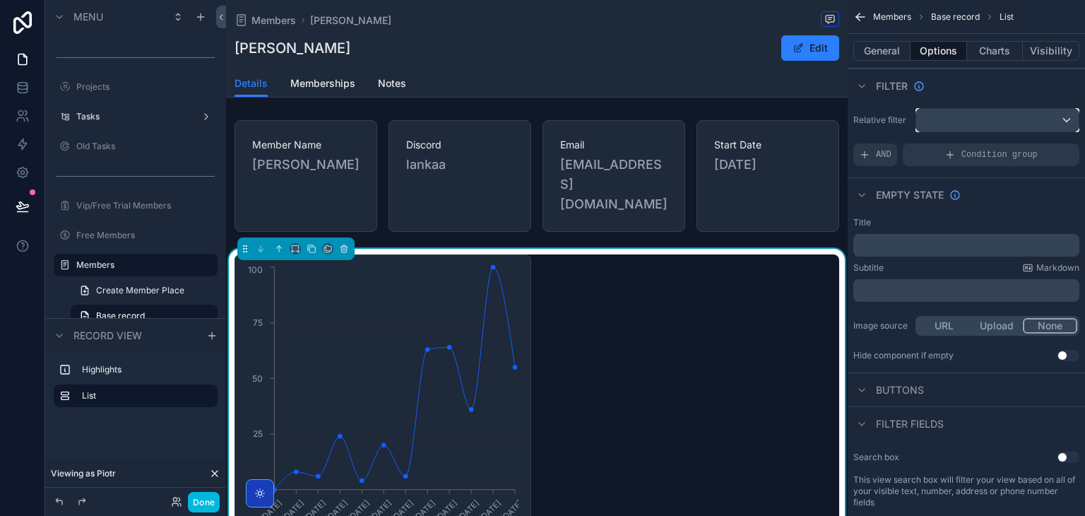
click at [976, 131] on button "scrollable content" at bounding box center [997, 120] width 164 height 24
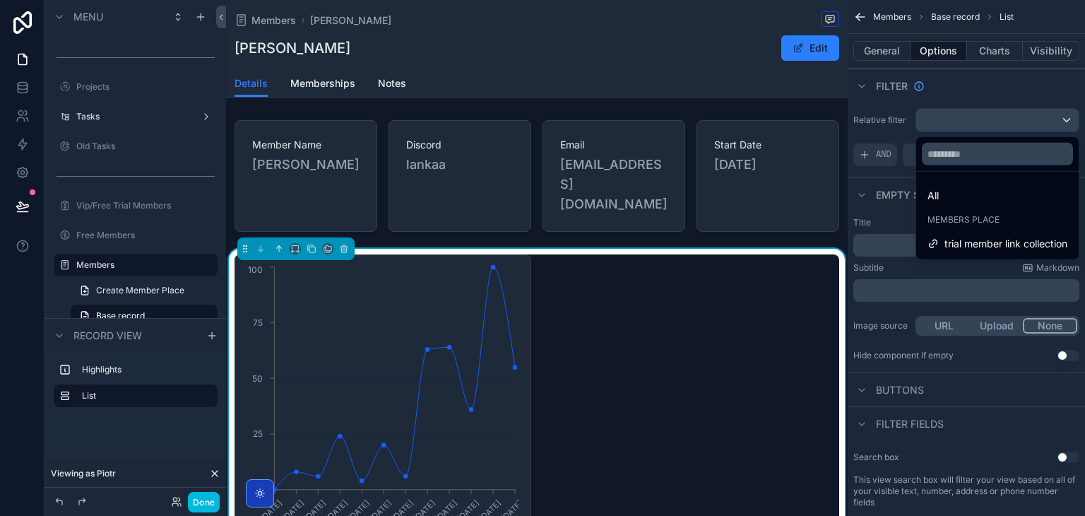
click at [990, 235] on span "trial member link collection" at bounding box center [1005, 243] width 123 height 17
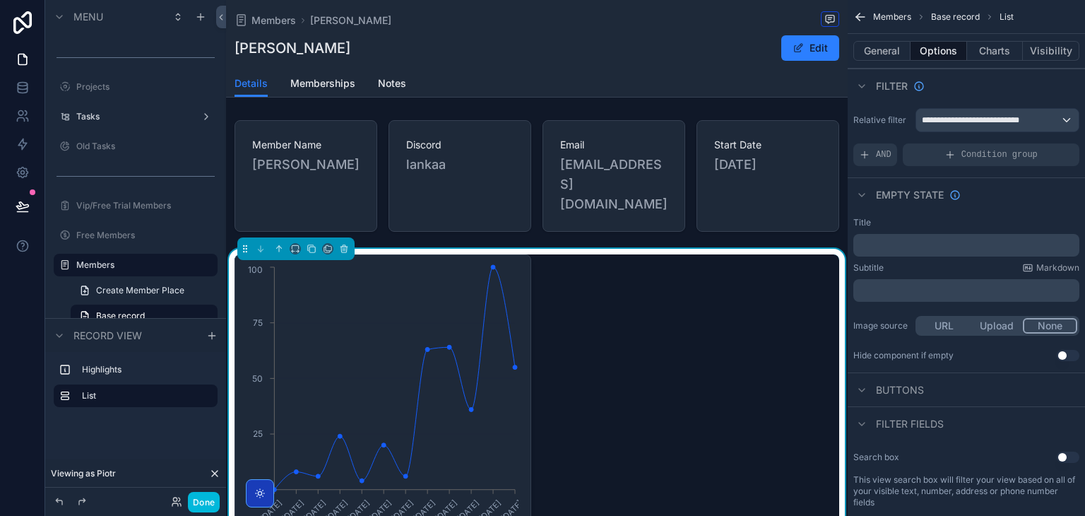
click at [874, 49] on button "General" at bounding box center [881, 51] width 57 height 20
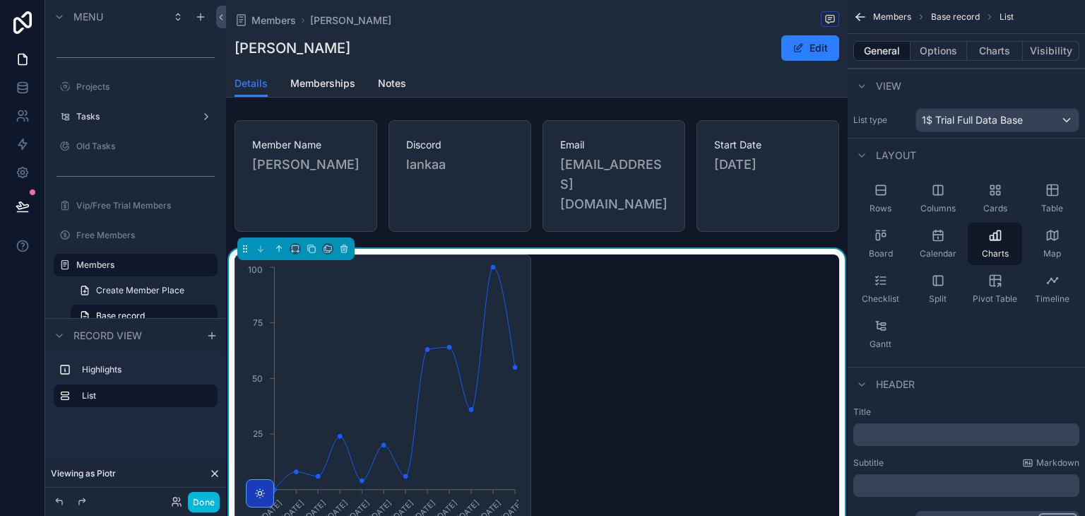
click at [985, 57] on button "Charts" at bounding box center [995, 51] width 57 height 20
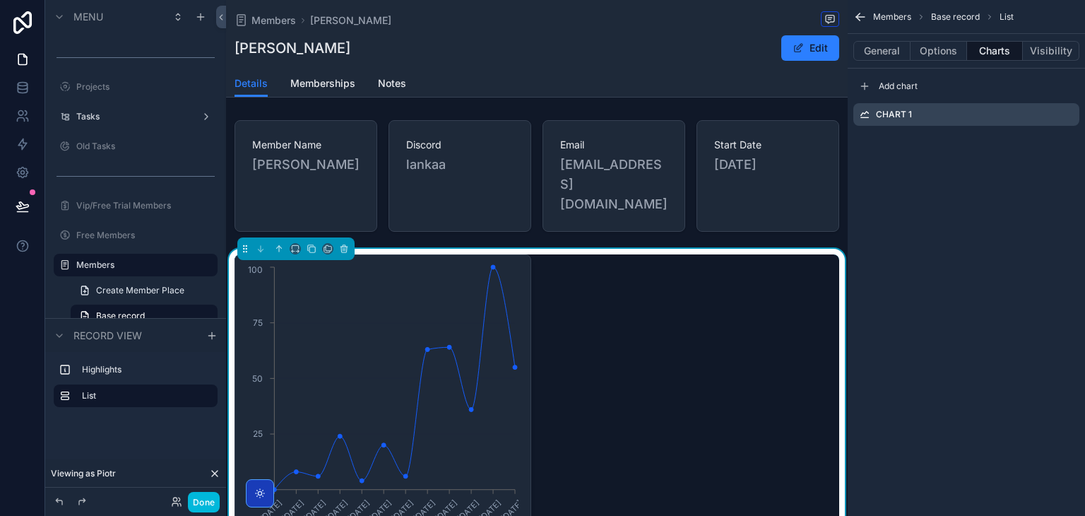
click at [0, 0] on icon "scrollable content" at bounding box center [0, 0] width 0 height 0
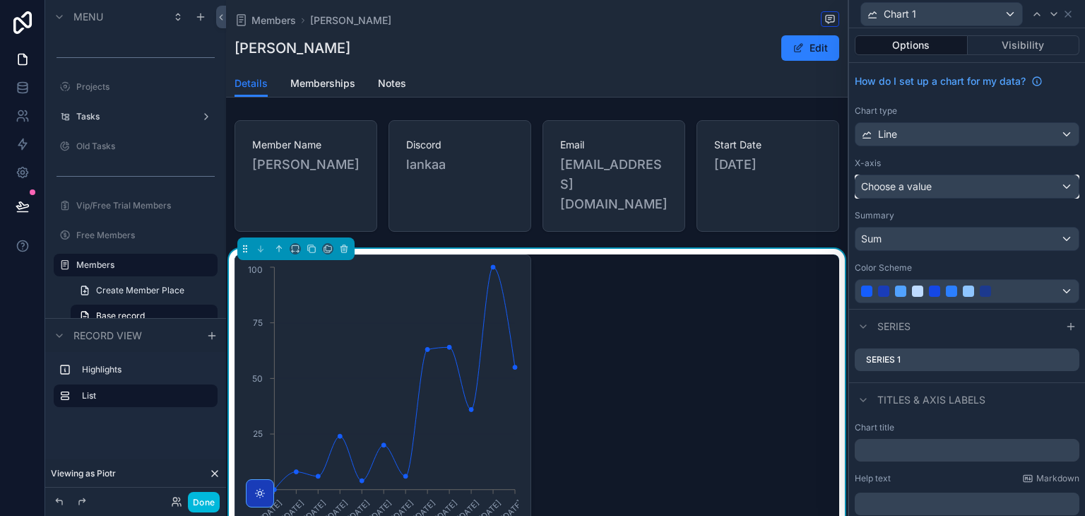
click at [992, 179] on div "Choose a value" at bounding box center [966, 186] width 223 height 23
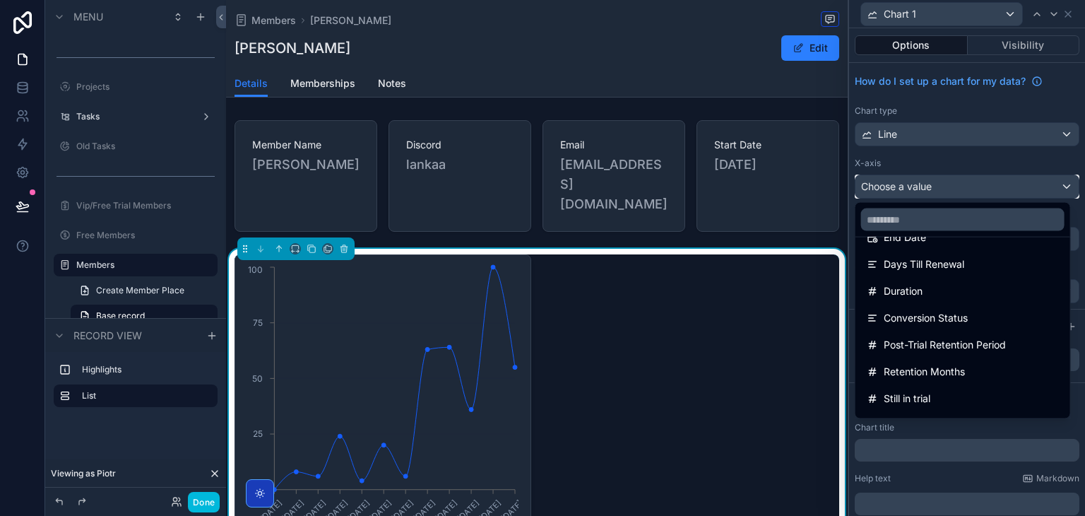
scroll to position [267, 0]
click at [944, 283] on div "Duration" at bounding box center [963, 289] width 192 height 17
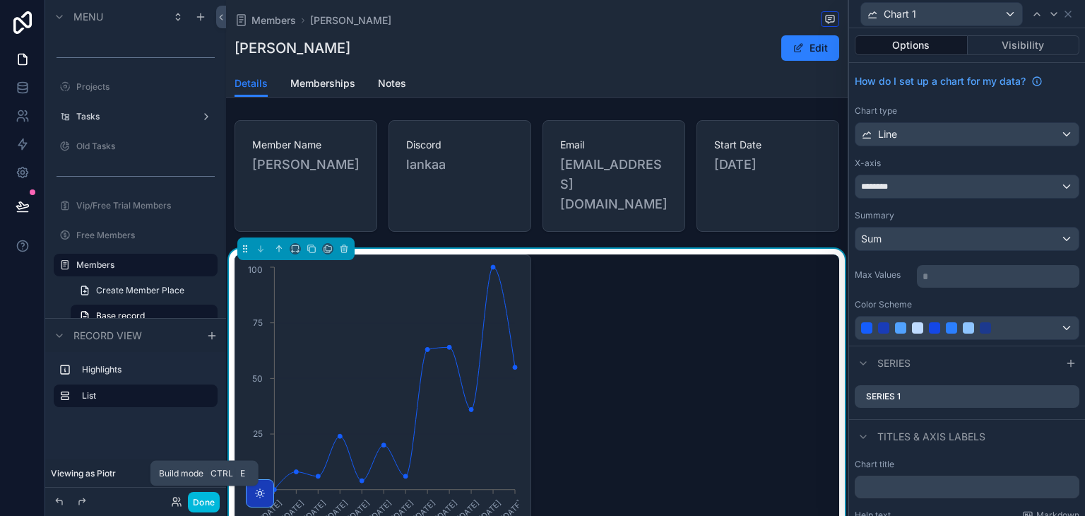
click at [213, 499] on button "Done" at bounding box center [204, 502] width 32 height 20
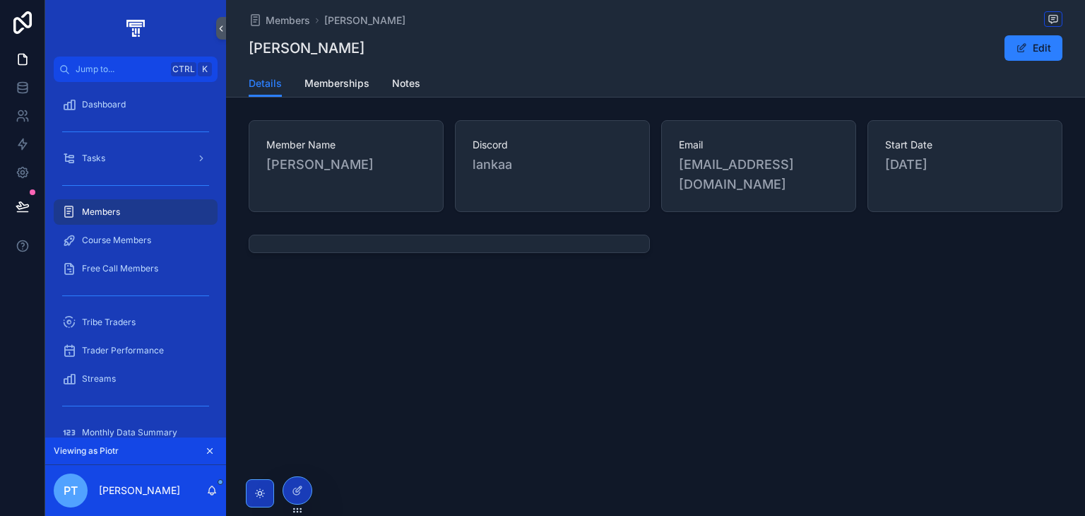
click at [295, 503] on div at bounding box center [297, 490] width 28 height 27
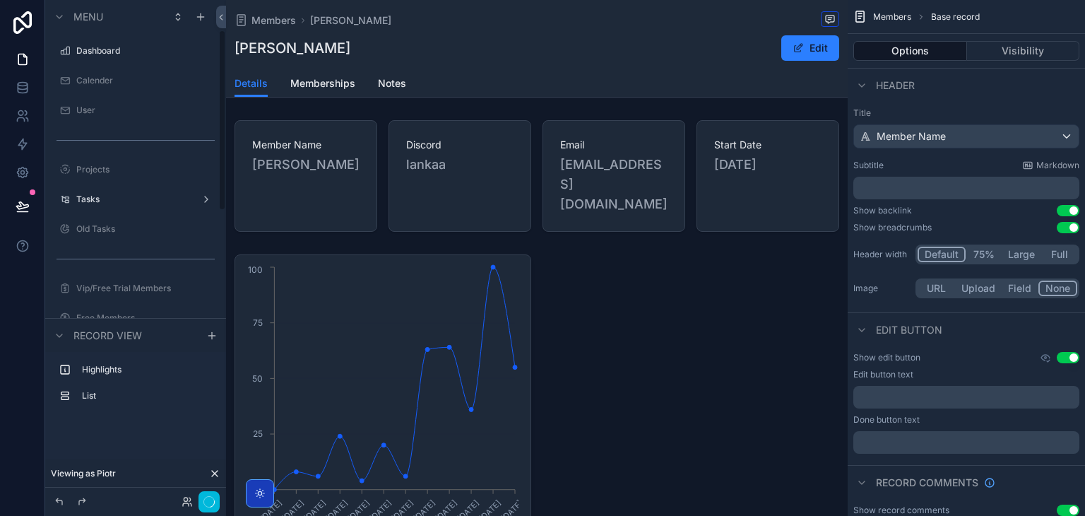
scroll to position [83, 0]
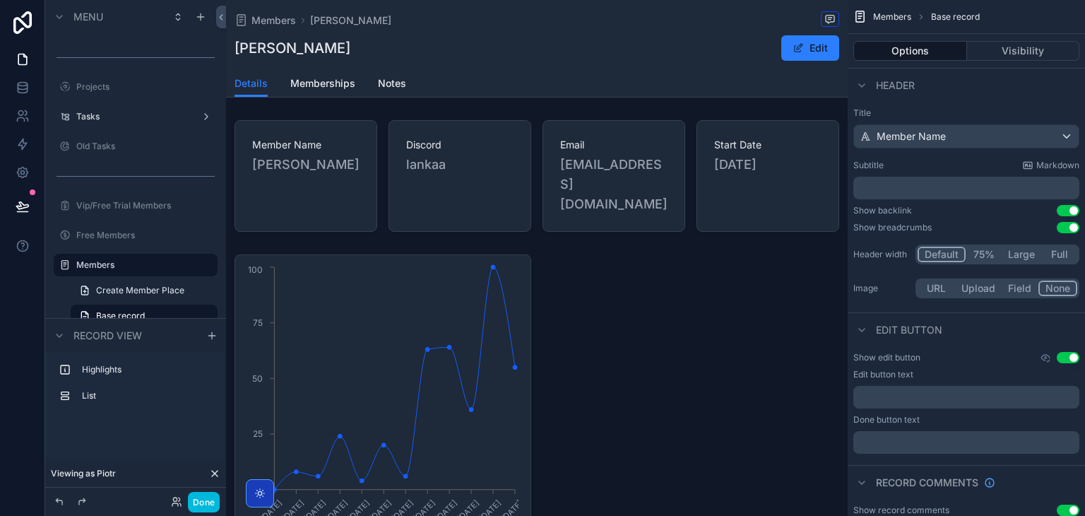
click at [561, 275] on div "scrollable content" at bounding box center [537, 399] width 622 height 301
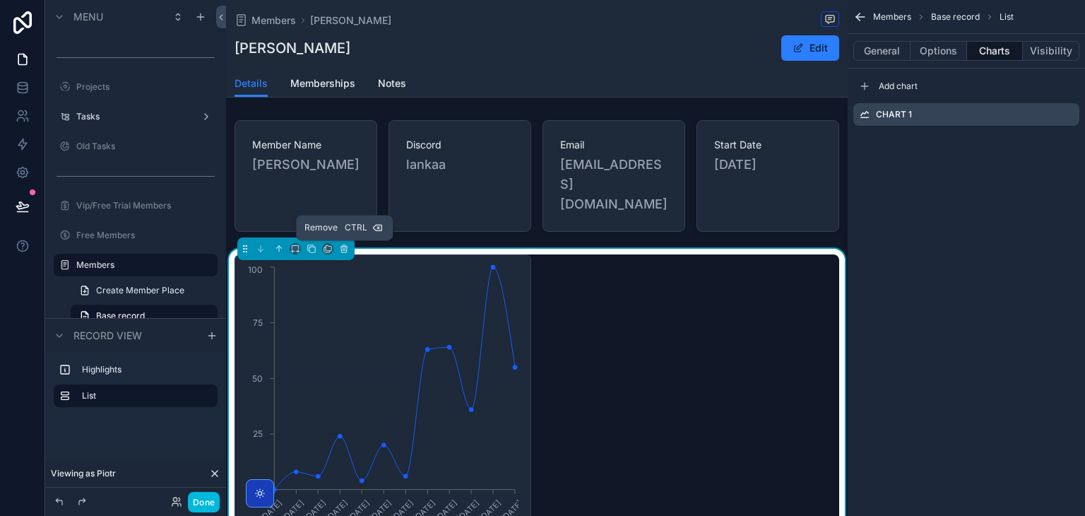
click at [346, 254] on button "scrollable content" at bounding box center [344, 249] width 16 height 16
